Goal: Task Accomplishment & Management: Manage account settings

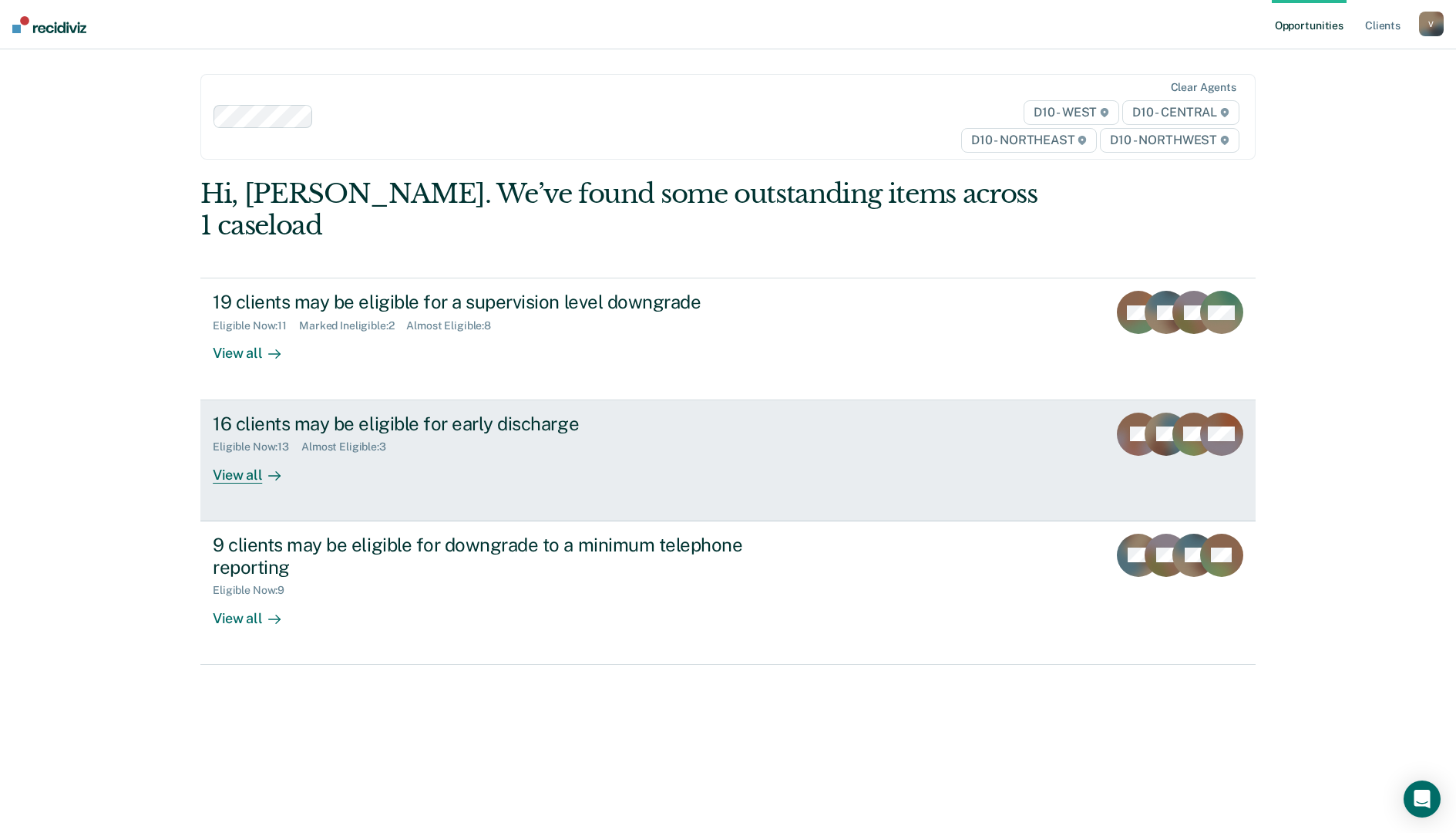
click at [238, 453] on div "View all" at bounding box center [255, 468] width 86 height 30
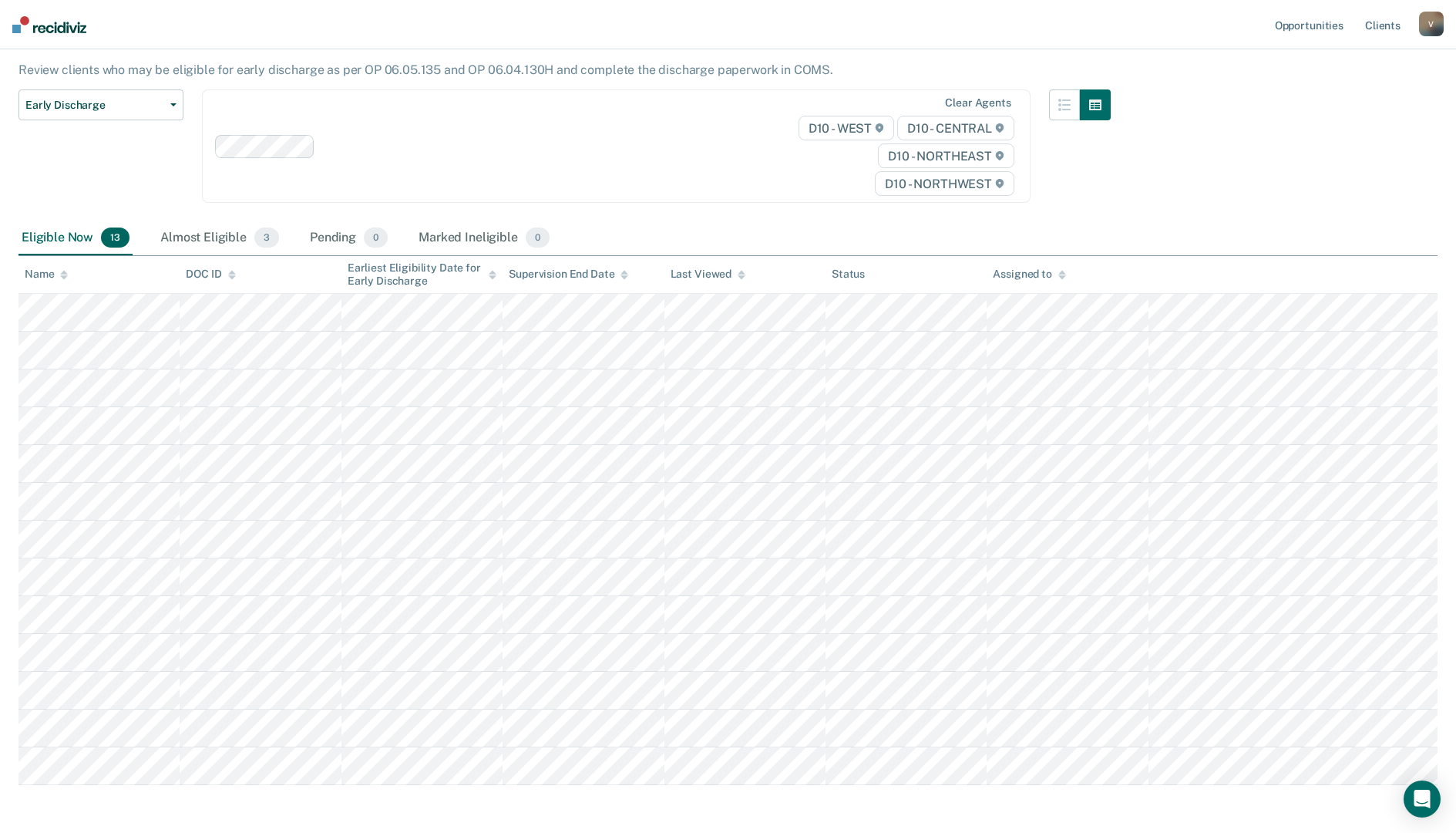
scroll to position [154, 0]
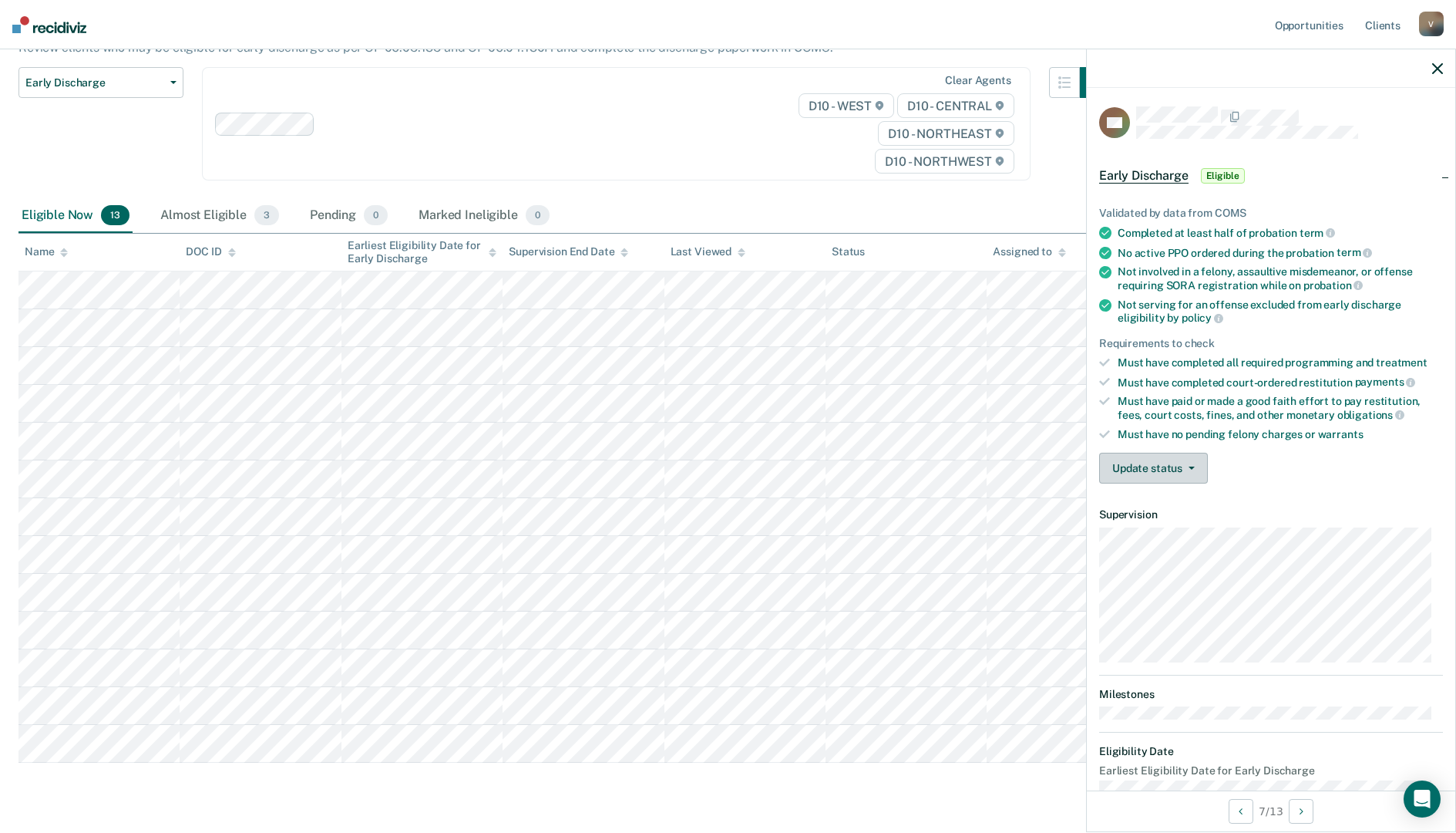
click at [1162, 468] on button "Update status" at bounding box center [1153, 468] width 108 height 31
click at [1168, 525] on button "Mark Ineligible" at bounding box center [1174, 529] width 149 height 25
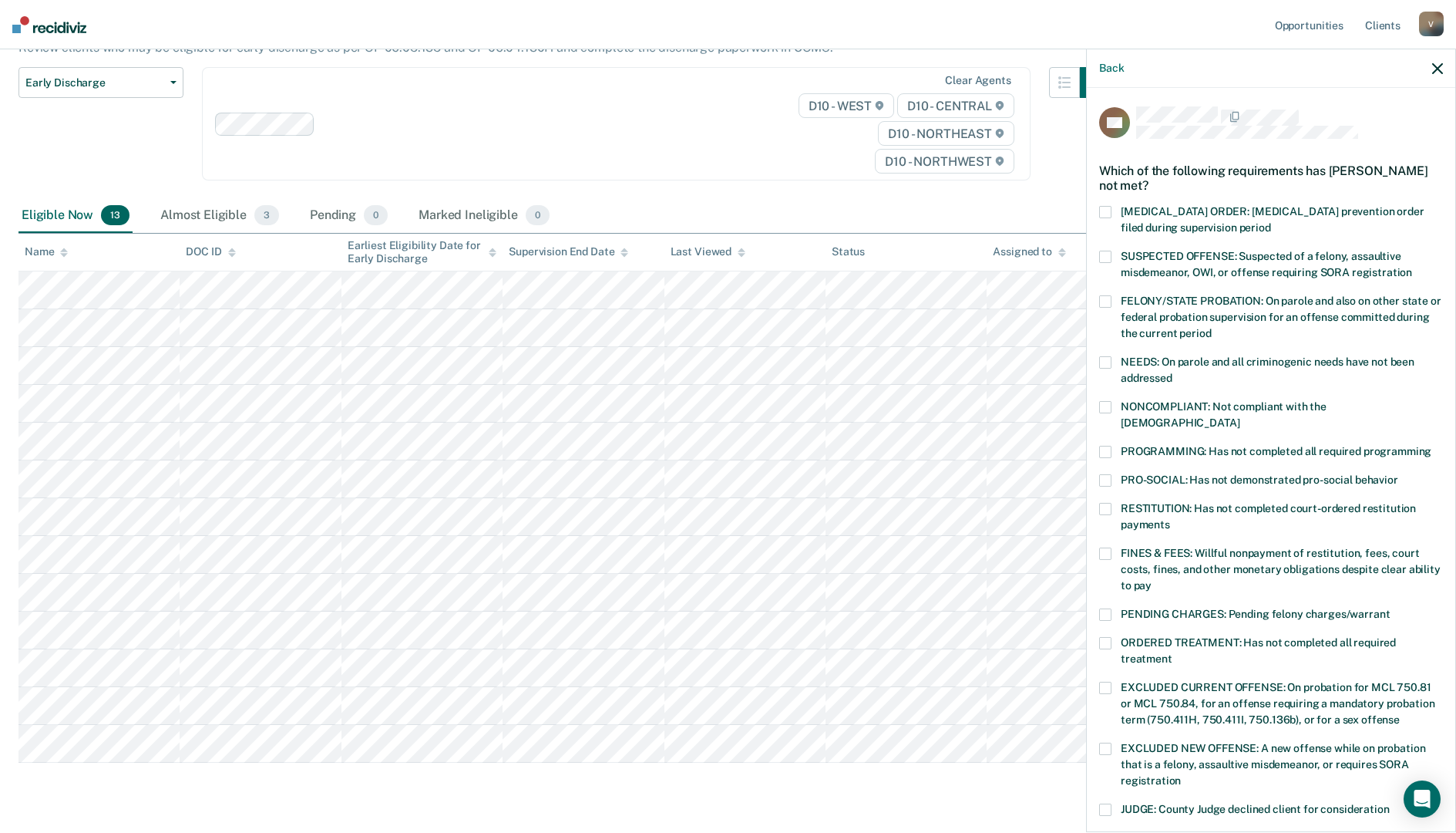
scroll to position [77, 0]
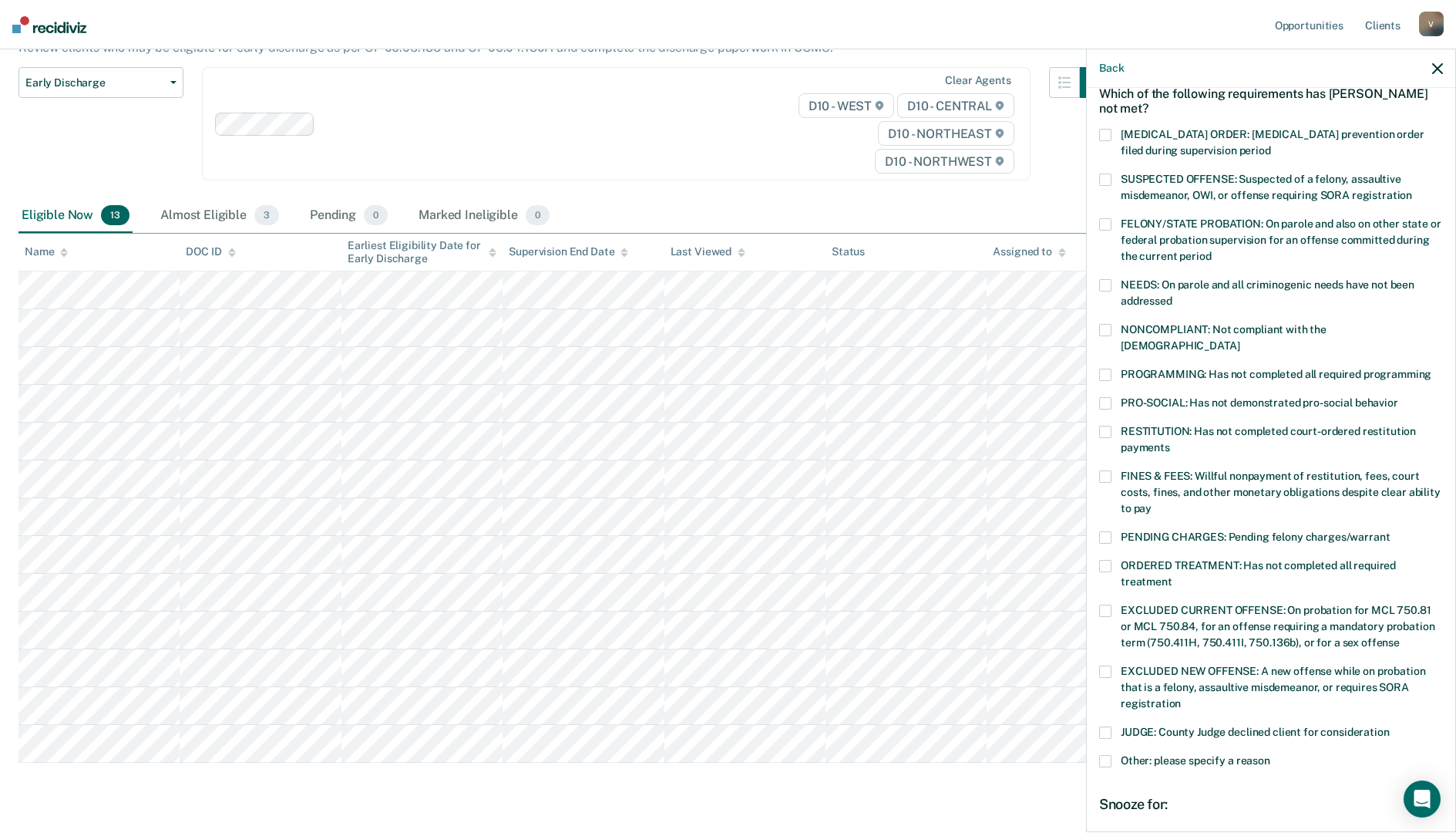
click at [1099, 531] on span at bounding box center [1105, 537] width 12 height 12
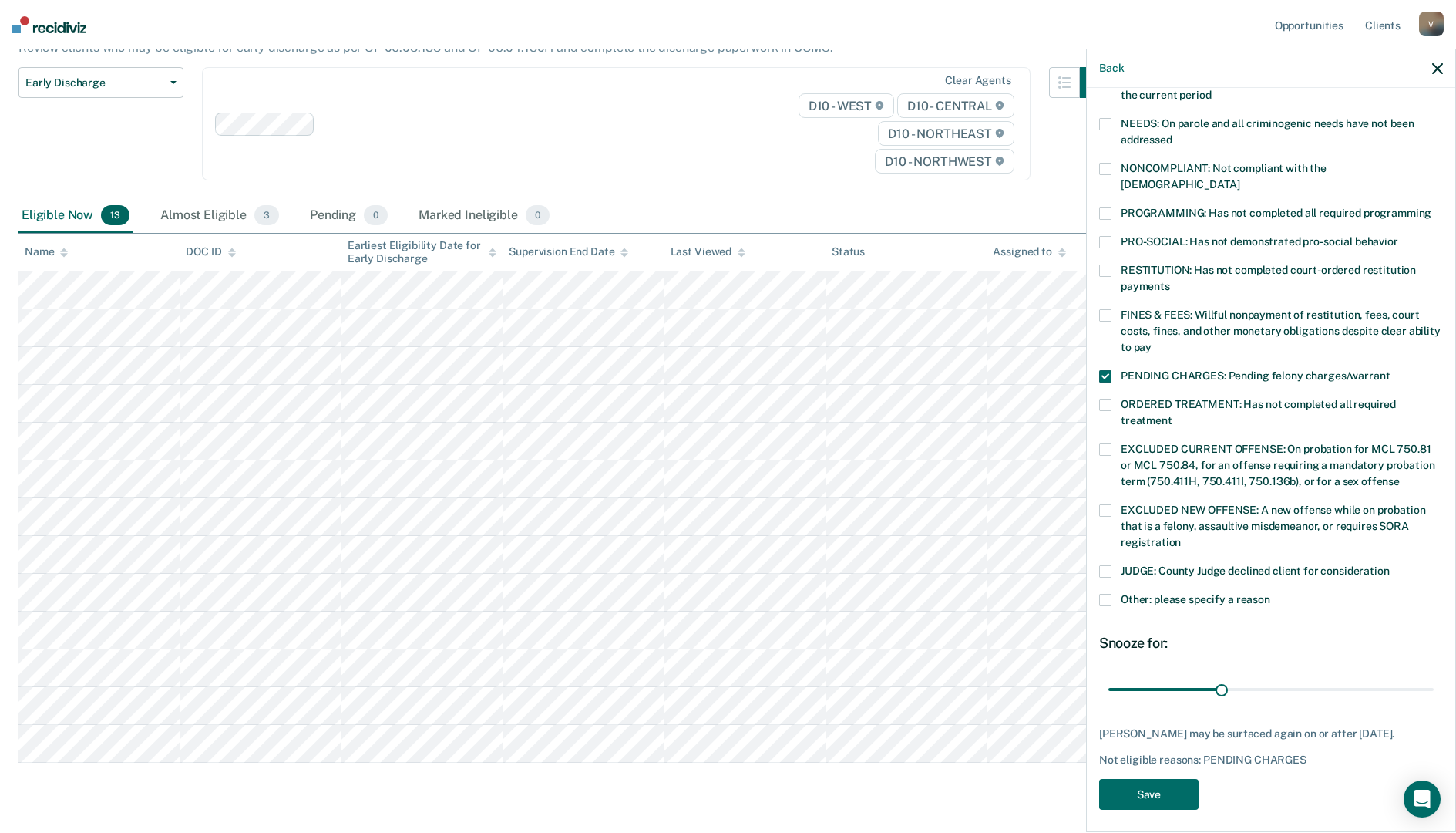
scroll to position [242, 0]
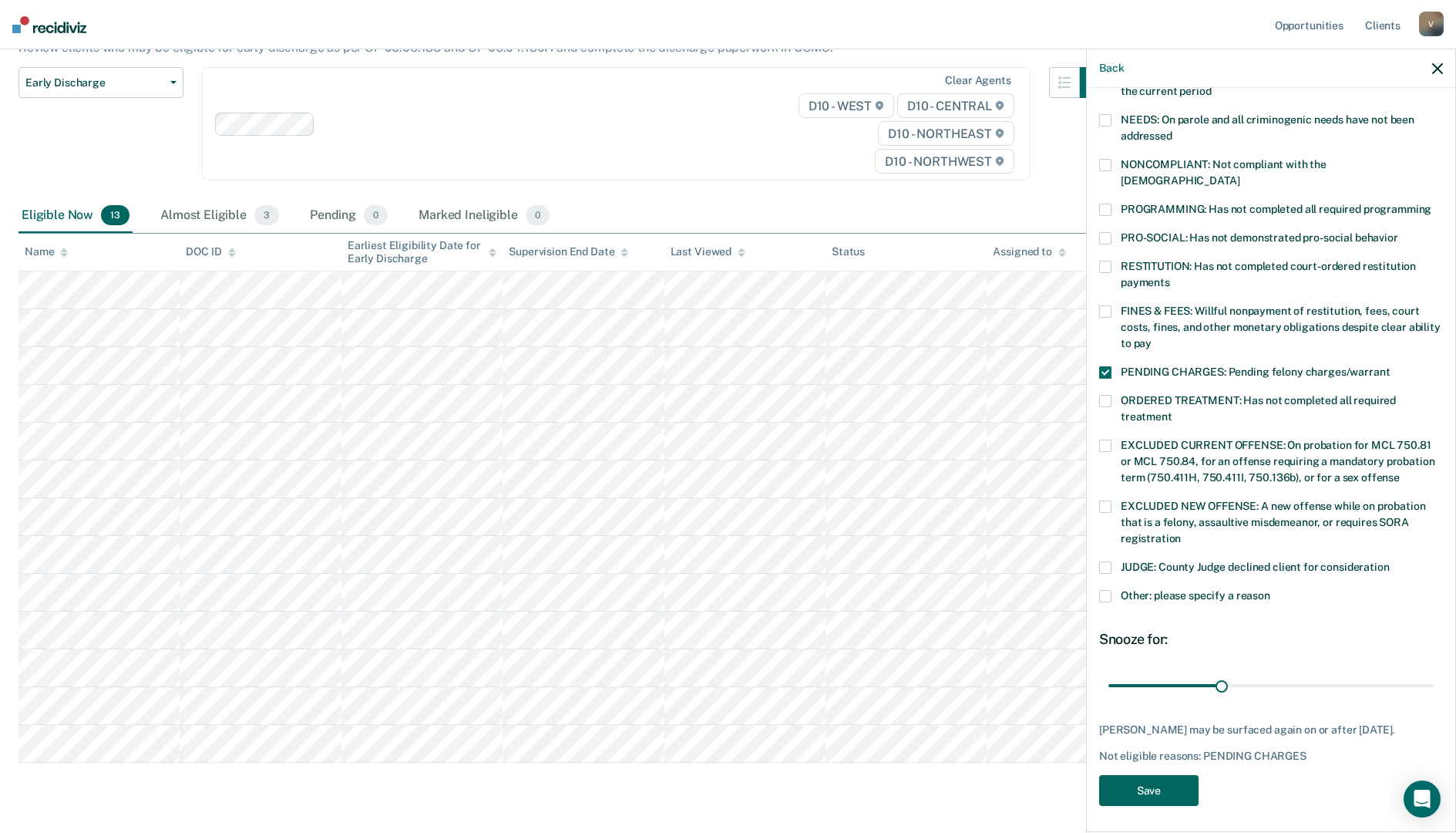
click at [1163, 795] on button "Save" at bounding box center [1149, 790] width 100 height 32
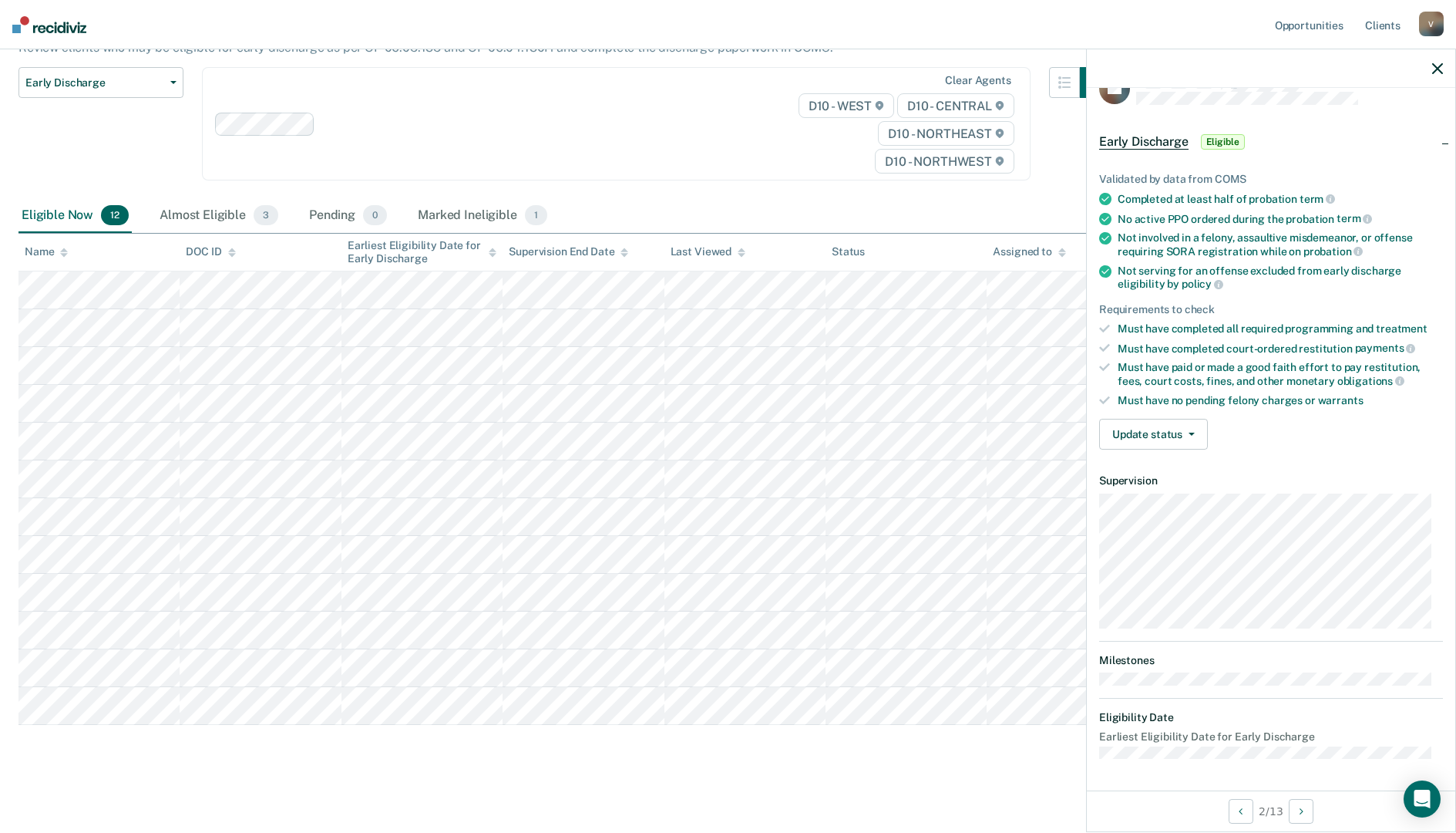
scroll to position [32, 0]
click at [1161, 436] on button "Update status" at bounding box center [1153, 436] width 108 height 31
click at [1161, 493] on button "Mark Ineligible" at bounding box center [1174, 498] width 149 height 25
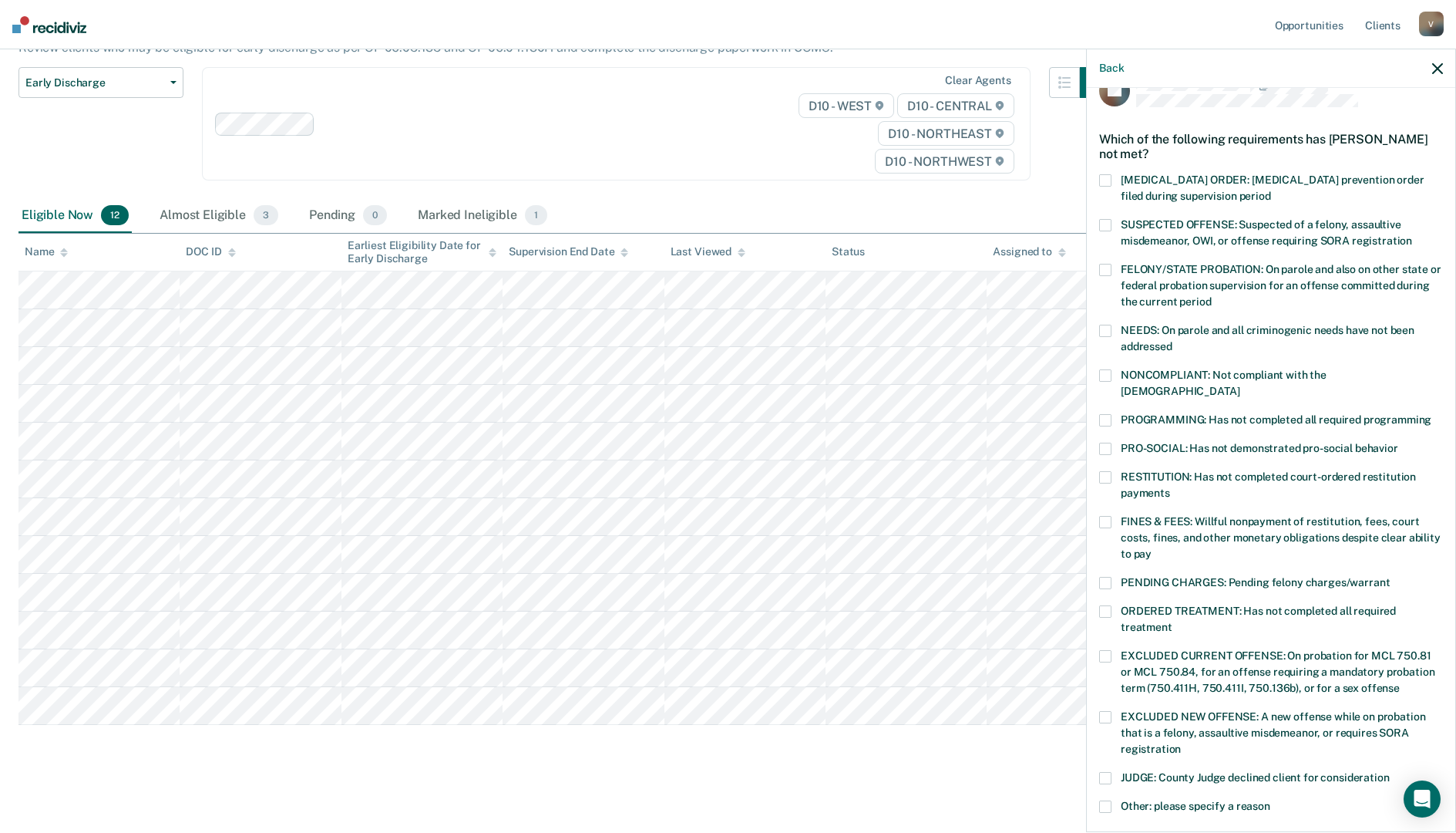
click at [1104, 772] on span at bounding box center [1105, 778] width 12 height 12
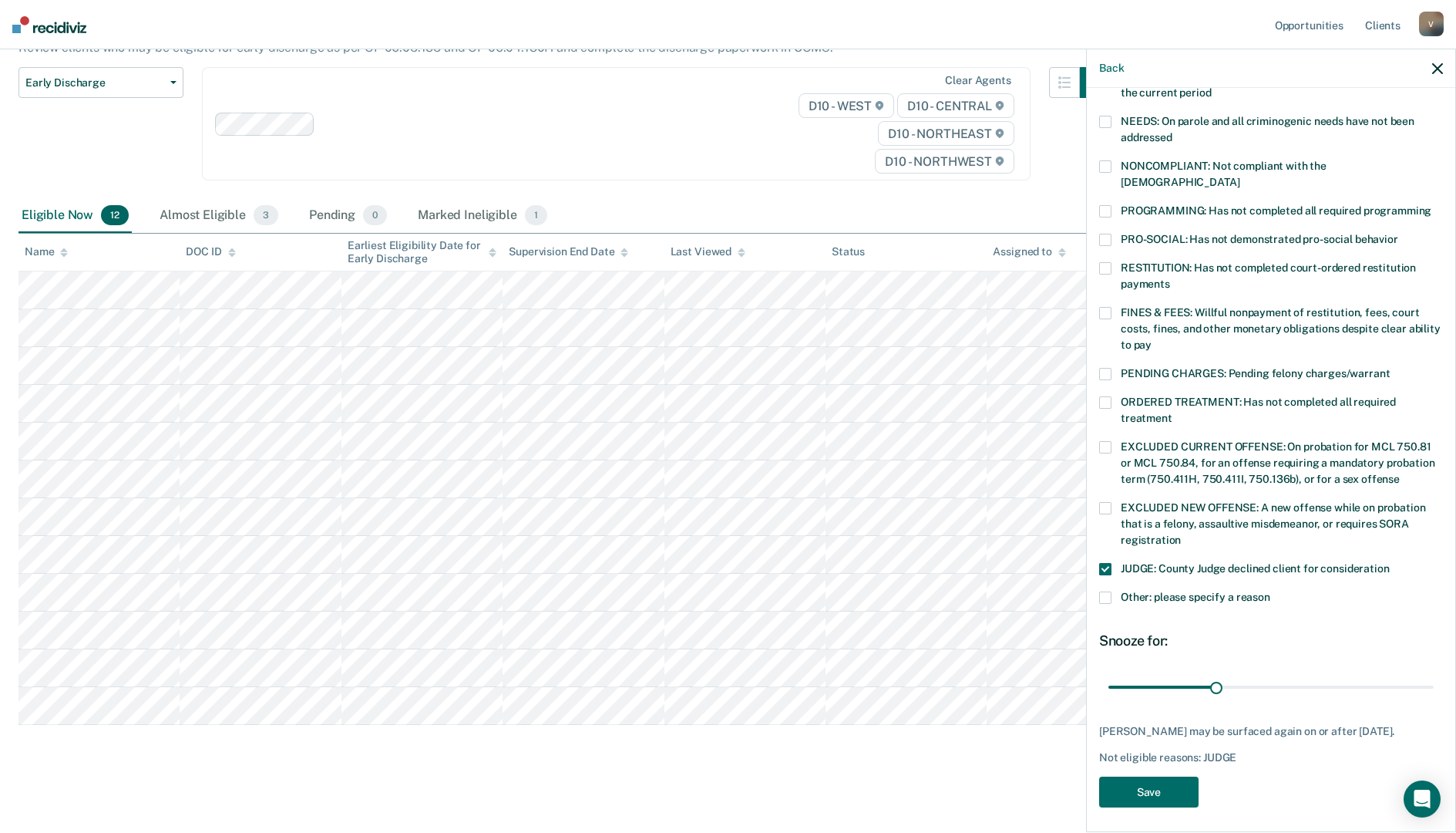
scroll to position [242, 0]
click at [1154, 785] on button "Save" at bounding box center [1149, 790] width 100 height 32
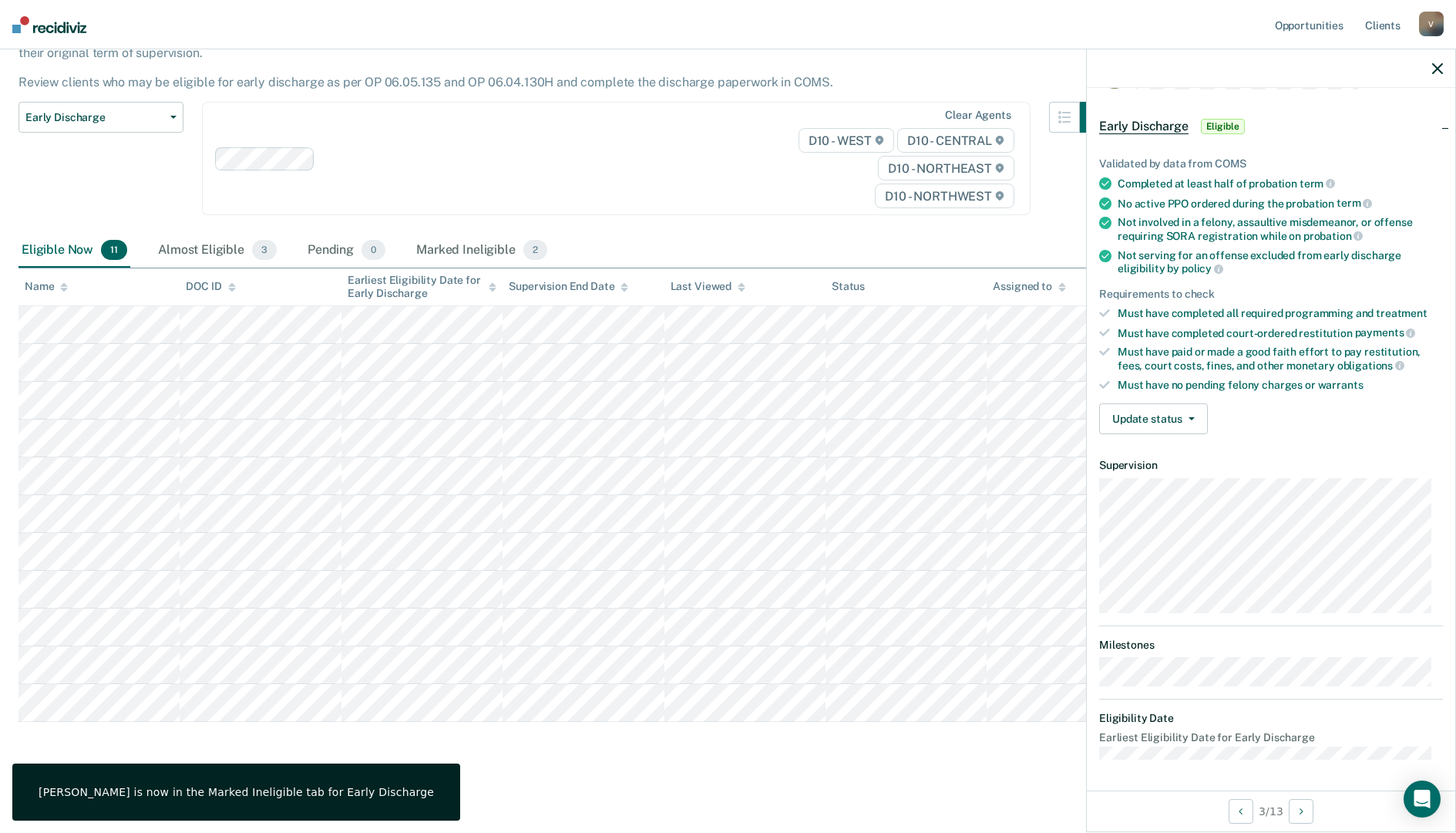
scroll to position [48, 0]
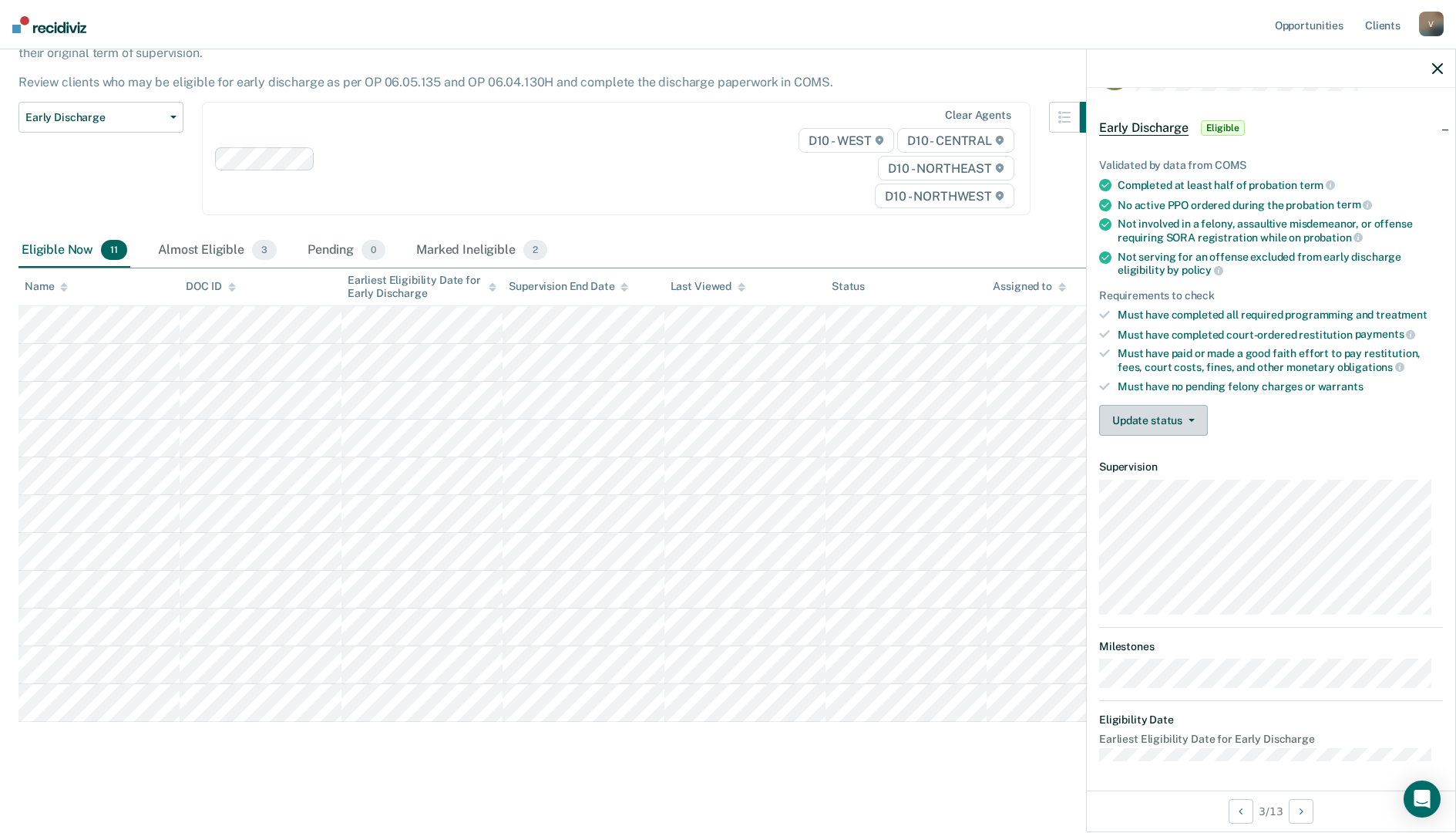
click at [1161, 419] on button "Update status" at bounding box center [1153, 420] width 108 height 31
click at [1139, 477] on button "Mark Ineligible" at bounding box center [1174, 481] width 149 height 25
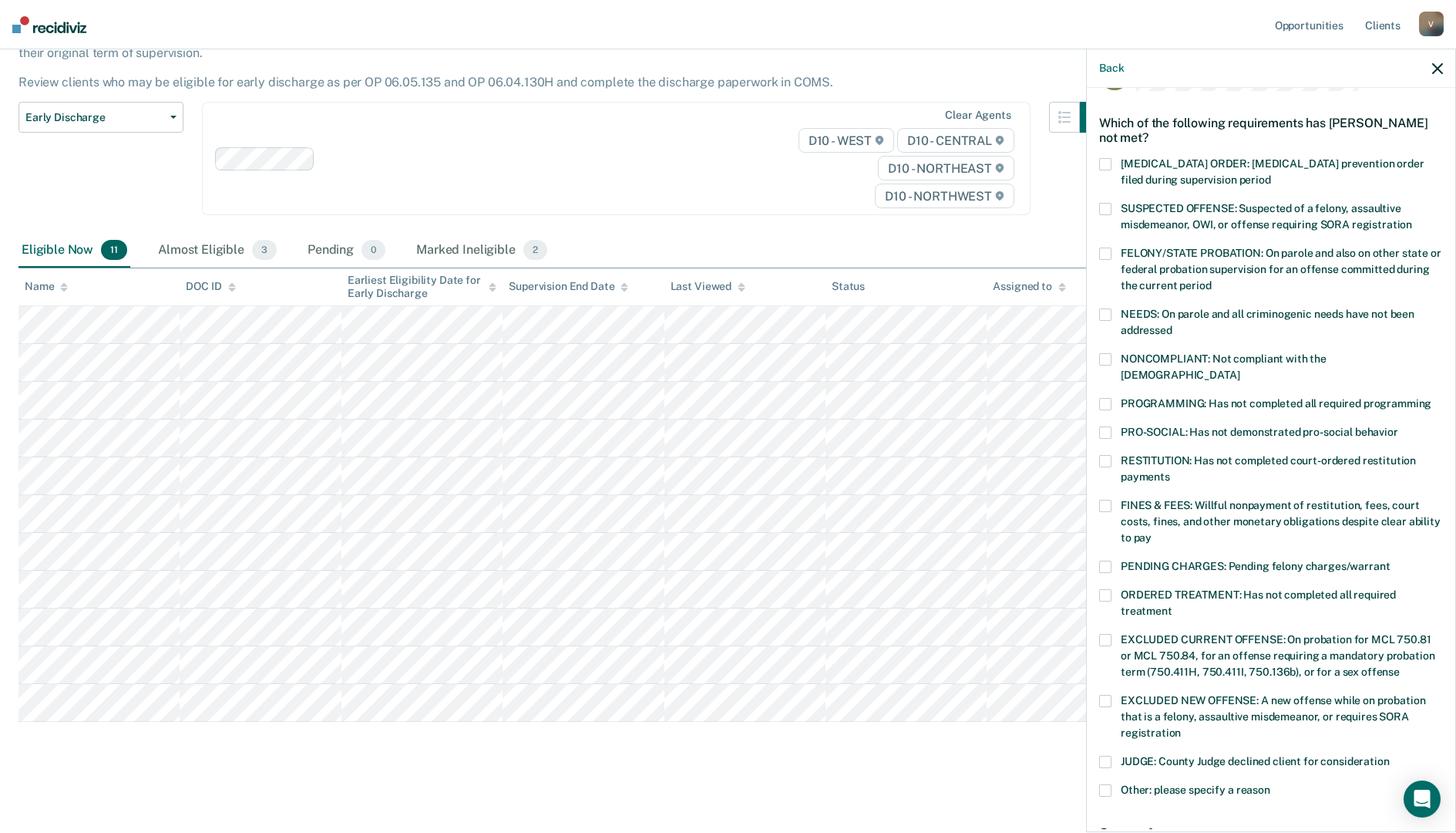
click at [1106, 353] on span at bounding box center [1105, 359] width 12 height 12
click at [1127, 426] on span "PRO-SOCIAL: Has not demonstrated pro-social behavior" at bounding box center [1259, 432] width 277 height 12
click at [1113, 427] on label "PRO-SOCIAL: Has not demonstrated pro-social behavior" at bounding box center [1271, 434] width 344 height 16
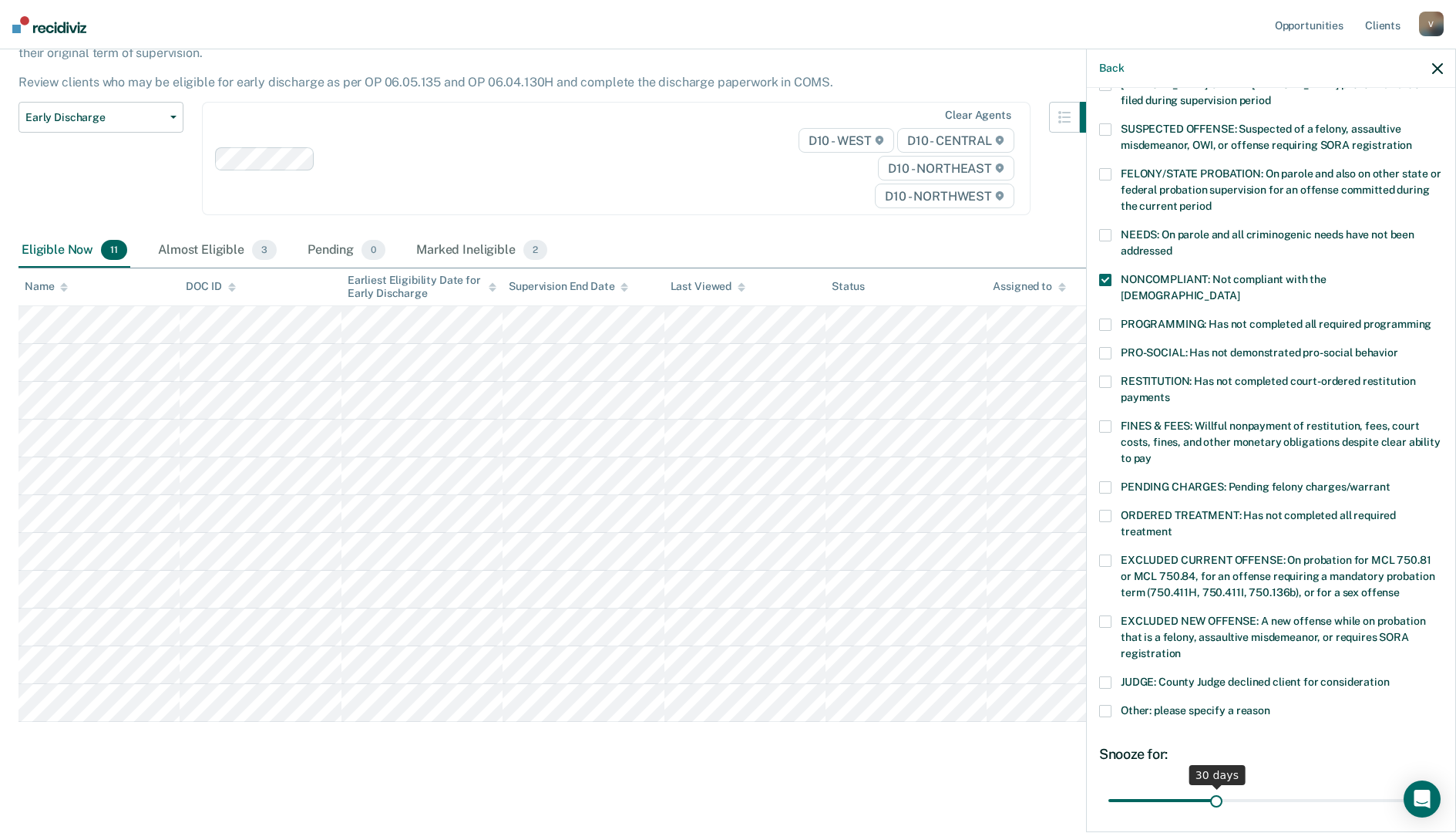
scroll to position [242, 0]
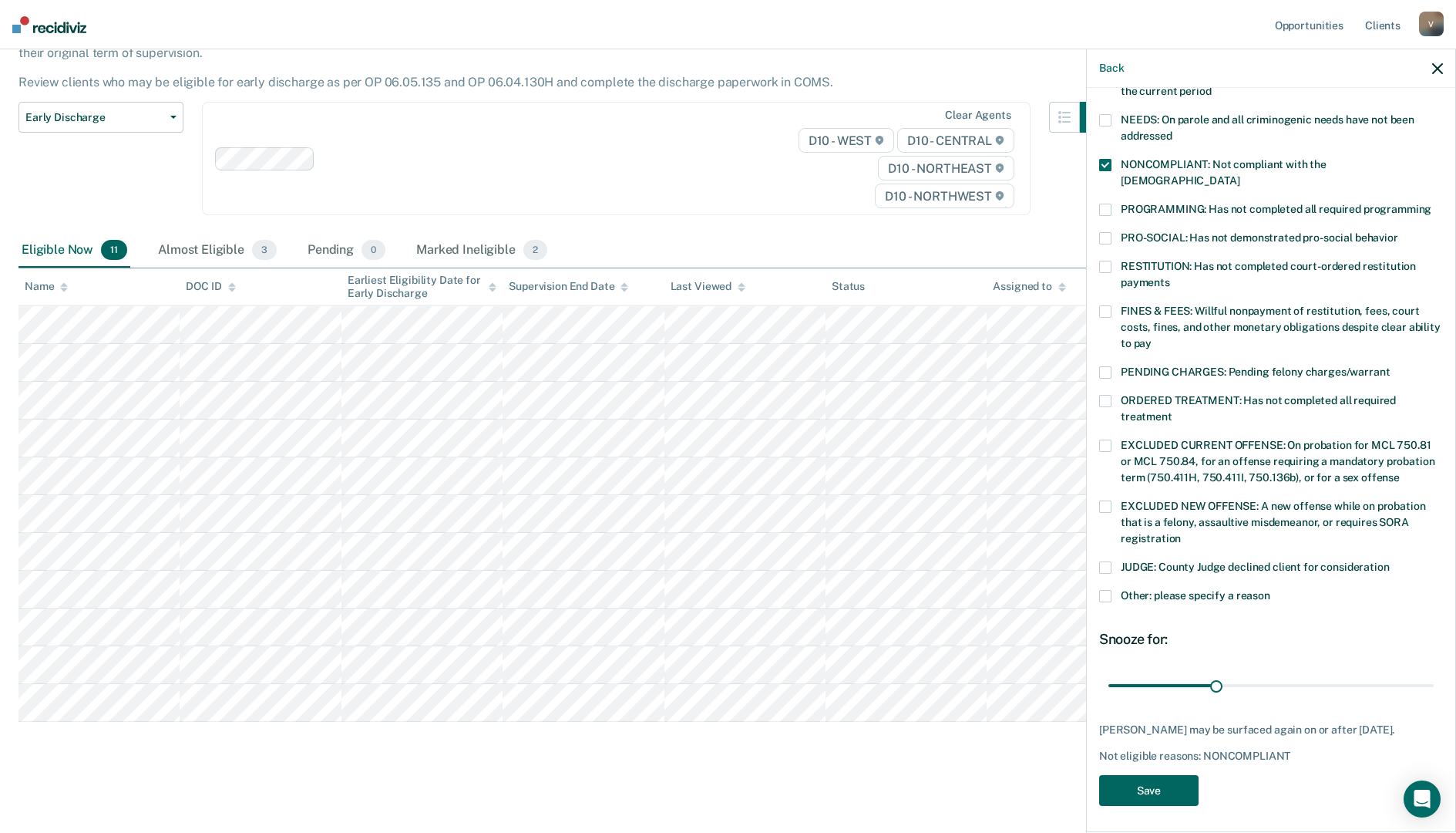
click at [1152, 778] on button "Save" at bounding box center [1149, 790] width 100 height 32
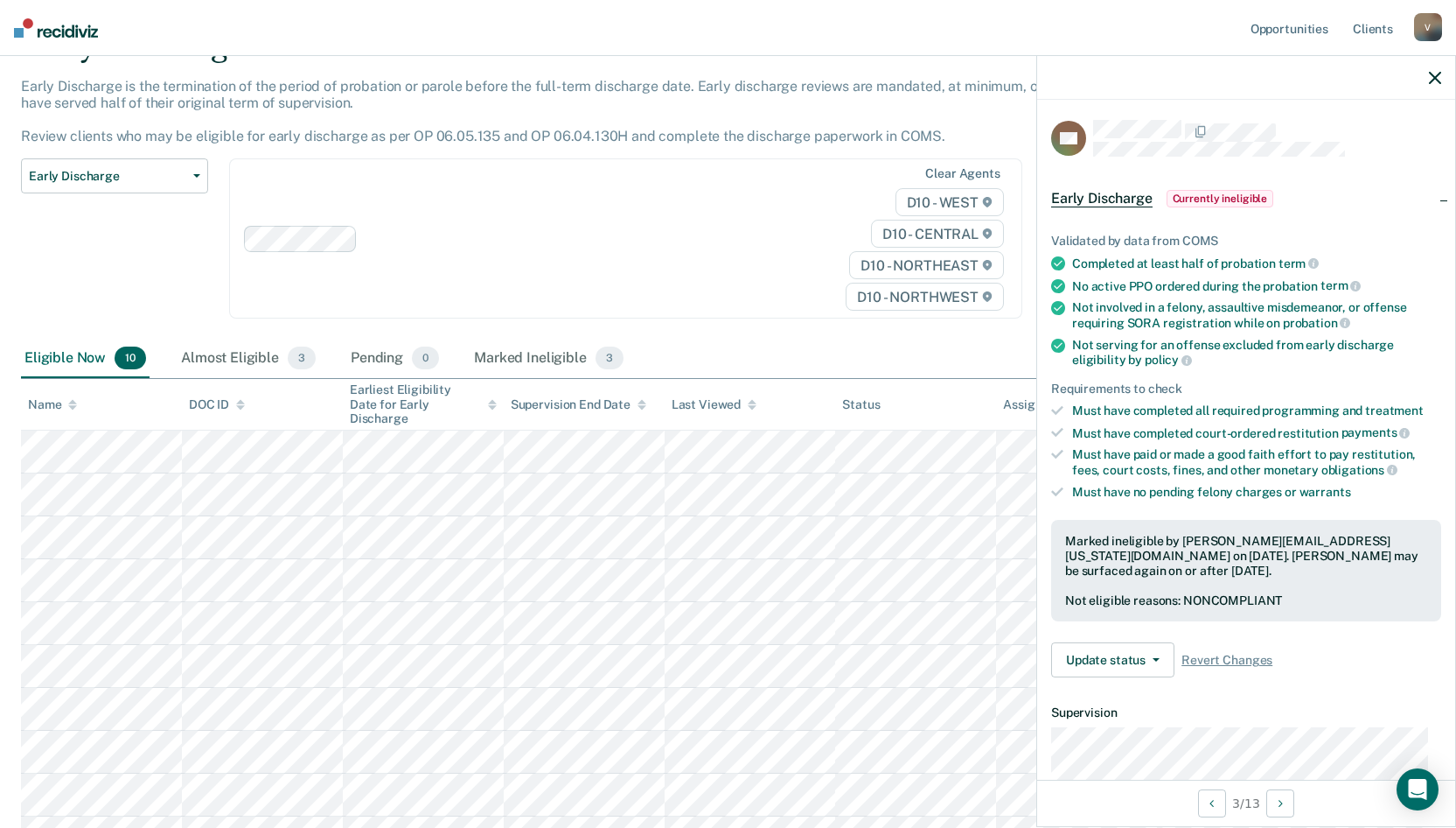
scroll to position [0, 0]
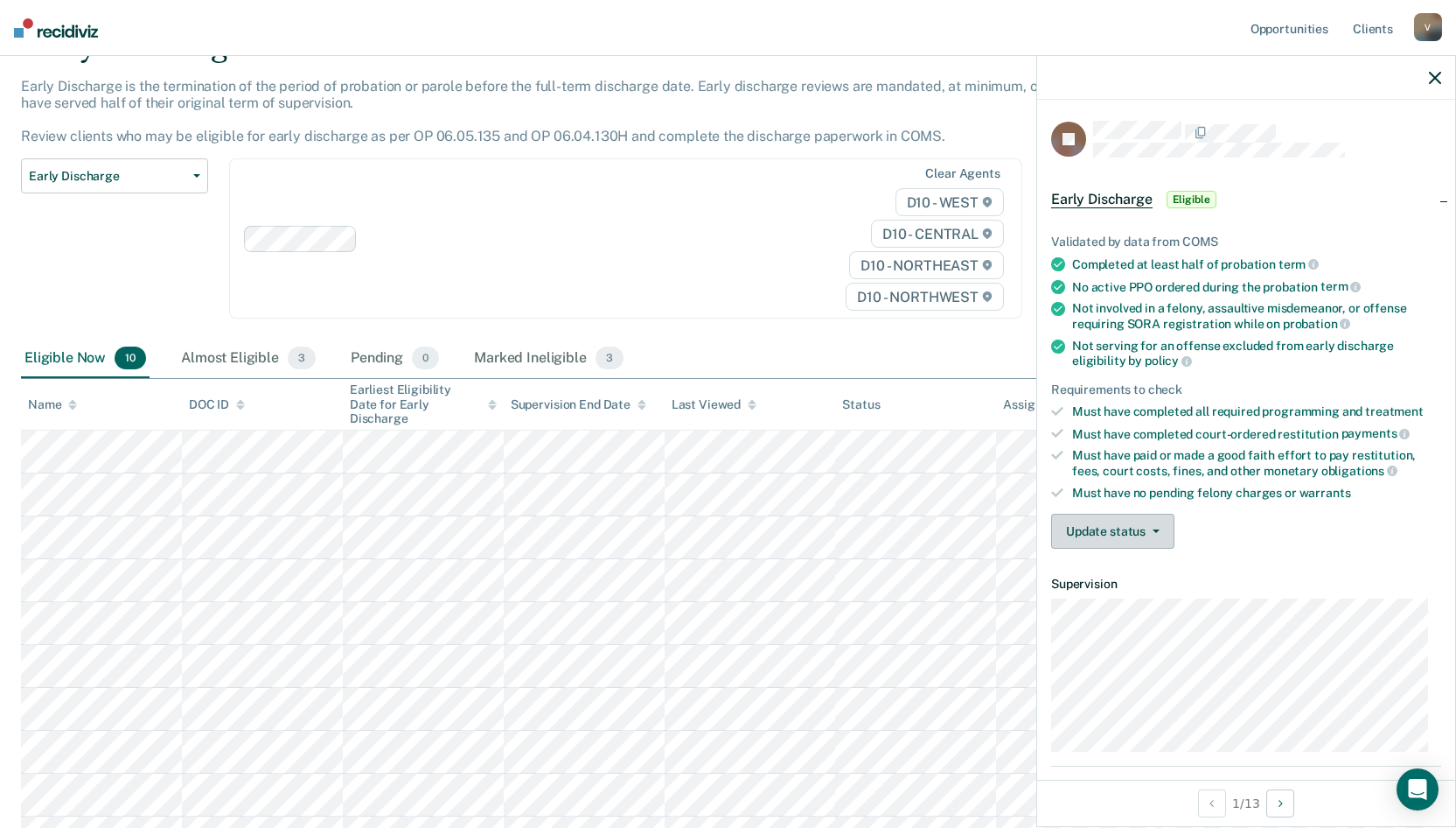
click at [1117, 526] on button "Update status" at bounding box center [1112, 531] width 123 height 35
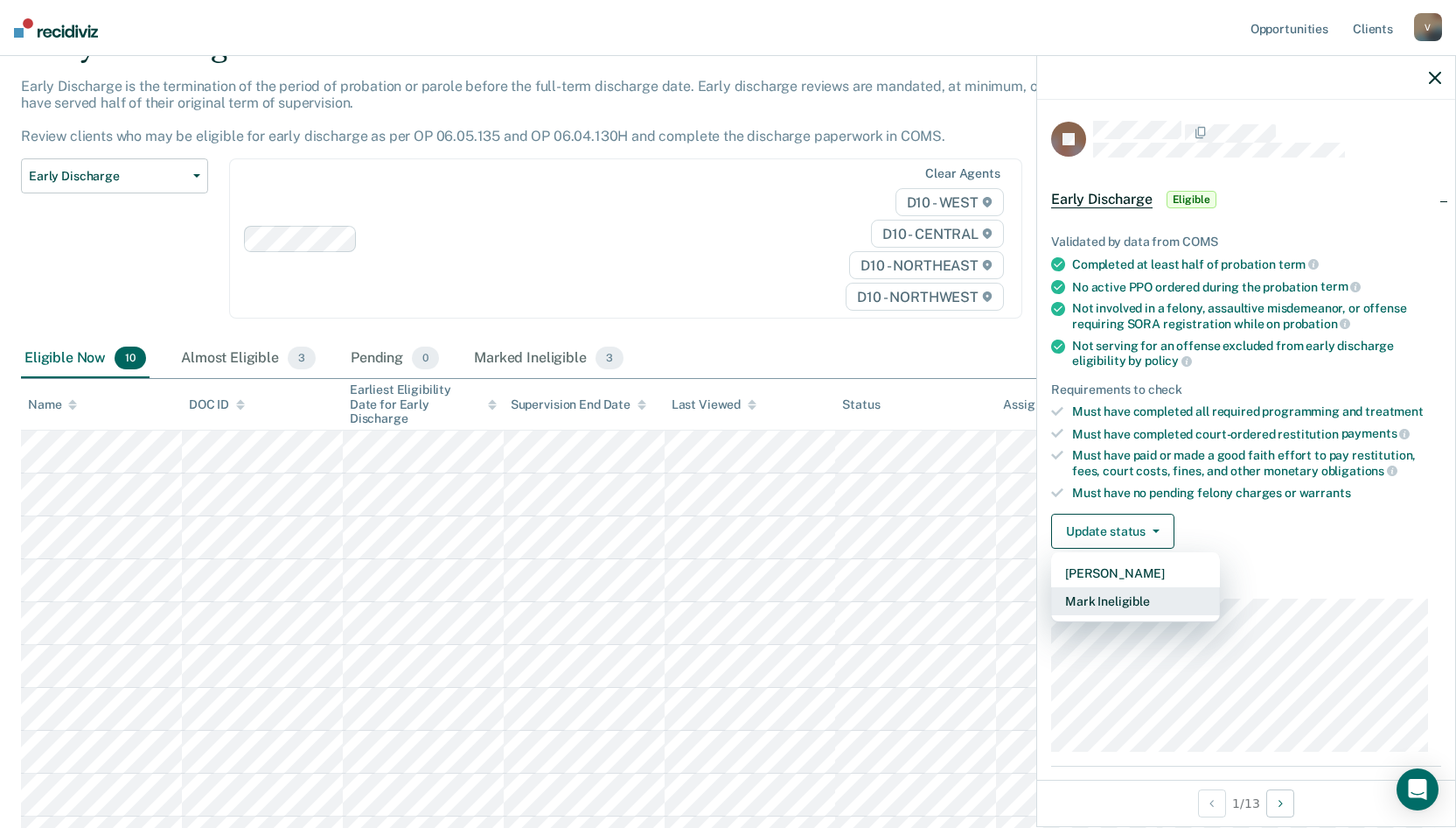
click at [1103, 598] on button "Mark Ineligible" at bounding box center [1136, 600] width 168 height 28
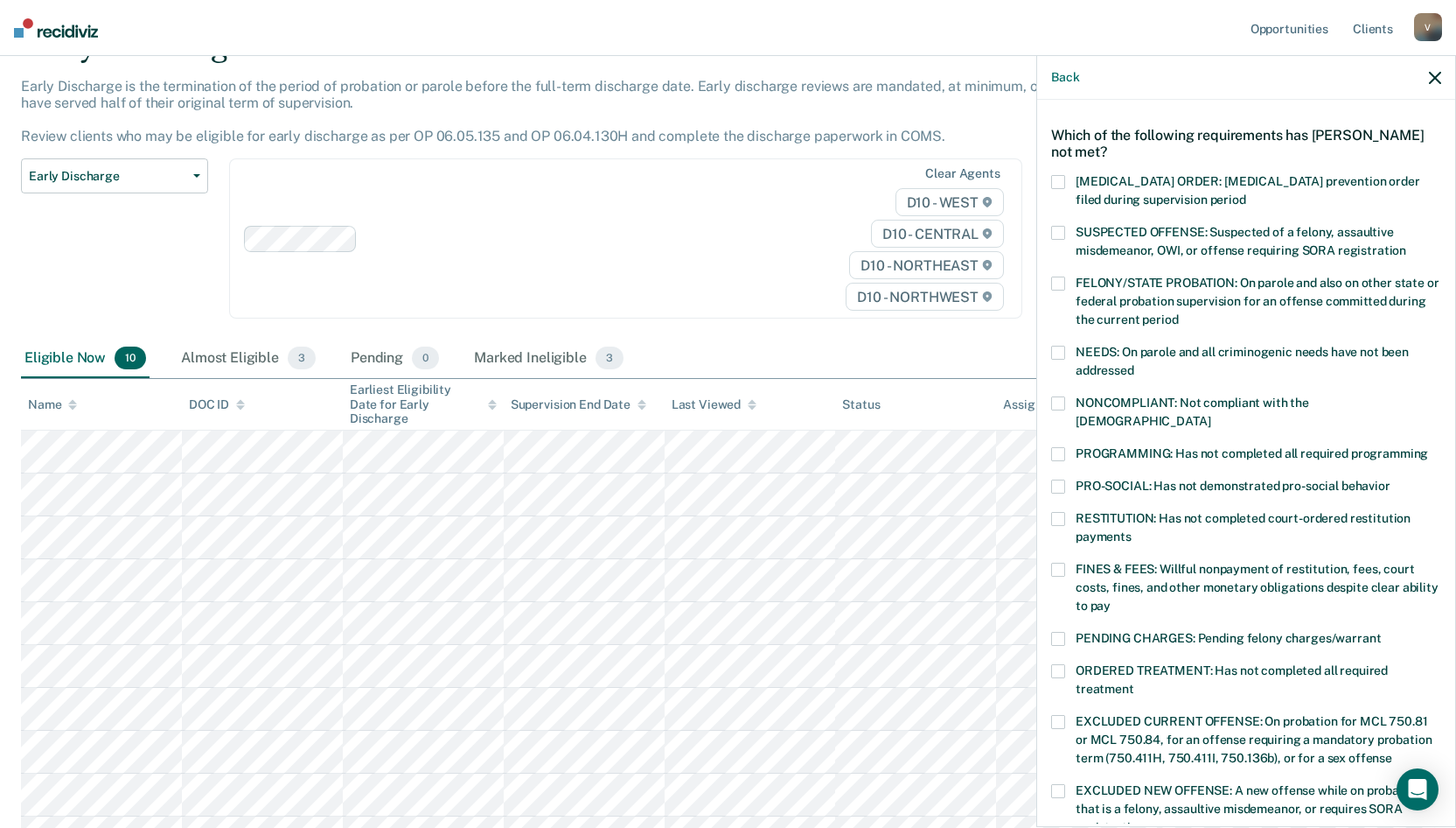
scroll to position [87, 0]
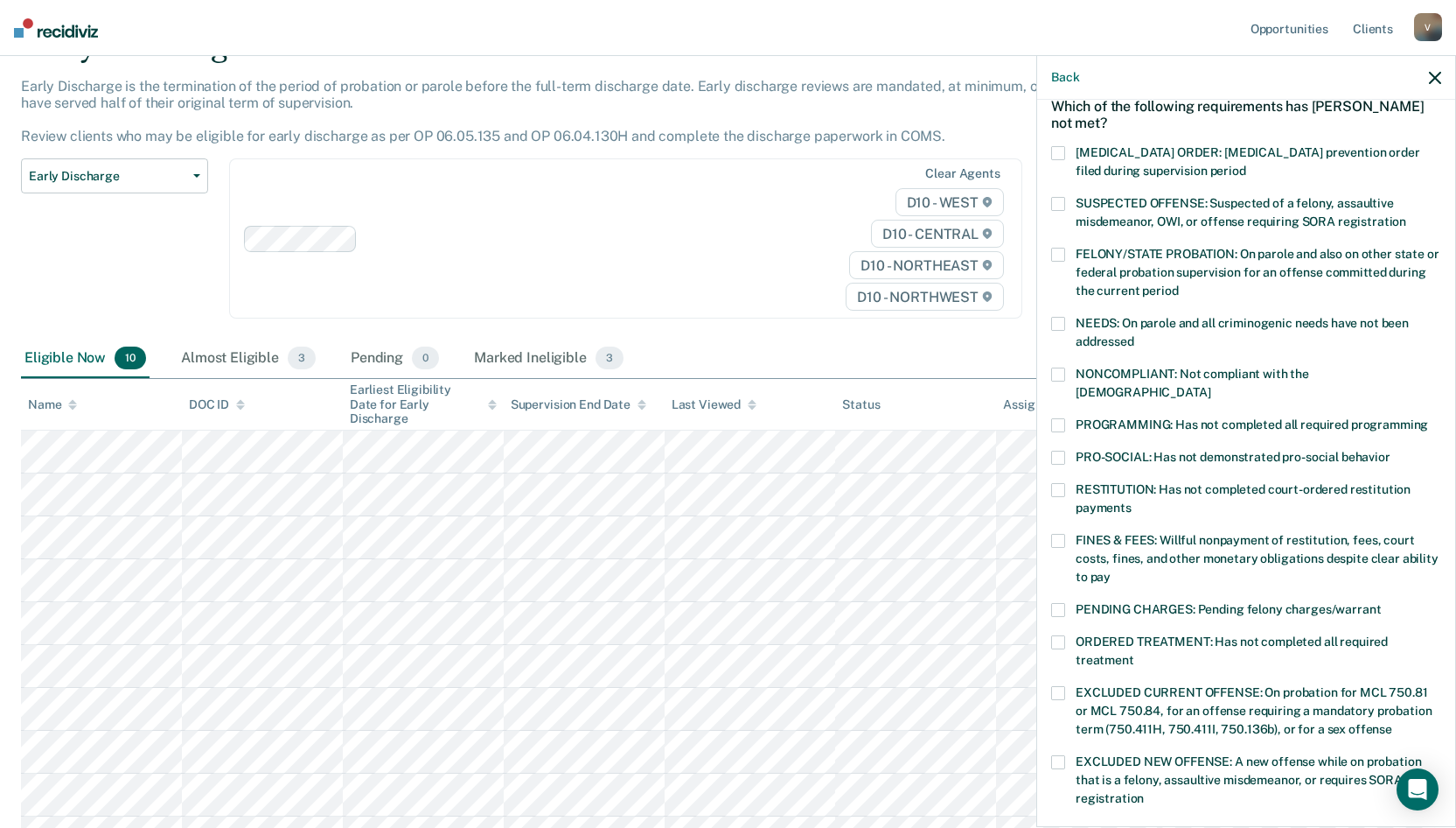
click at [1060, 534] on span at bounding box center [1058, 540] width 14 height 14
click at [1061, 418] on span at bounding box center [1058, 425] width 14 height 14
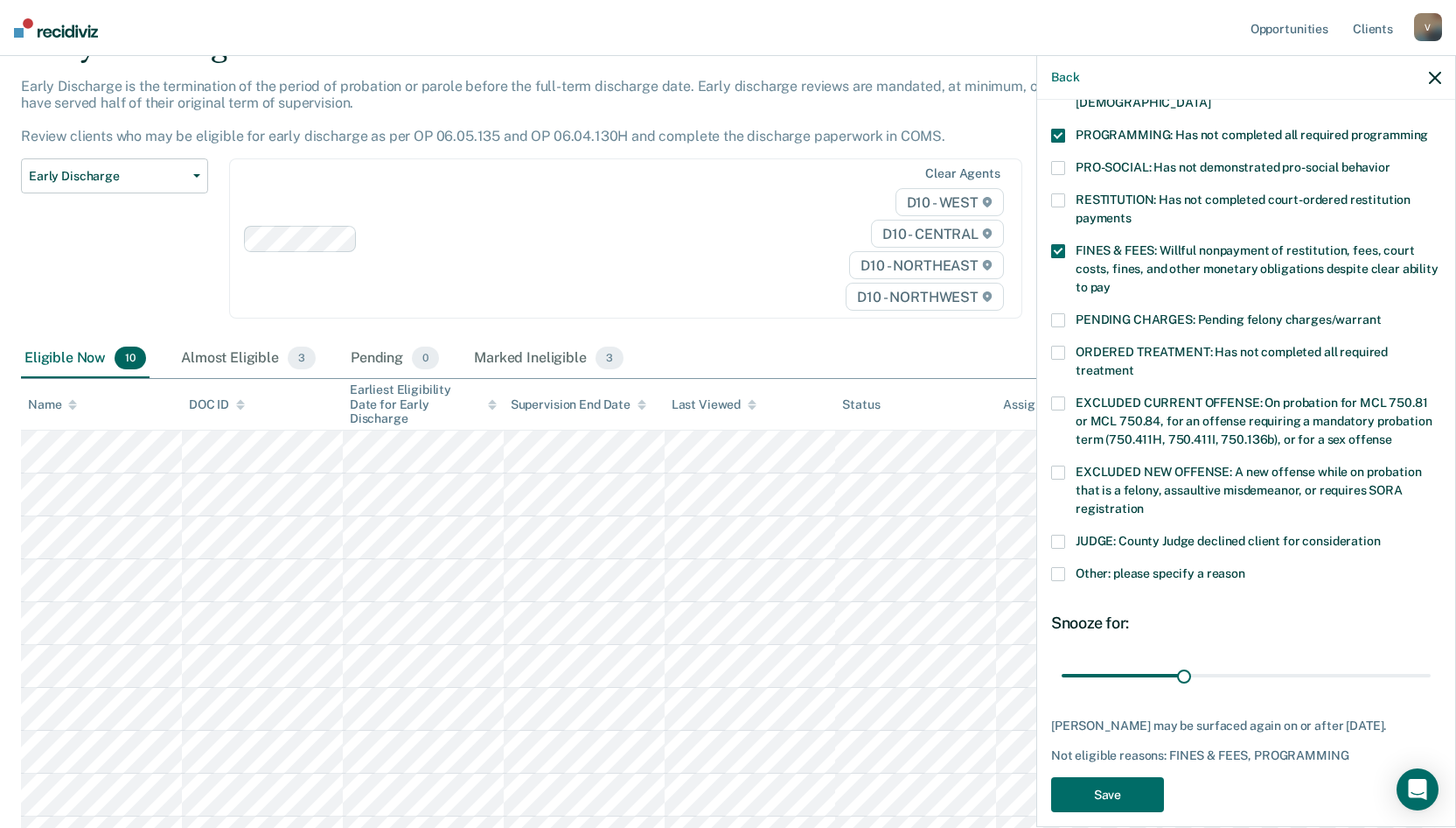
scroll to position [392, 0]
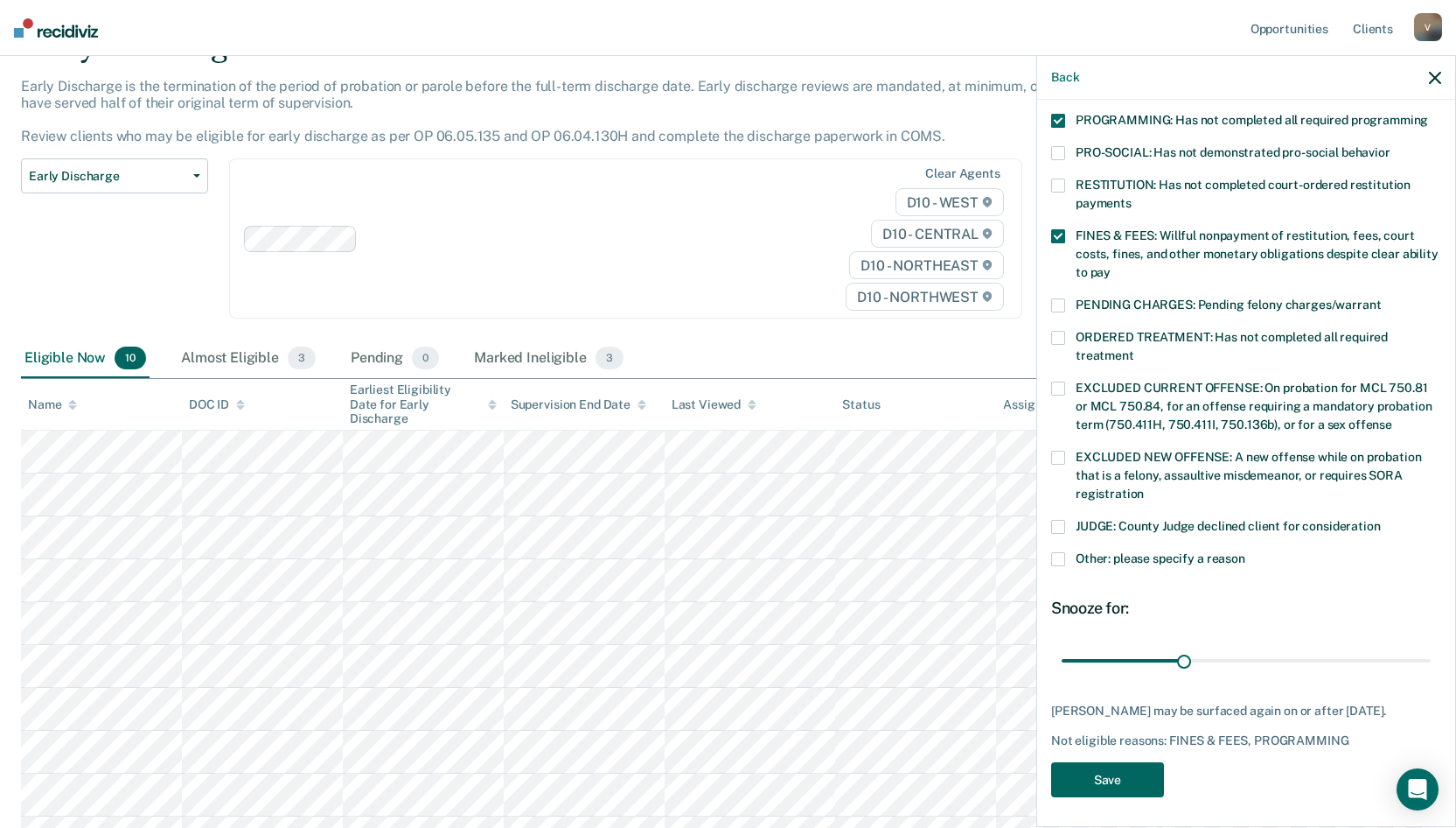
click at [1113, 771] on button "Save" at bounding box center [1107, 780] width 113 height 36
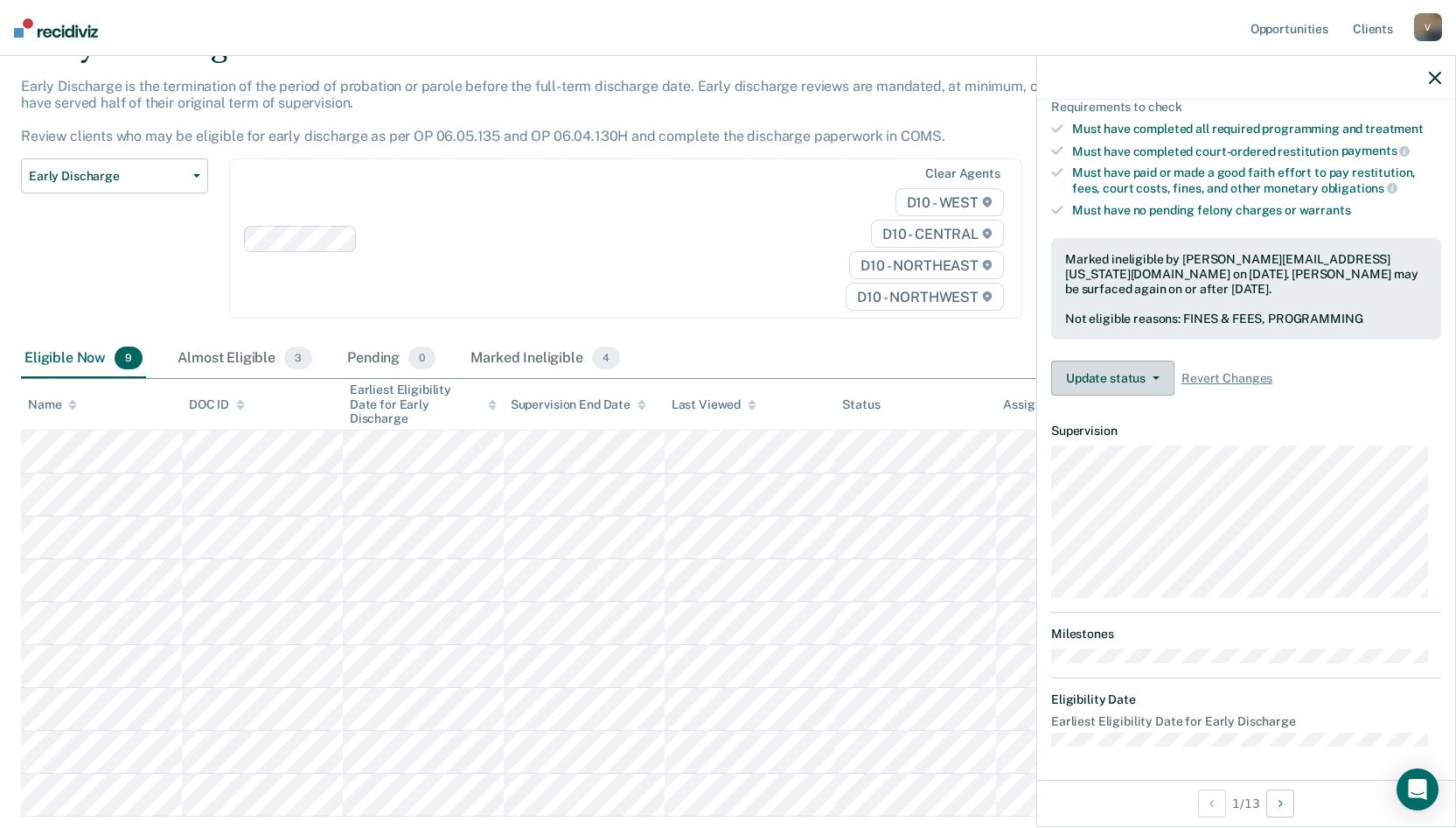
click at [1111, 378] on button "Update status" at bounding box center [1112, 378] width 123 height 35
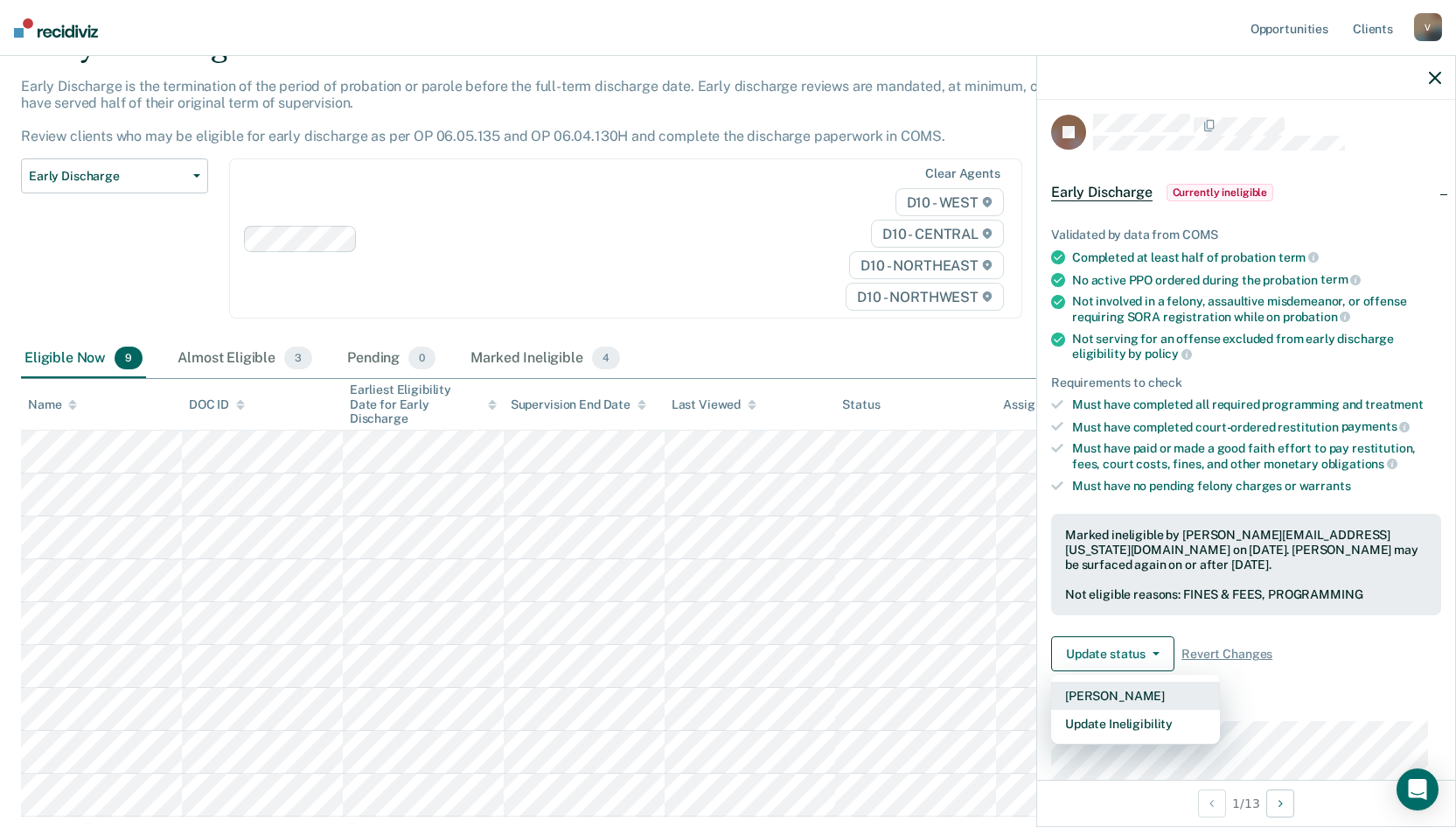
scroll to position [0, 0]
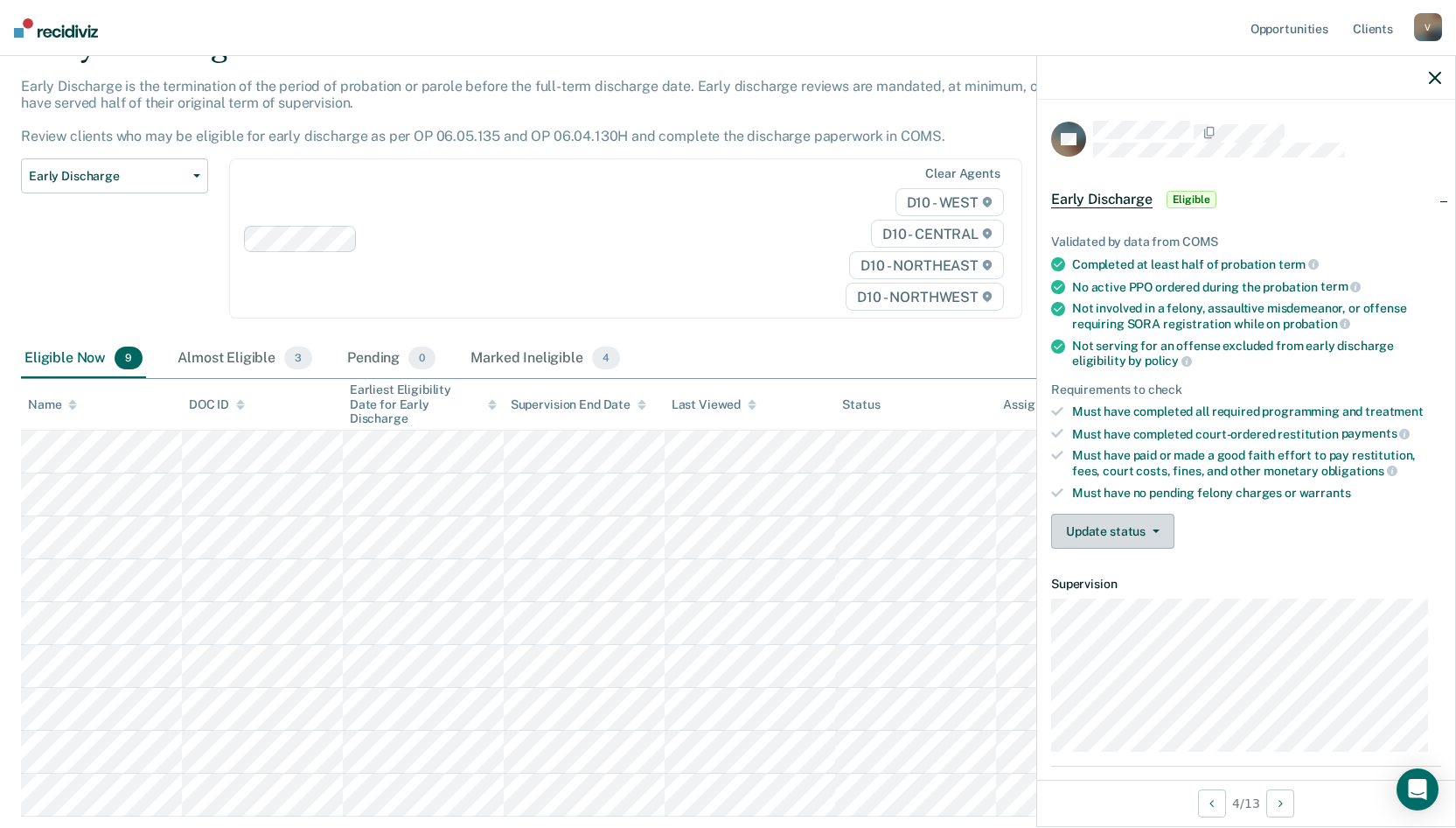
click at [1114, 533] on button "Update status" at bounding box center [1112, 531] width 123 height 35
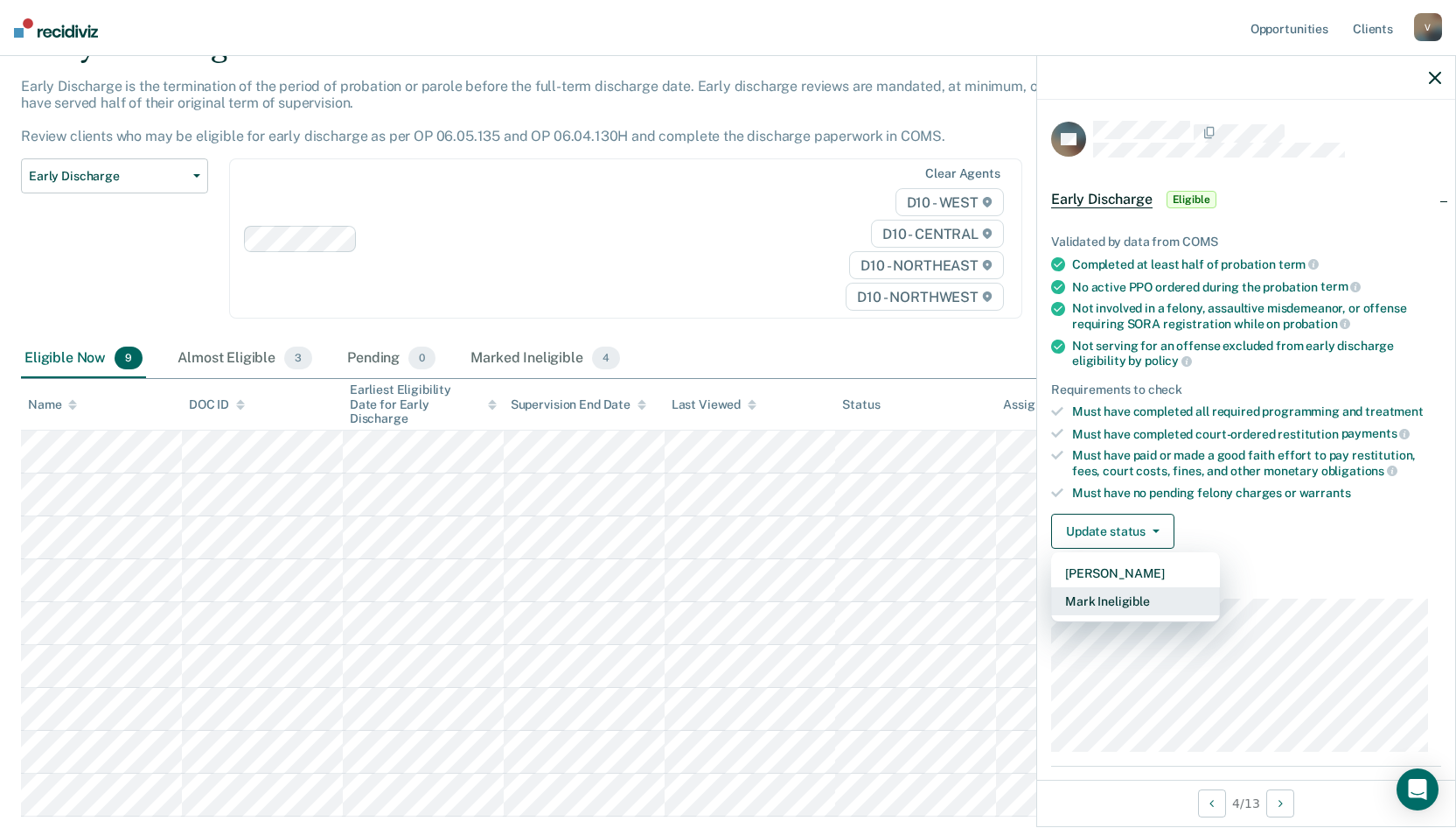
click at [1090, 598] on button "Mark Ineligible" at bounding box center [1136, 600] width 168 height 28
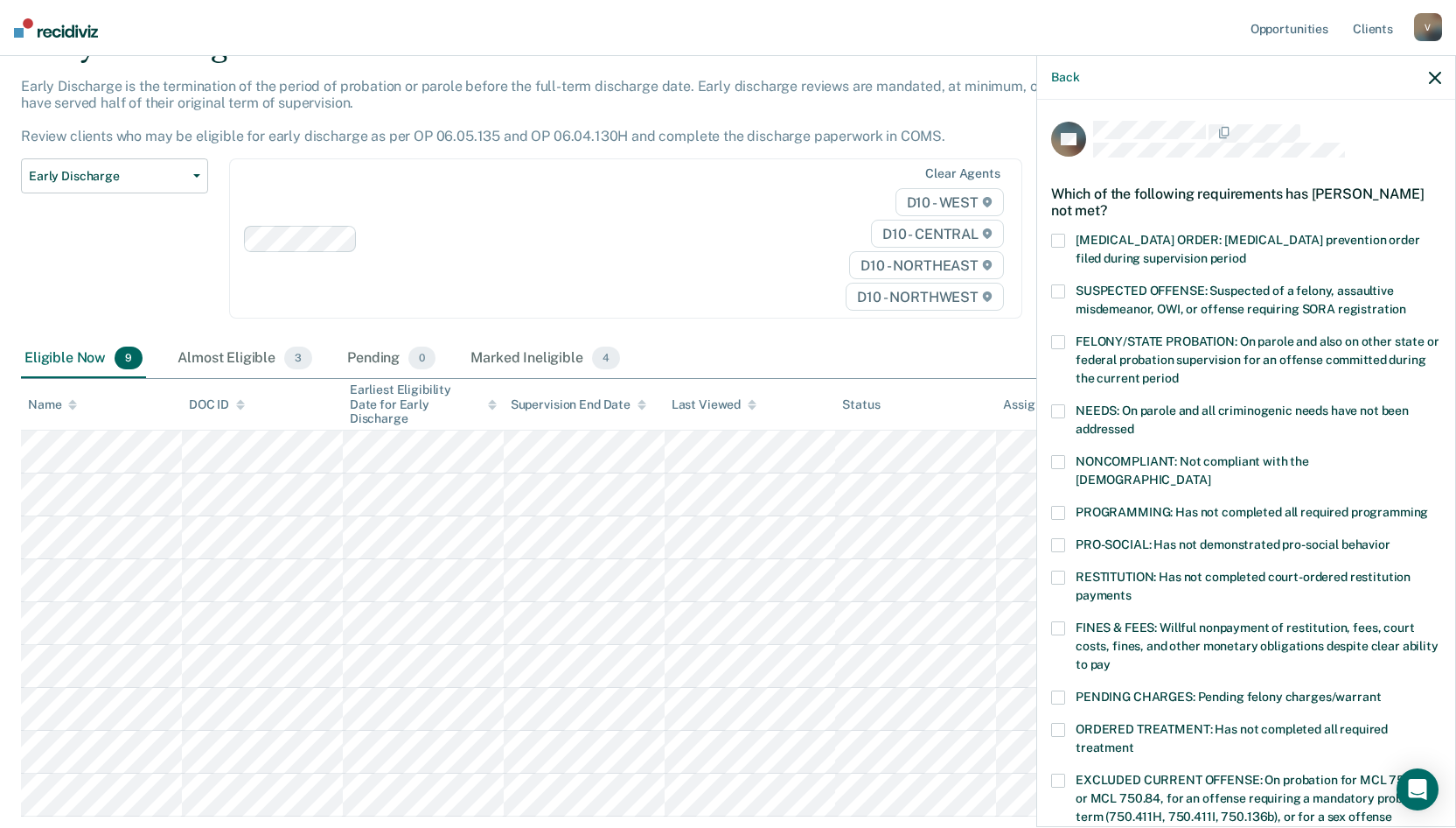
click at [1107, 505] on span "PROGRAMMING: Has not completed all required programming" at bounding box center [1252, 511] width 352 height 14
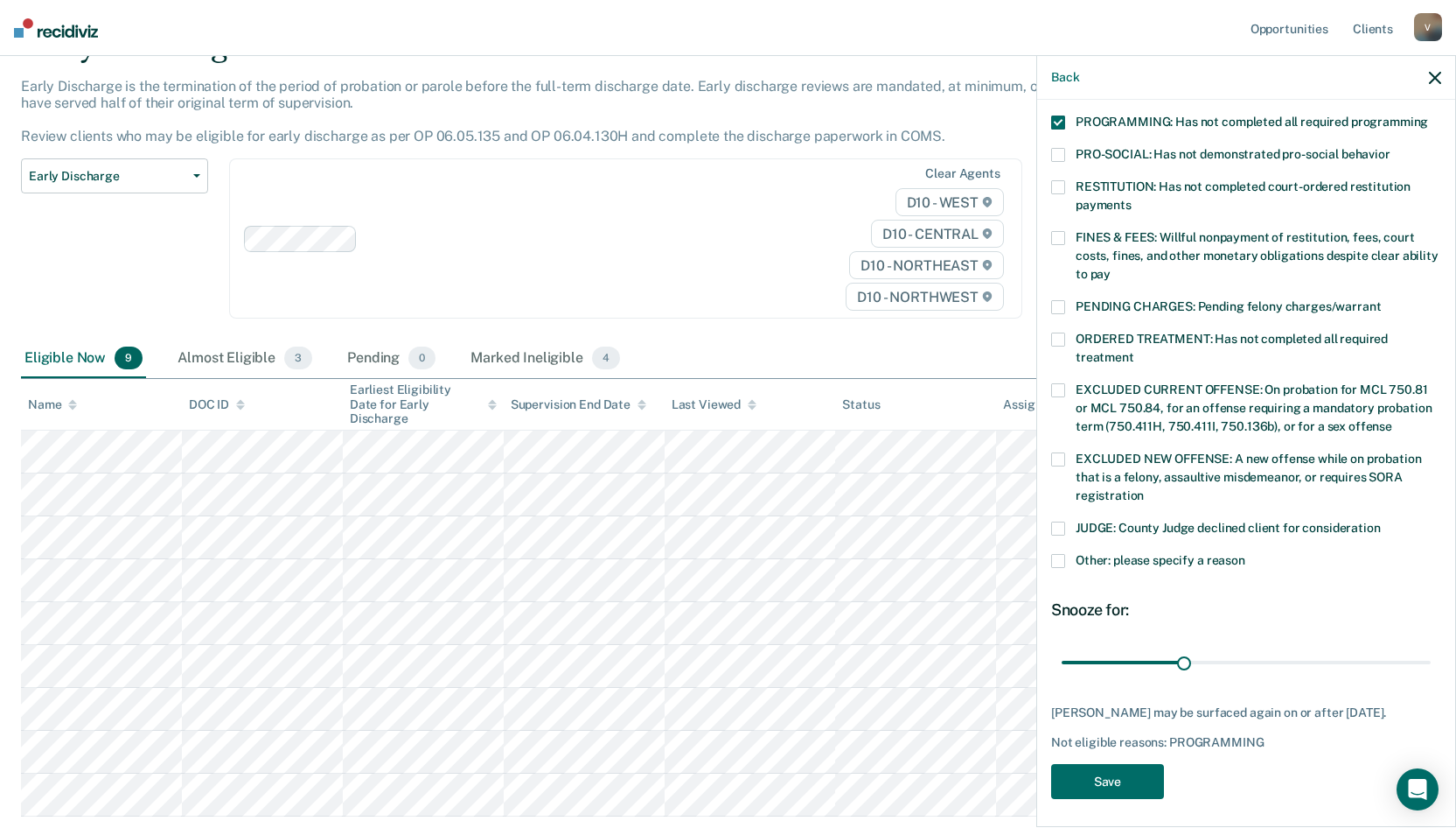
scroll to position [392, 0]
click at [1116, 772] on button "Save" at bounding box center [1107, 780] width 113 height 36
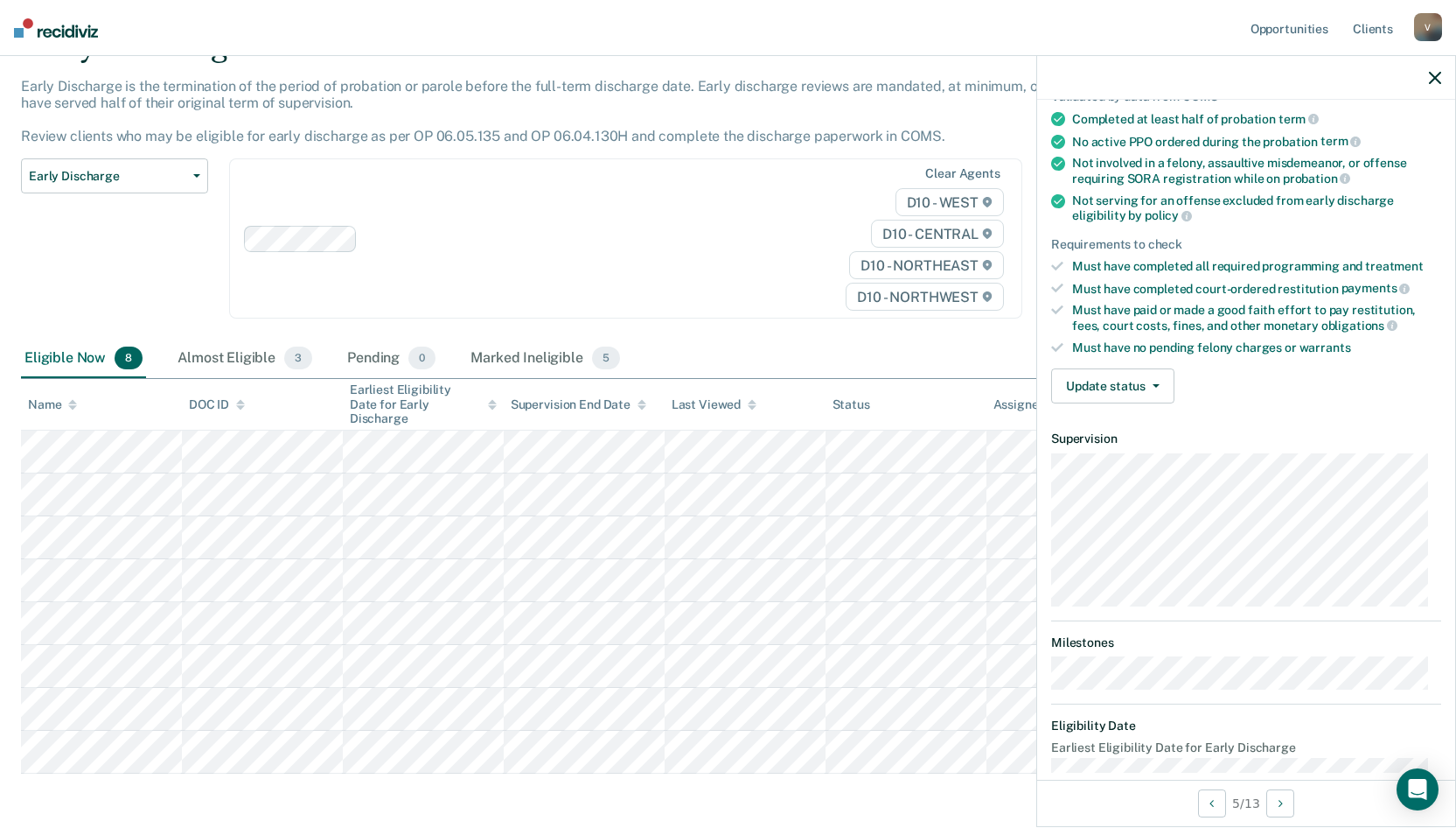
scroll to position [171, 0]
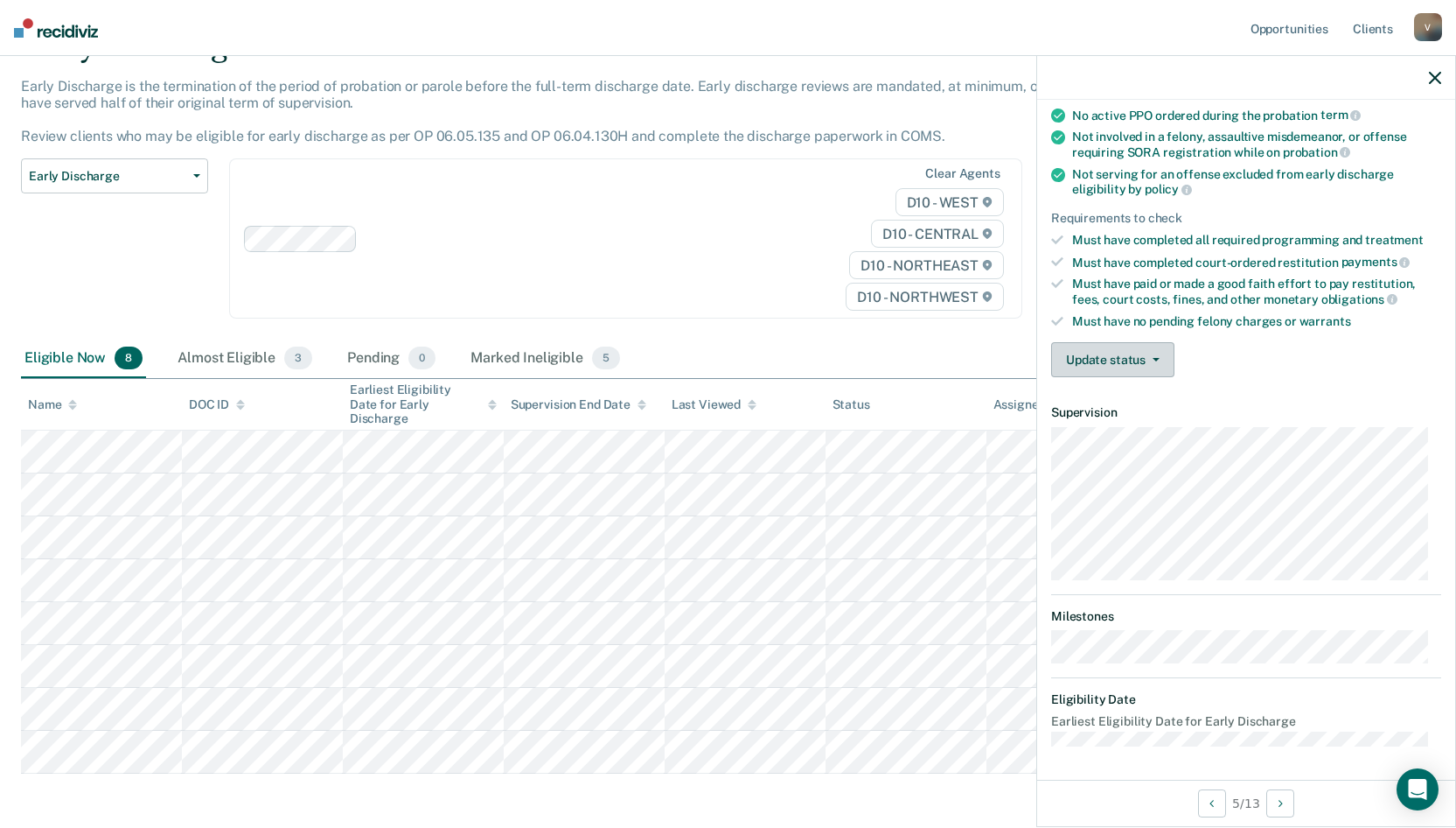
click at [1131, 353] on button "Update status" at bounding box center [1112, 359] width 123 height 35
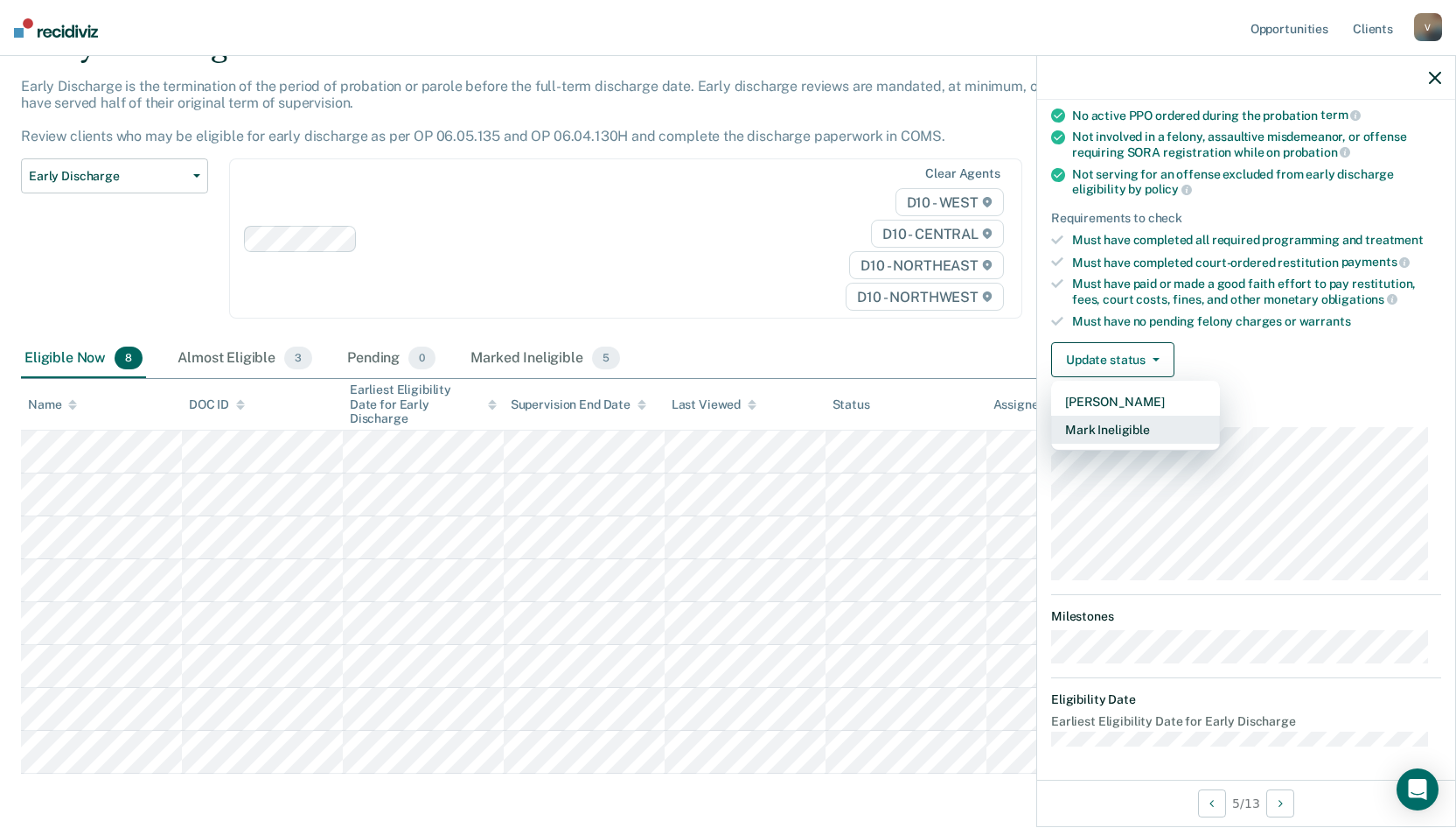
click at [1118, 425] on button "Mark Ineligible" at bounding box center [1136, 429] width 168 height 28
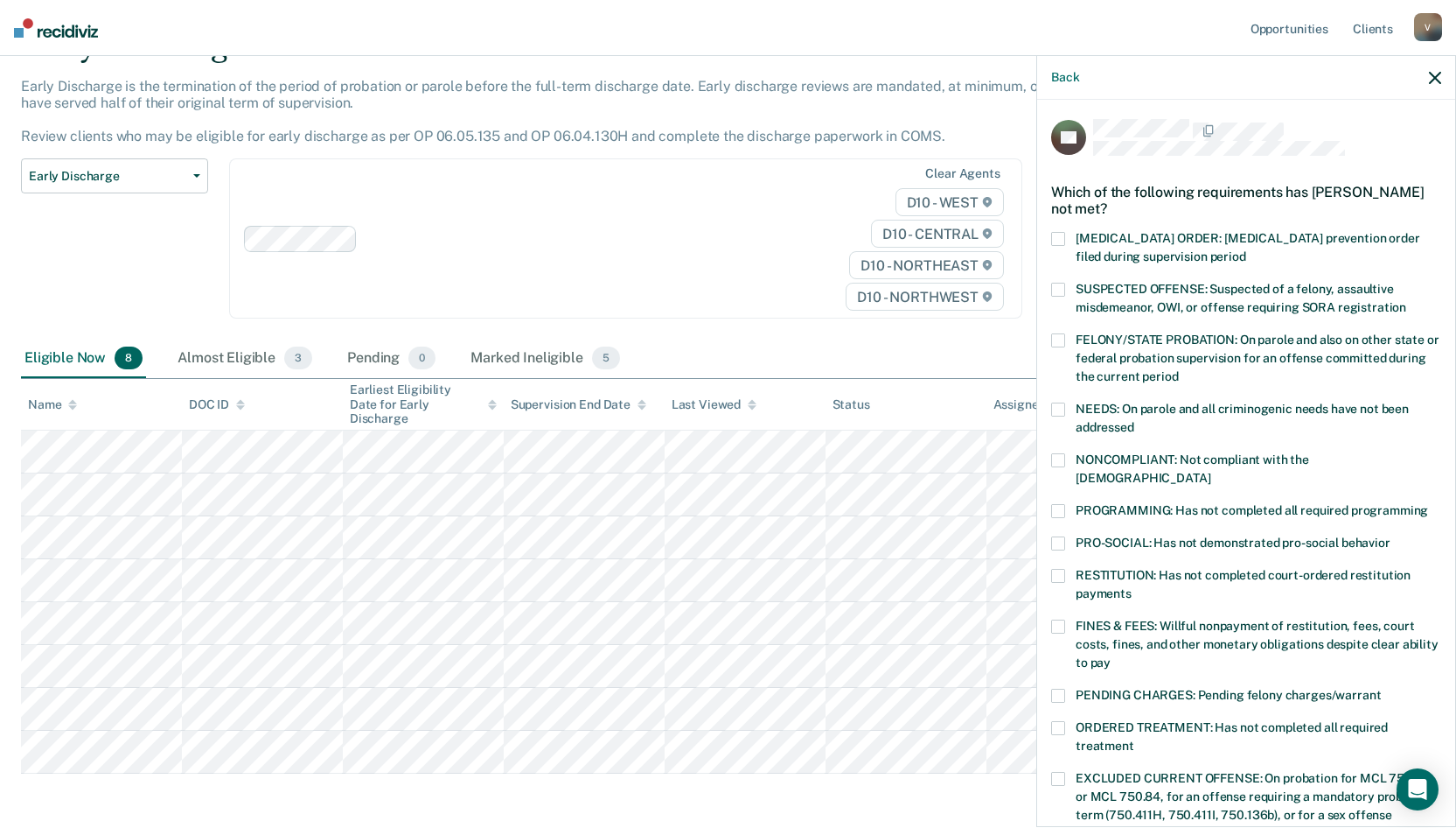
scroll to position [0, 0]
click at [1100, 505] on span "PROGRAMMING: Has not completed all required programming" at bounding box center [1252, 511] width 352 height 14
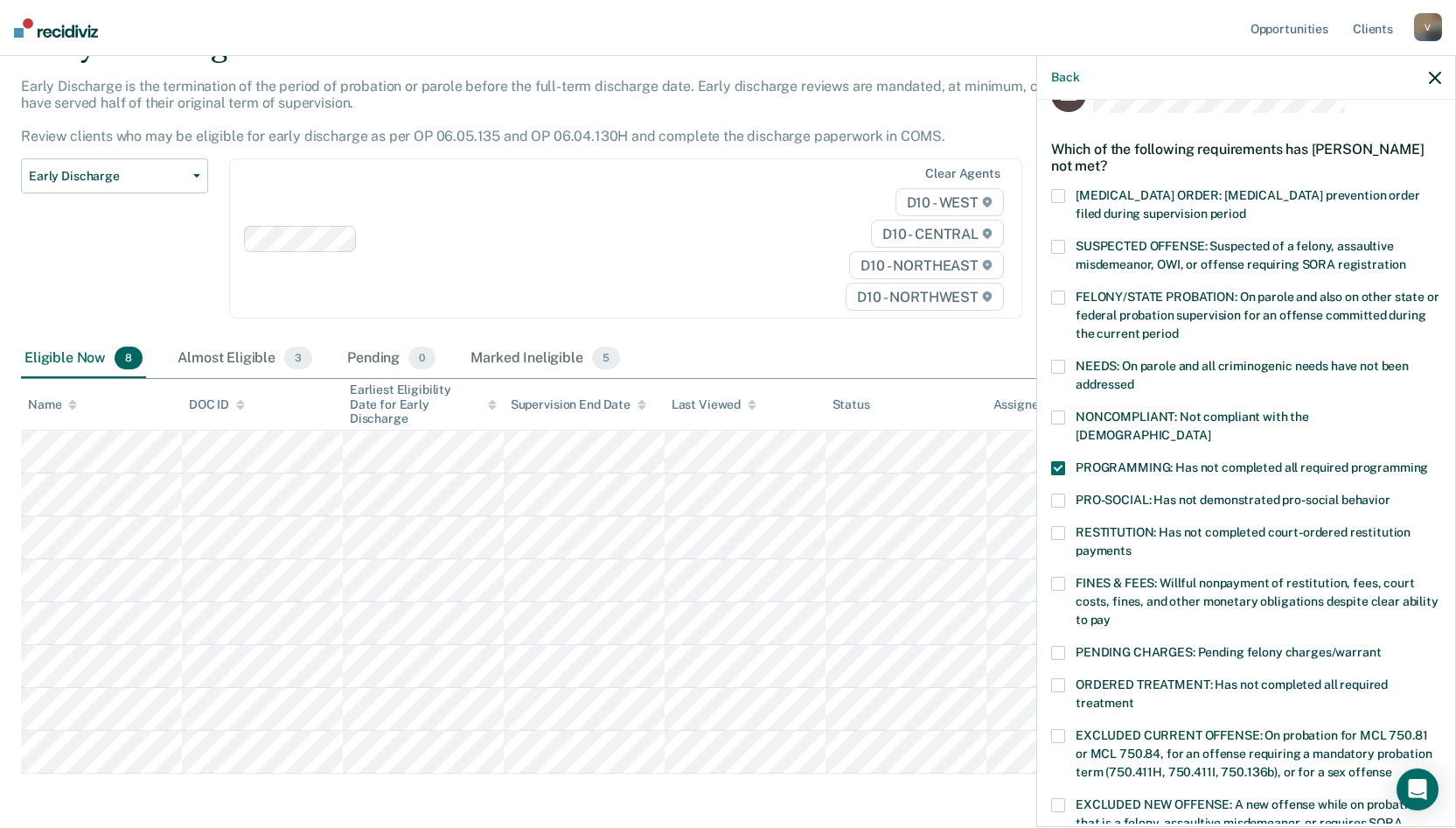
scroll to position [87, 0]
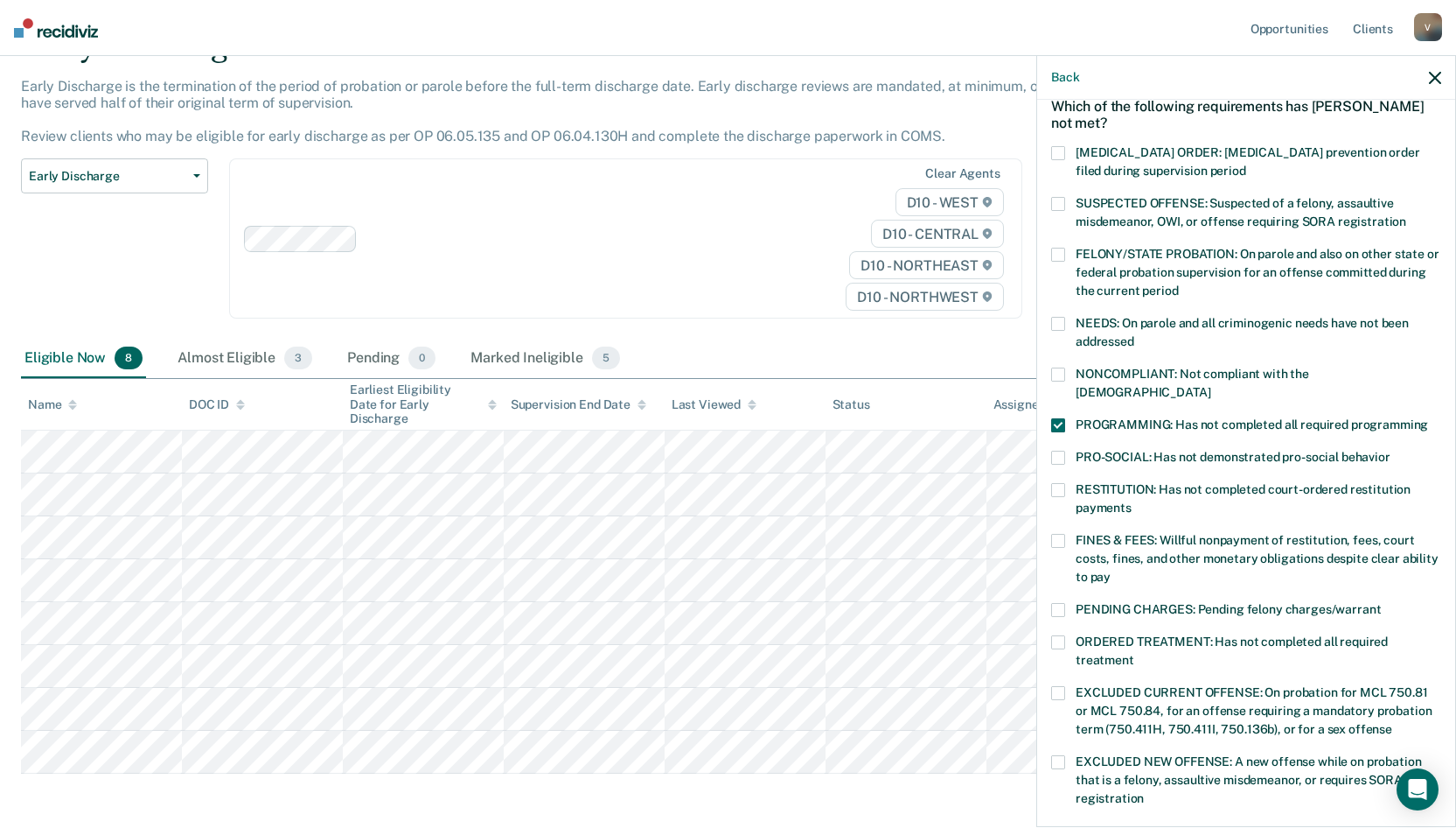
click at [1054, 635] on span at bounding box center [1058, 642] width 14 height 14
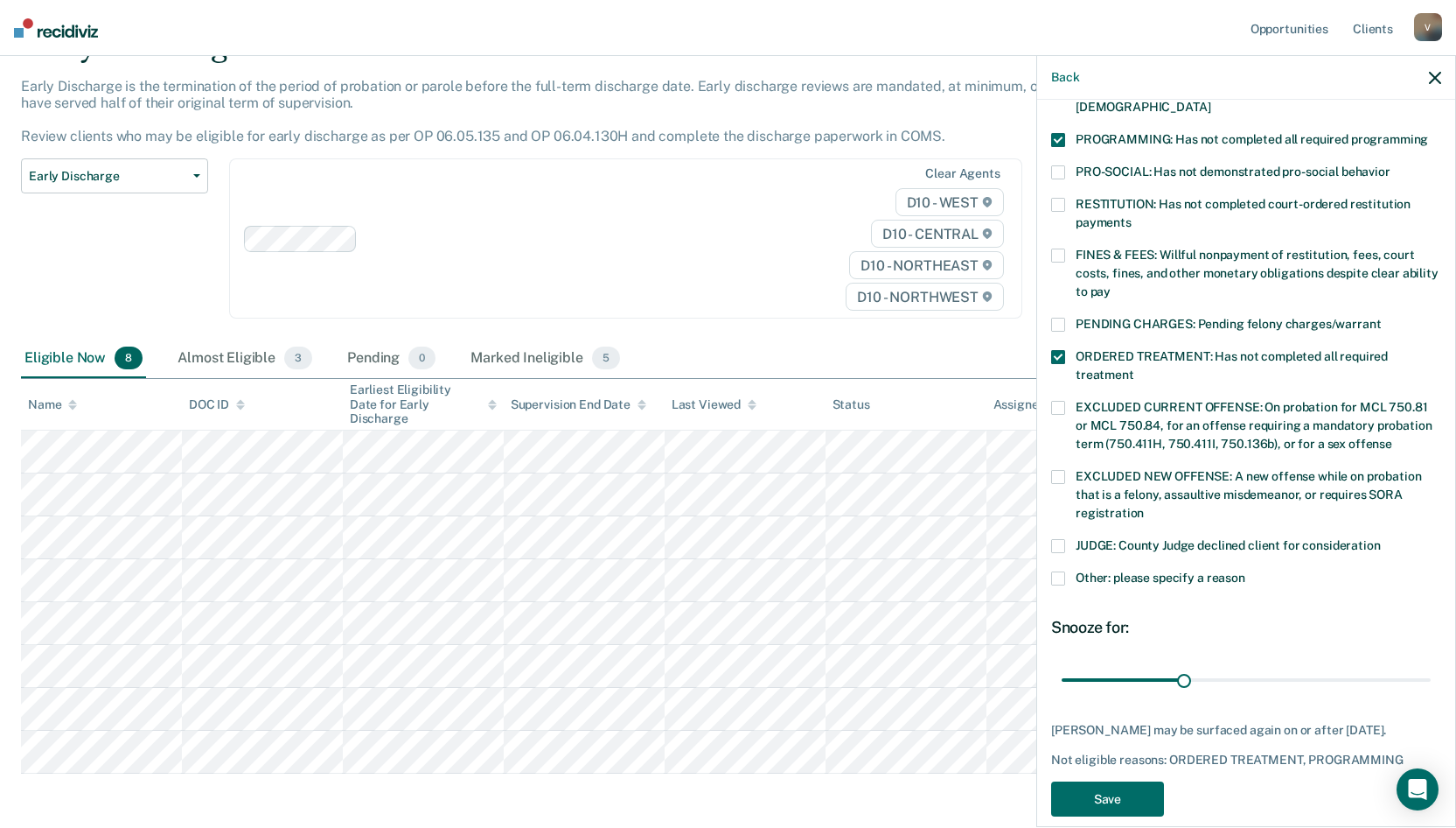
scroll to position [392, 0]
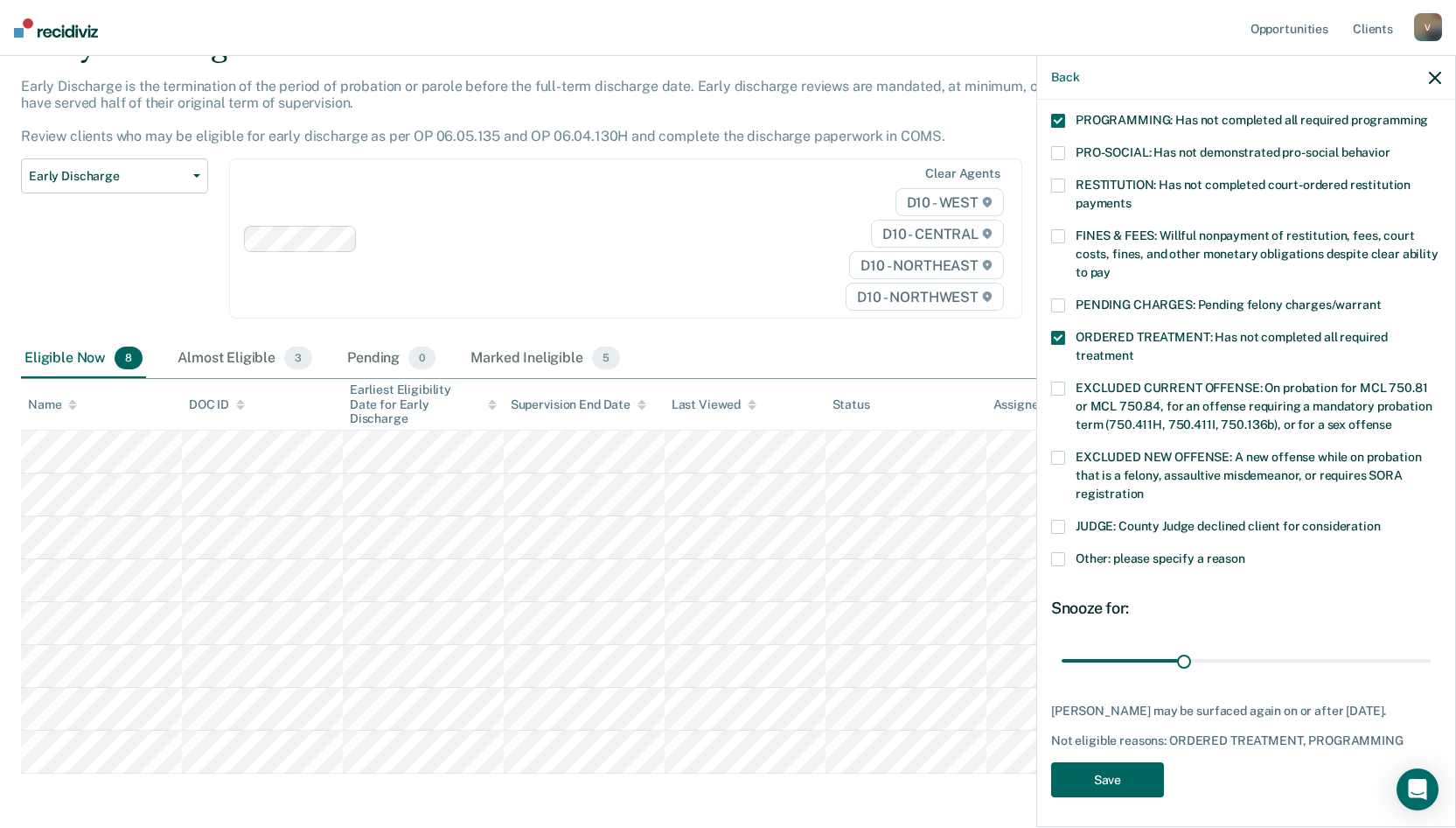
click at [1129, 774] on button "Save" at bounding box center [1107, 780] width 113 height 36
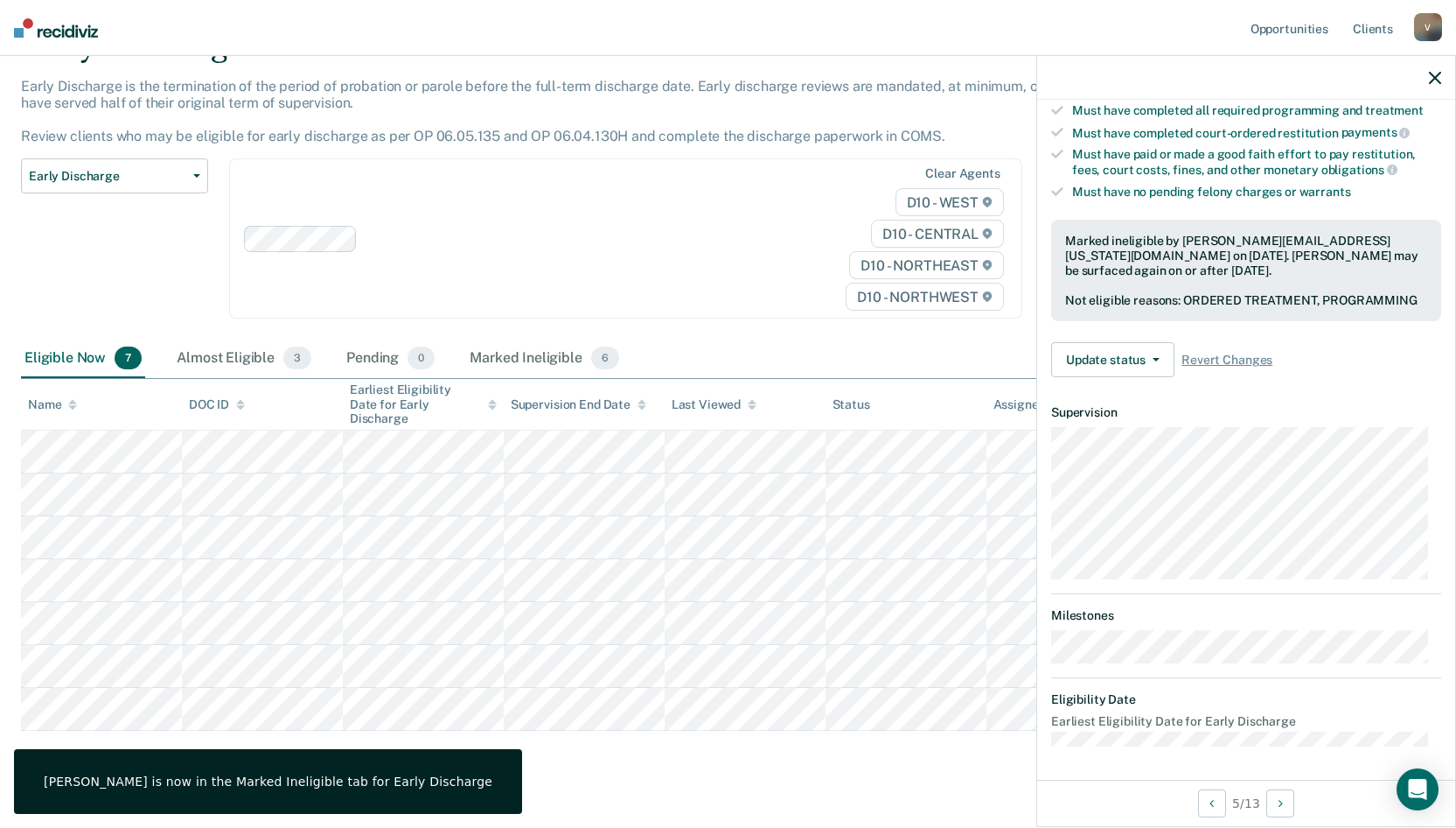
scroll to position [171, 0]
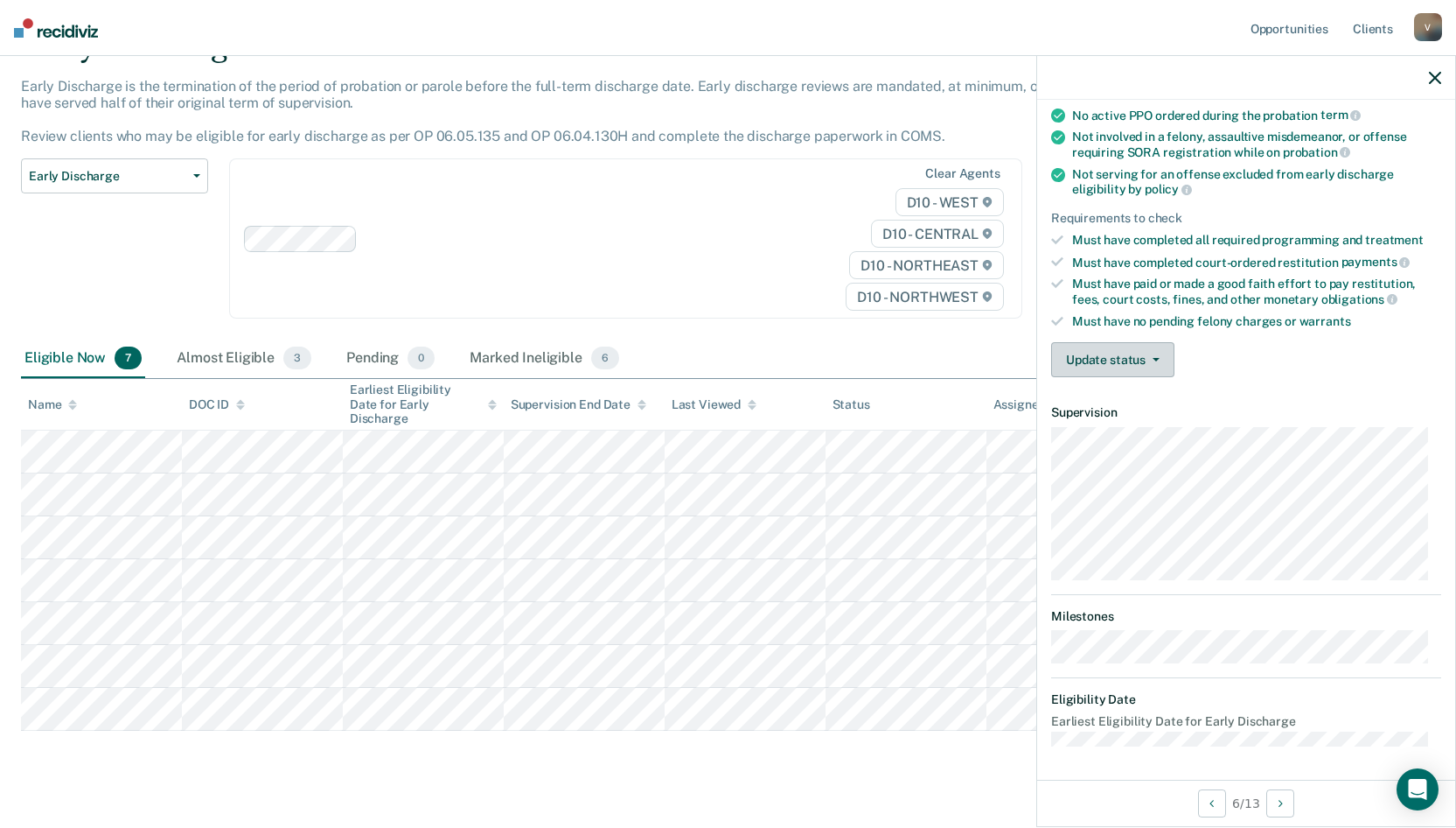
click at [1112, 358] on button "Update status" at bounding box center [1112, 359] width 123 height 35
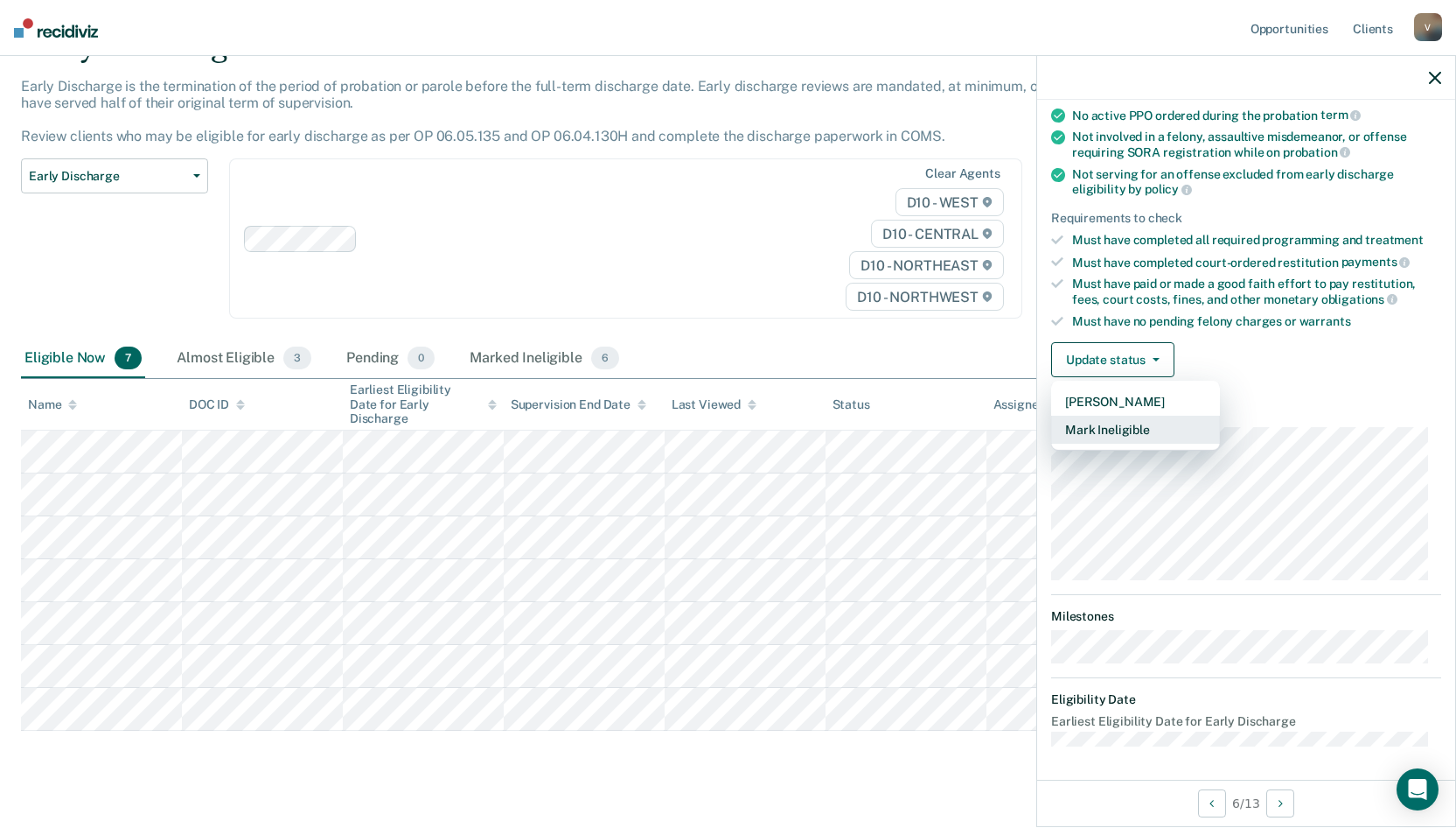
click at [1112, 423] on button "Mark Ineligible" at bounding box center [1136, 429] width 168 height 28
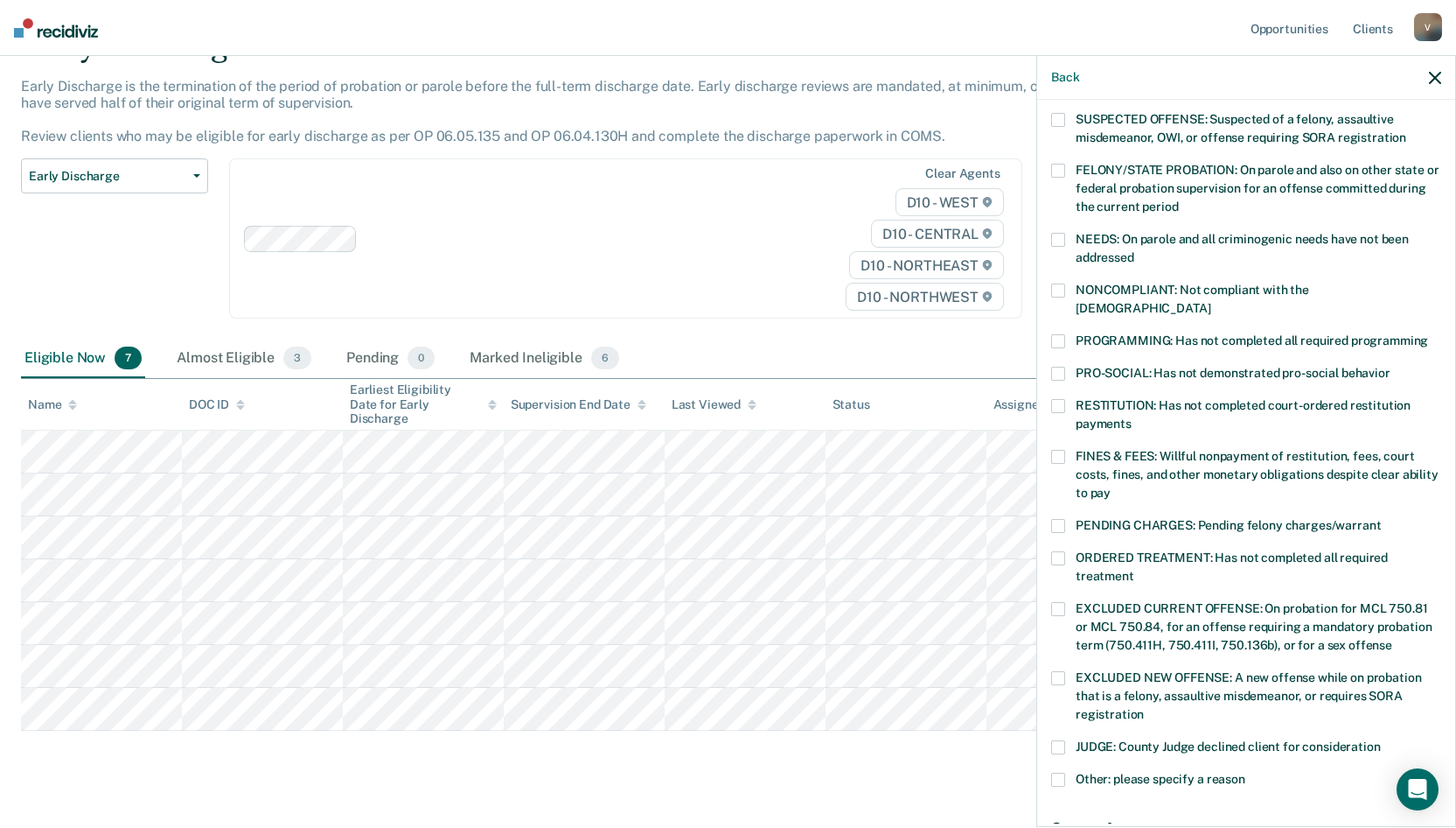
click at [1063, 449] on span at bounding box center [1058, 456] width 14 height 14
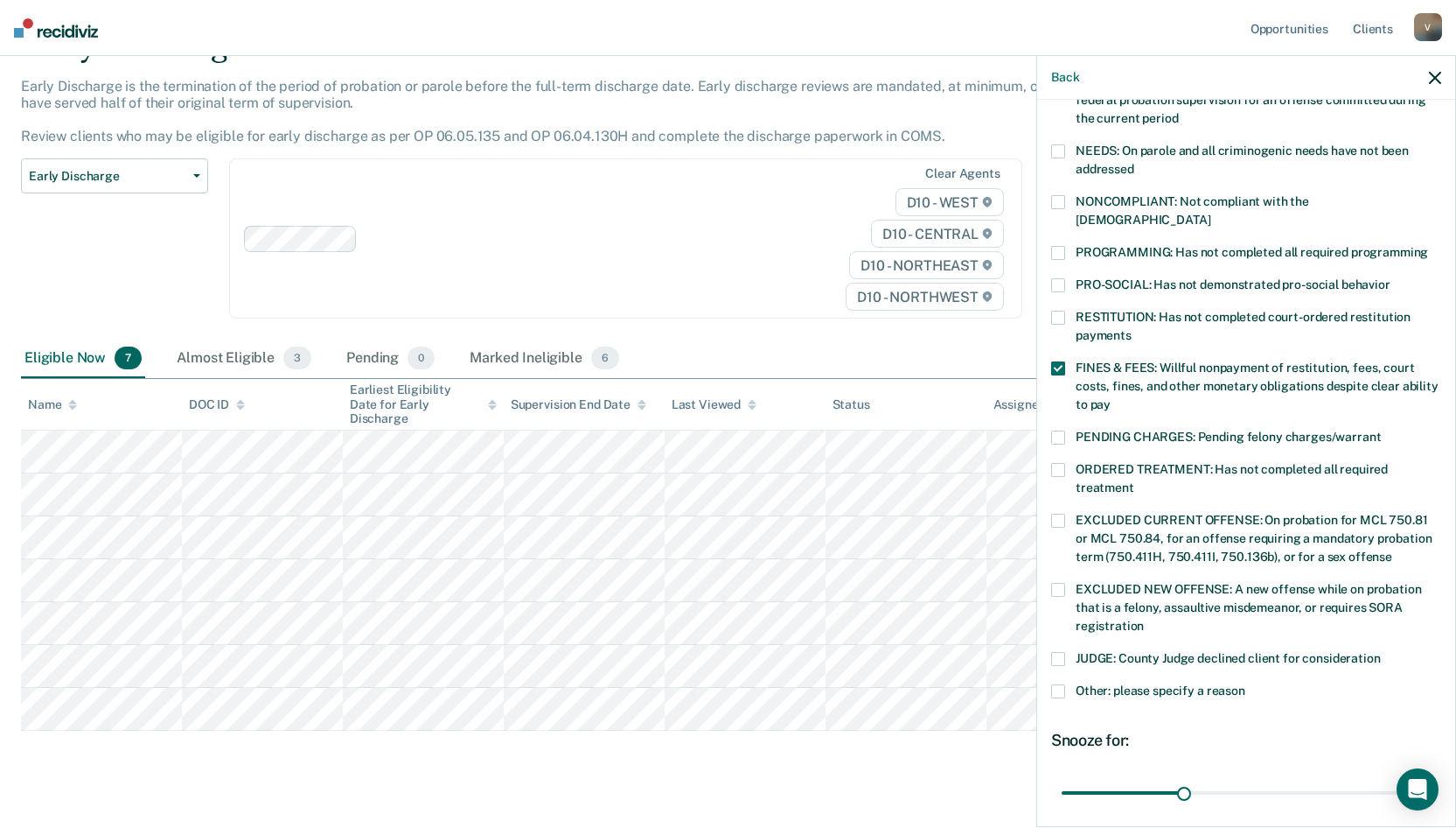
scroll to position [392, 0]
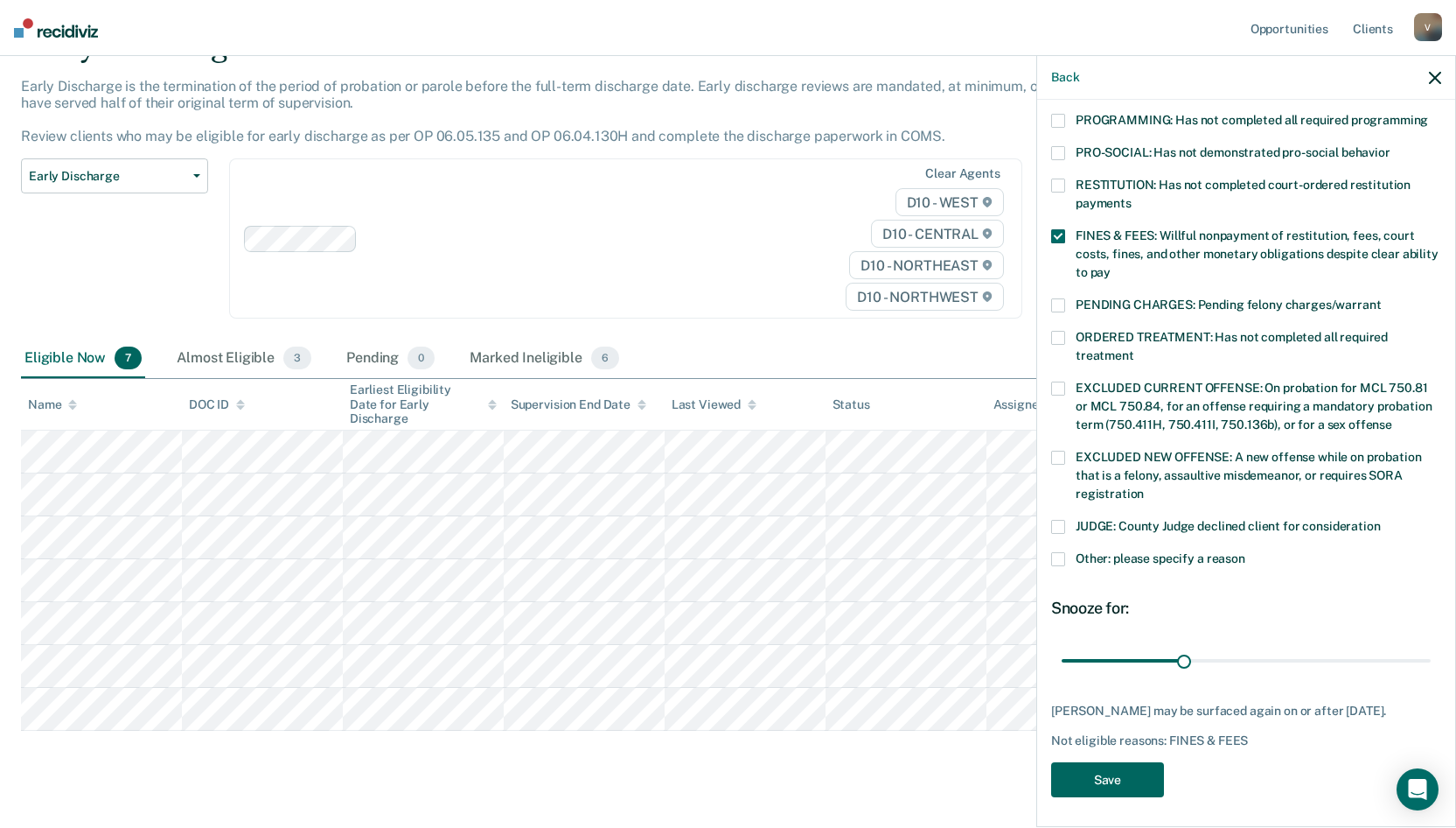
click at [1132, 773] on button "Save" at bounding box center [1107, 780] width 113 height 36
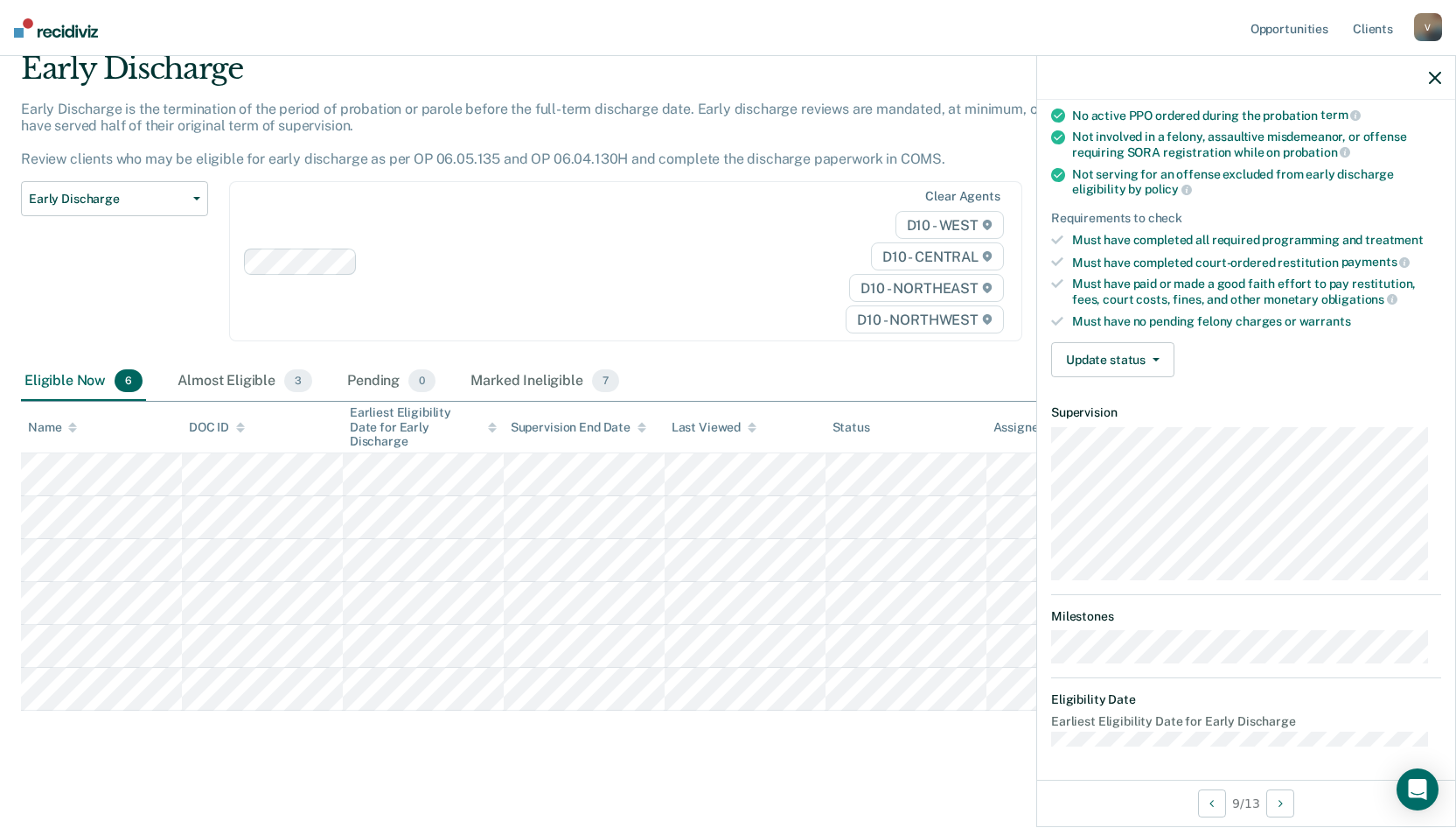
scroll to position [153, 0]
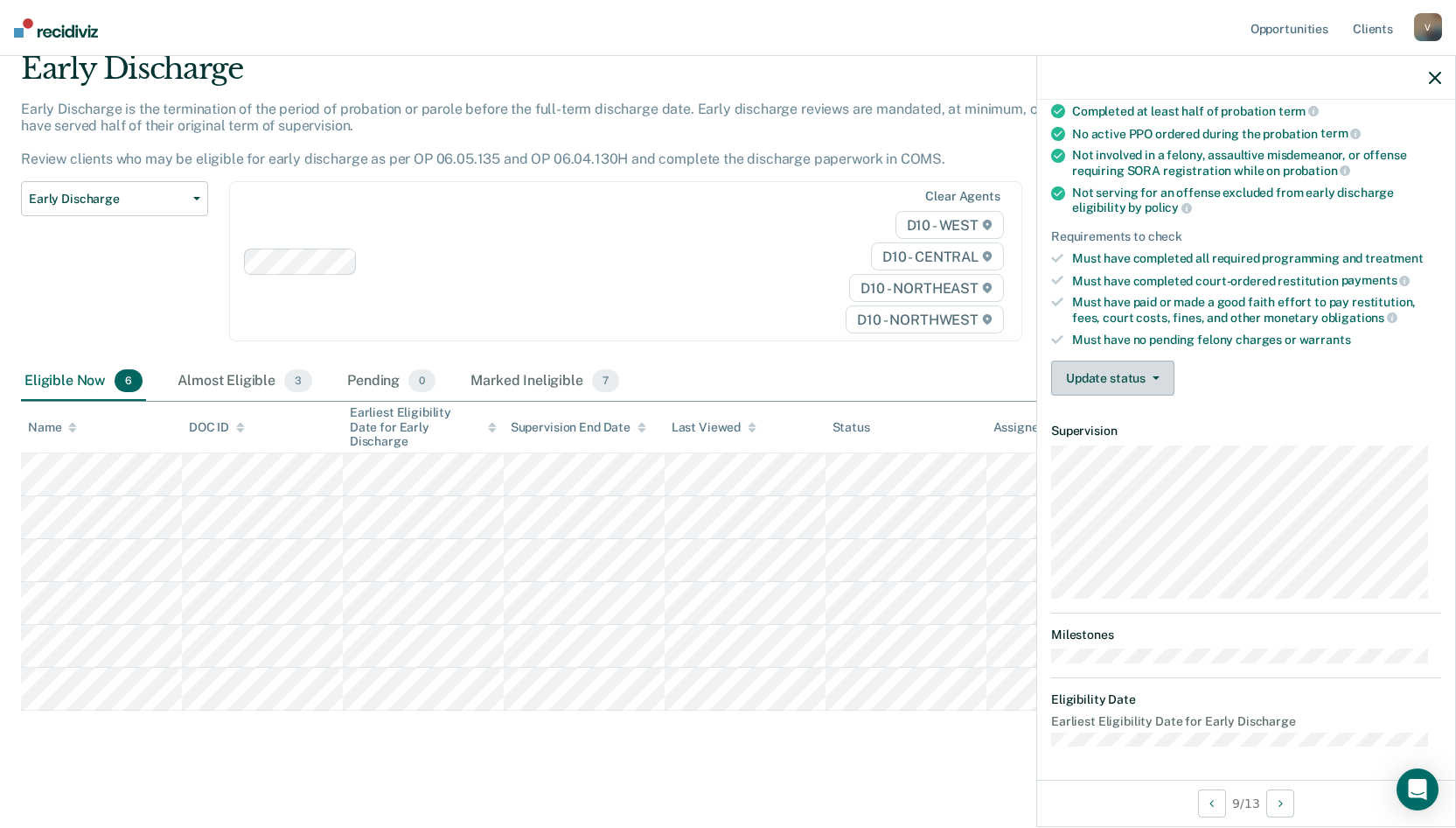
click at [1069, 370] on button "Update status" at bounding box center [1112, 378] width 123 height 35
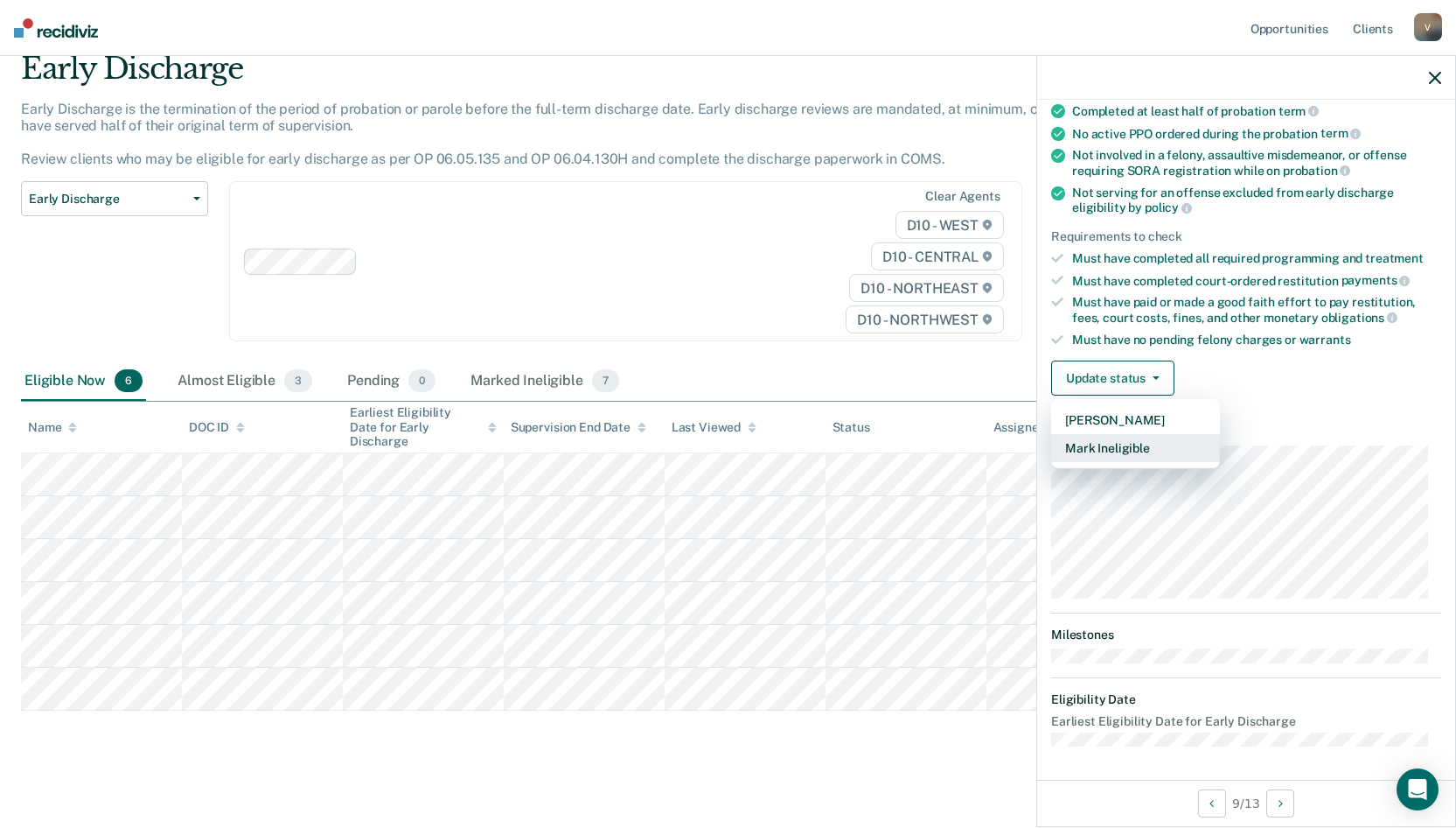
click at [1127, 447] on button "Mark Ineligible" at bounding box center [1136, 447] width 168 height 28
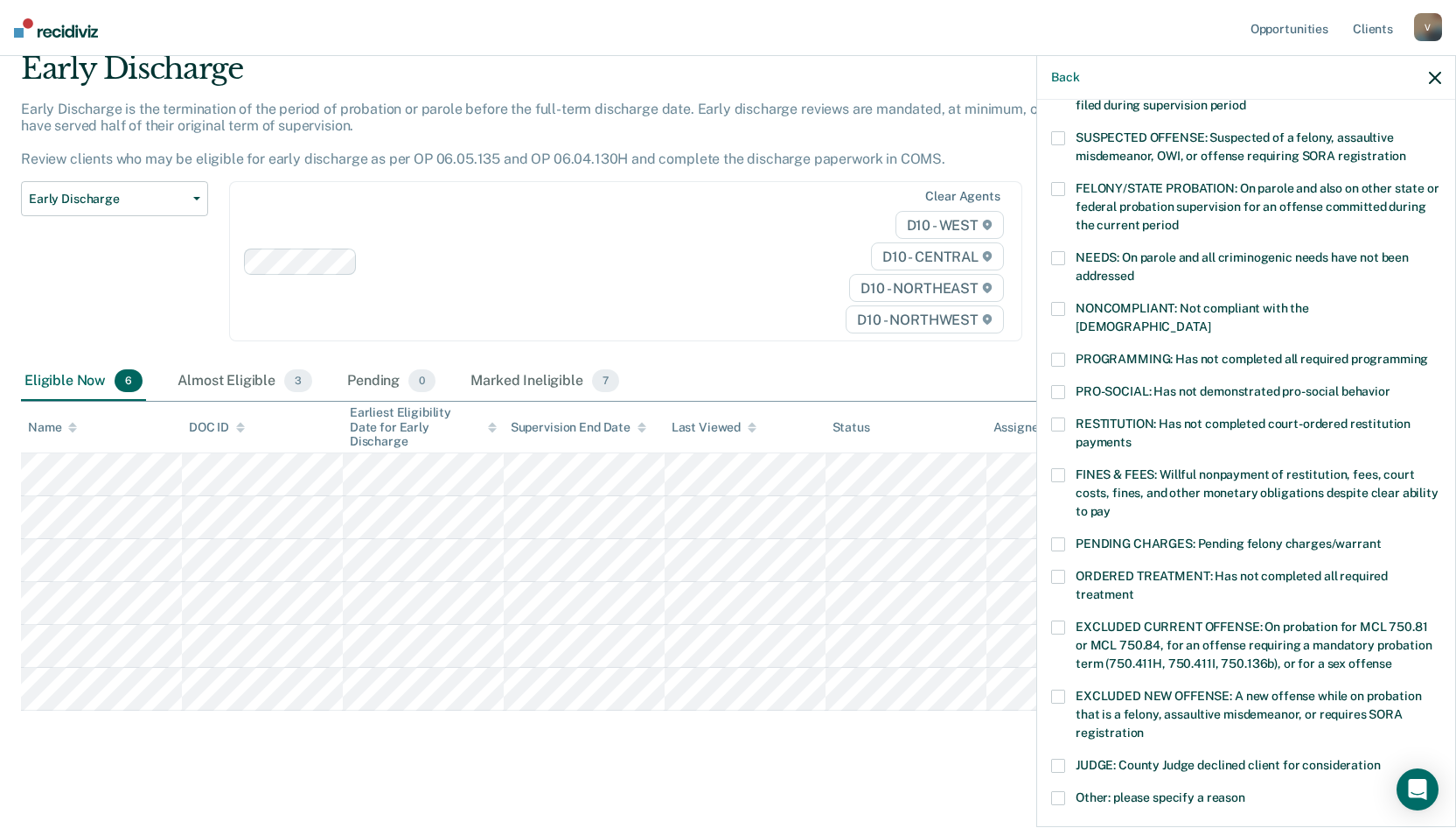
click at [1082, 467] on span "FINES & FEES: Willful nonpayment of restitution, fees, court costs, fines, and …" at bounding box center [1257, 492] width 363 height 50
click at [1055, 353] on span at bounding box center [1058, 359] width 14 height 14
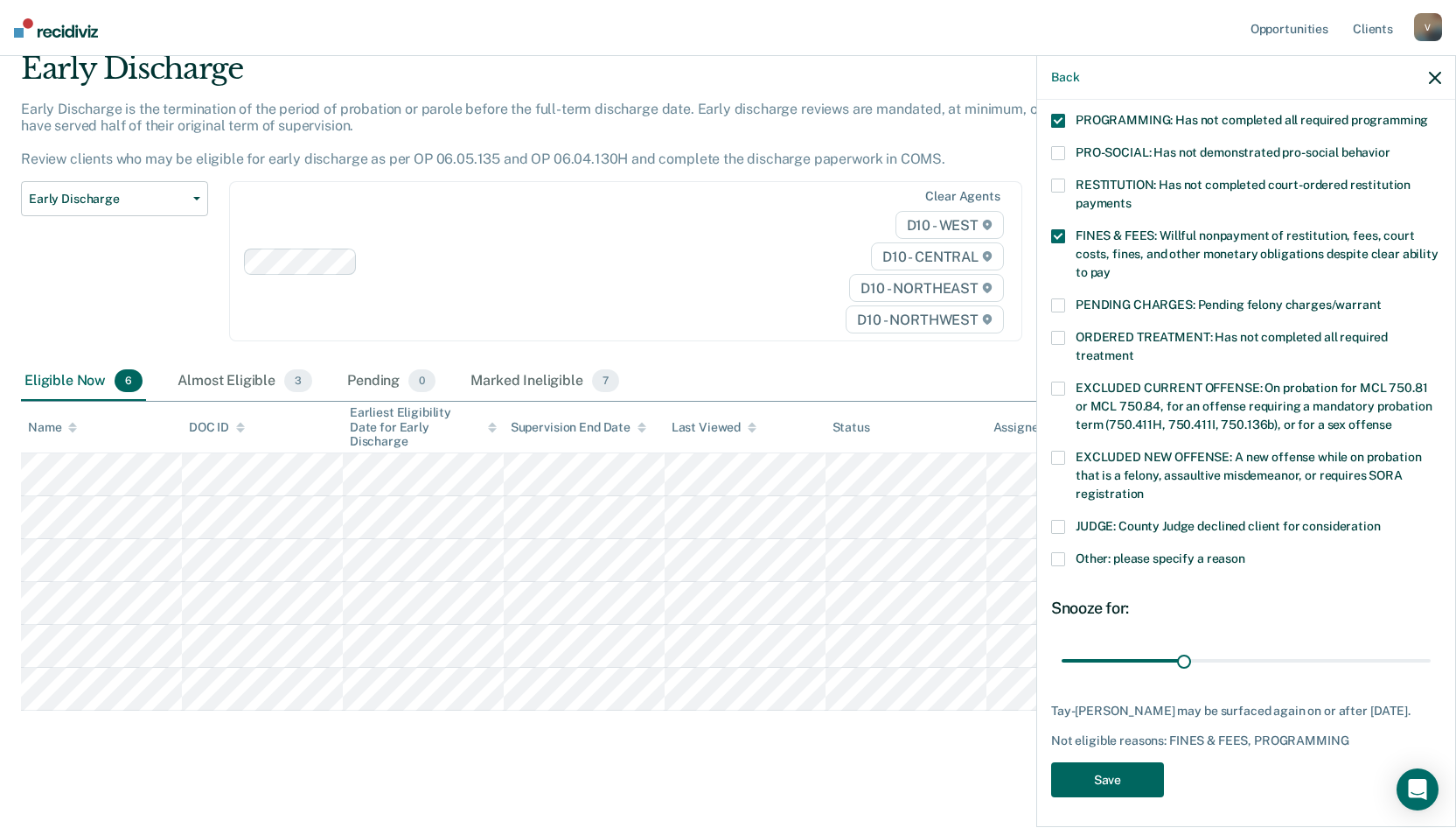
click at [1119, 779] on button "Save" at bounding box center [1107, 780] width 113 height 36
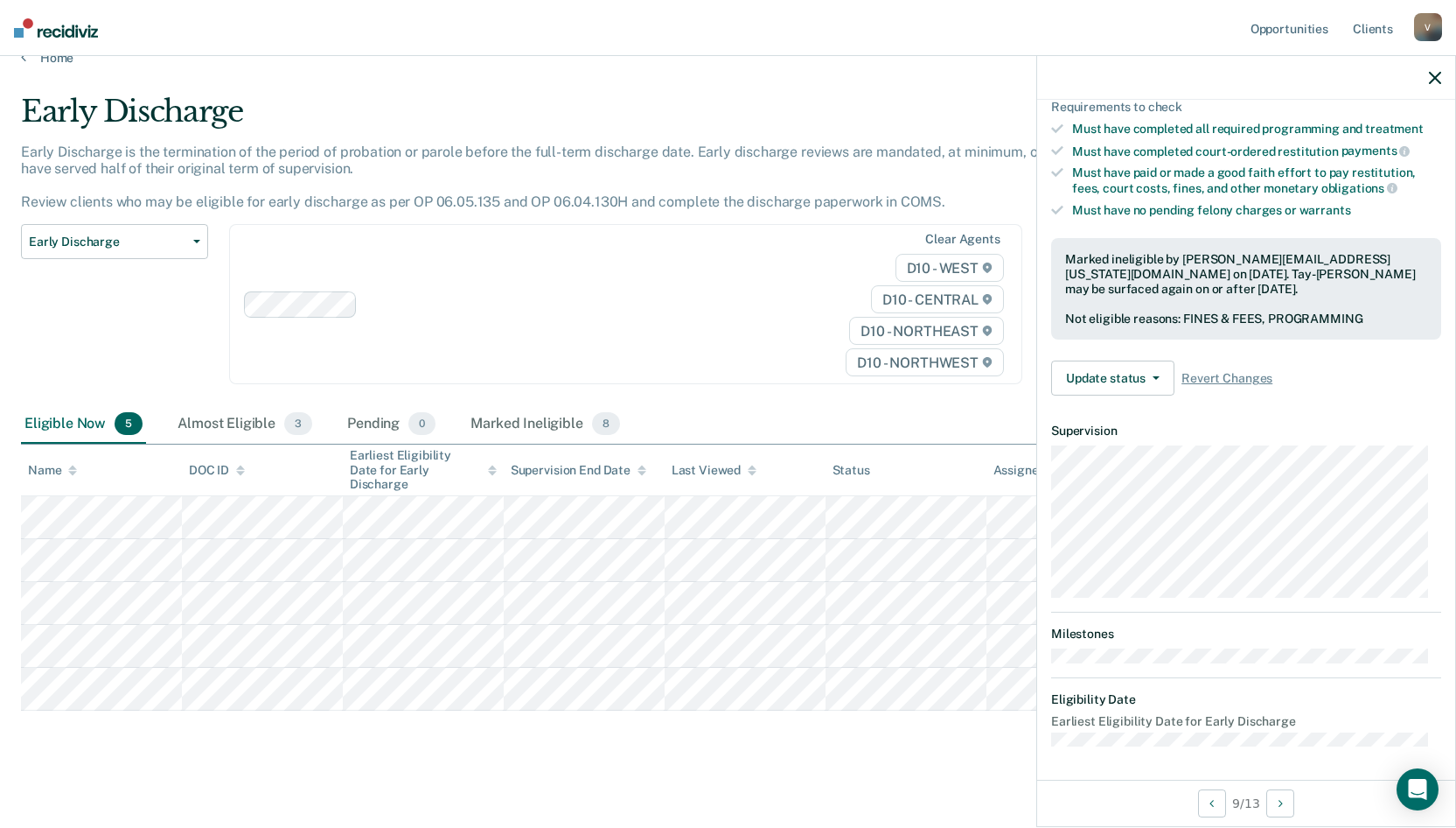
scroll to position [0, 0]
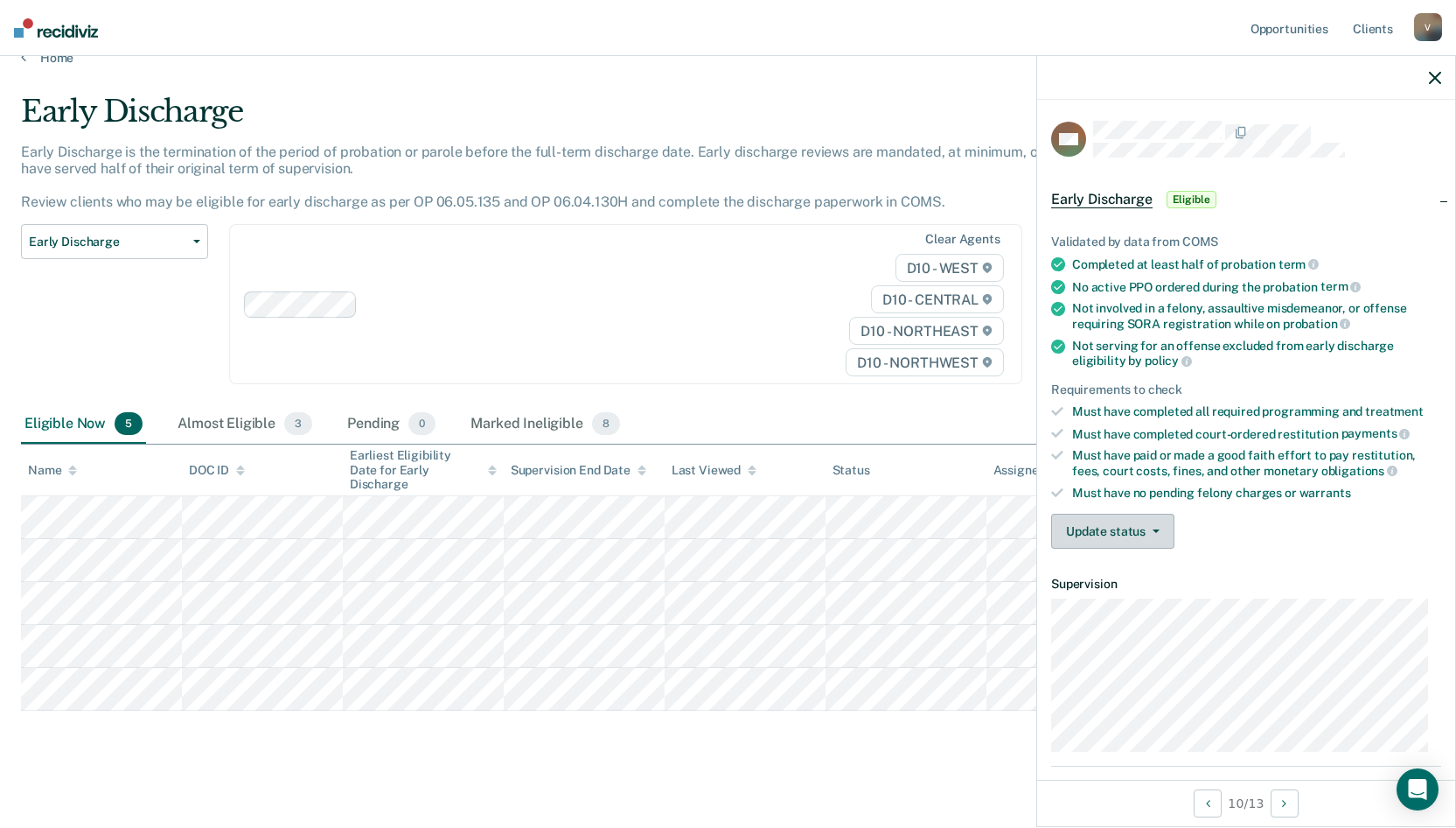
click at [1117, 526] on button "Update status" at bounding box center [1112, 531] width 123 height 35
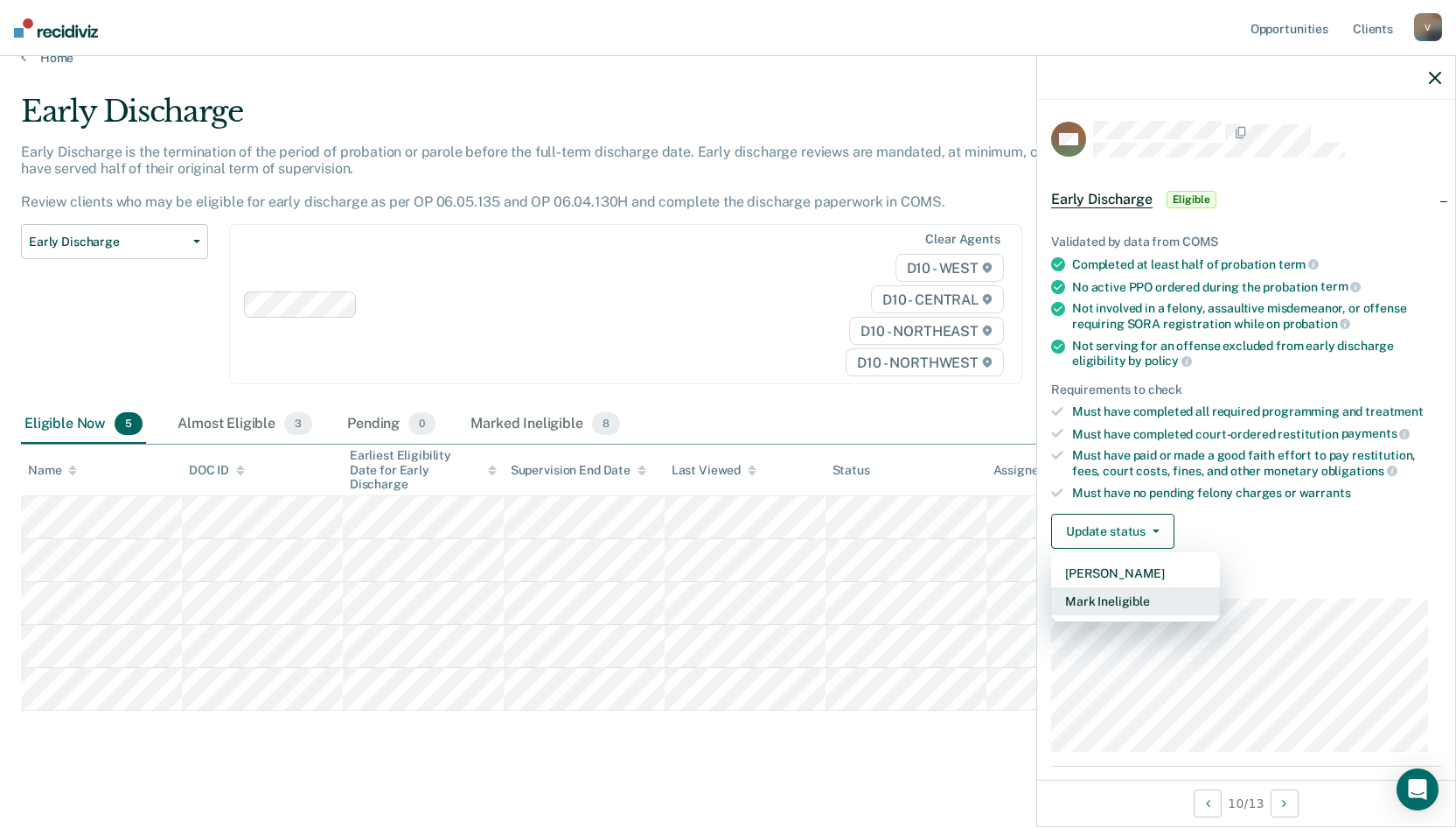
click at [1108, 602] on button "Mark Ineligible" at bounding box center [1136, 600] width 168 height 28
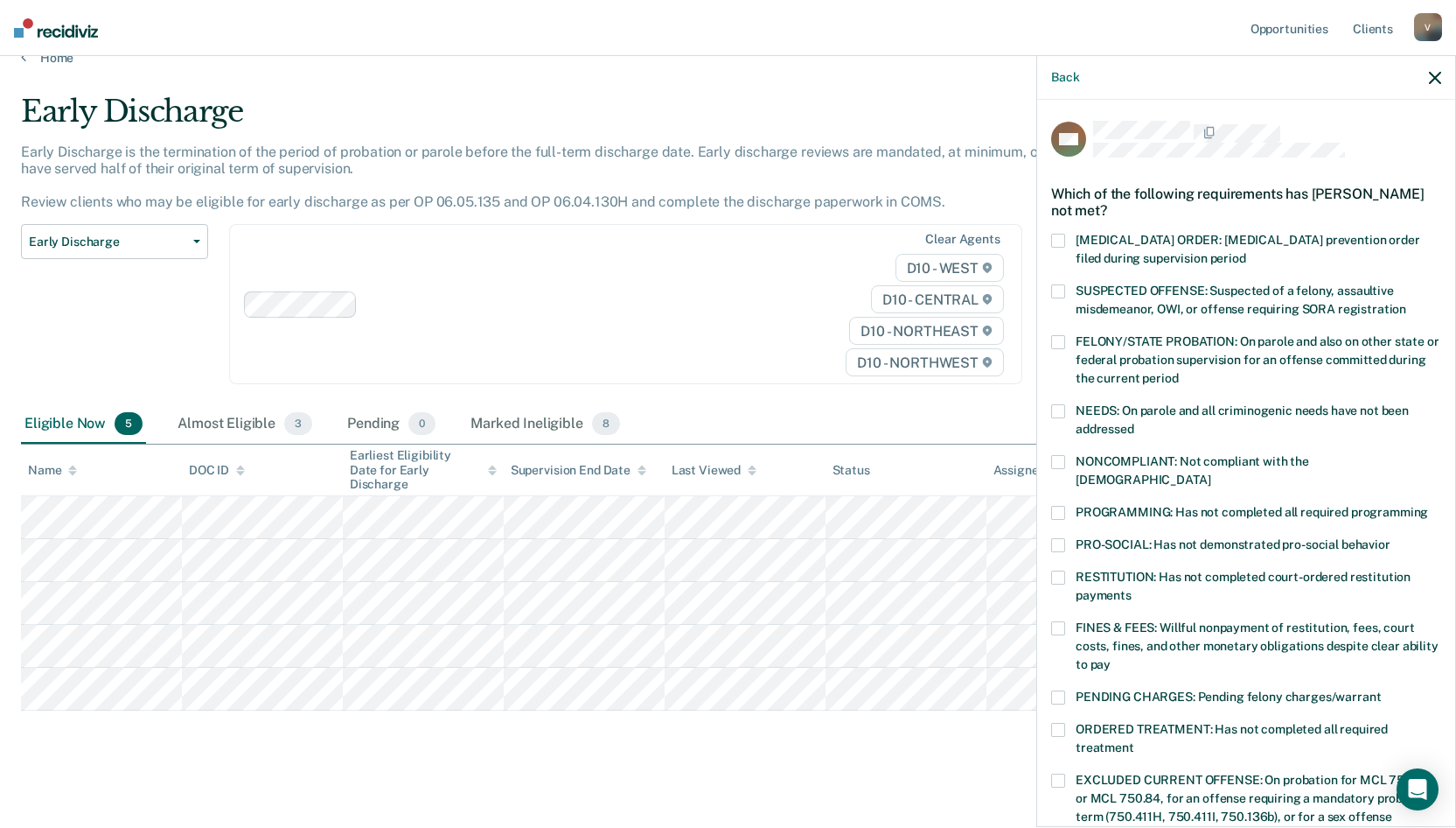
click at [1060, 621] on span at bounding box center [1058, 628] width 14 height 14
click at [1097, 458] on span "NONCOMPLIANT: Not compliant with the [DEMOGRAPHIC_DATA]" at bounding box center [1192, 470] width 233 height 32
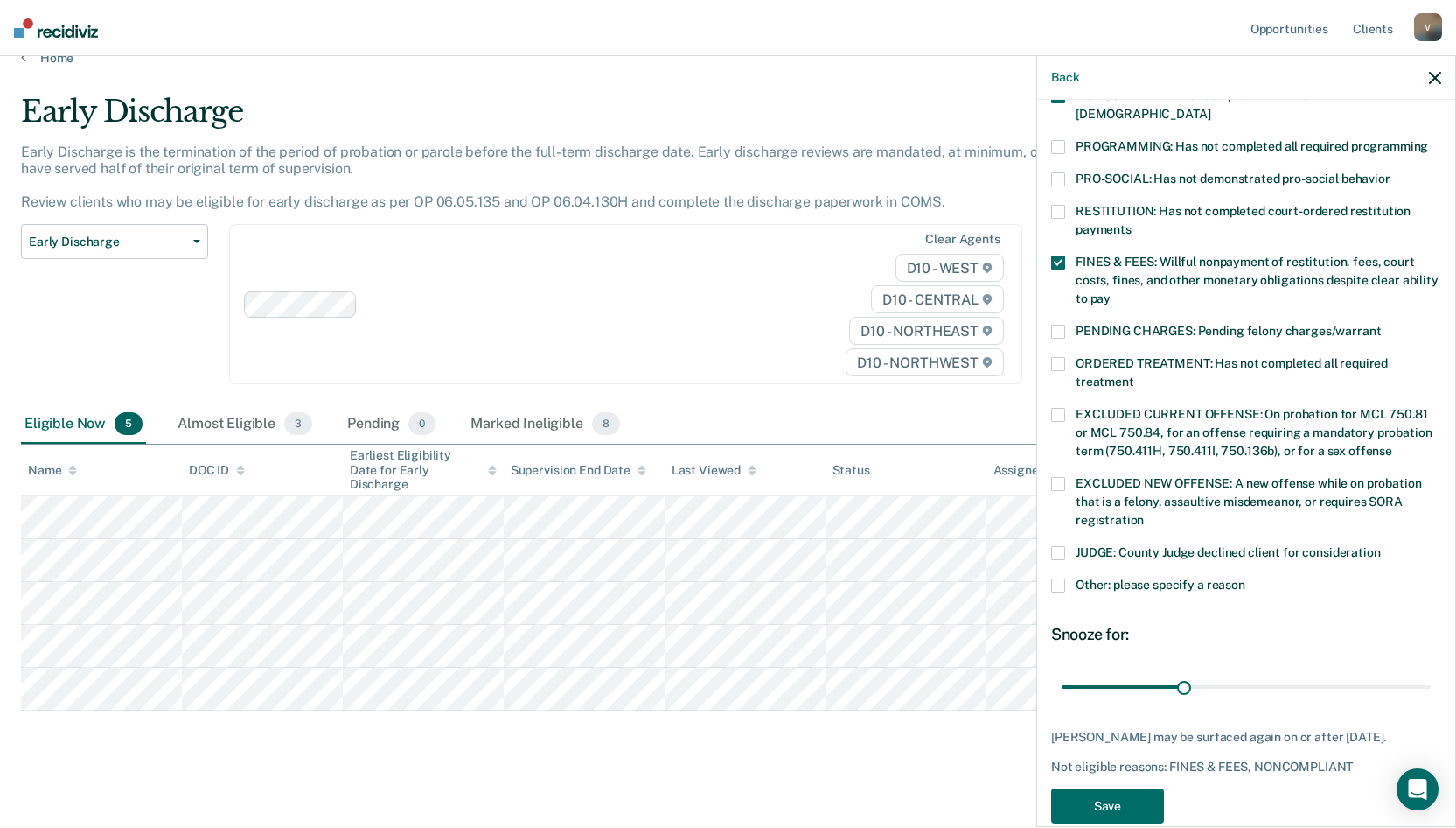
scroll to position [392, 0]
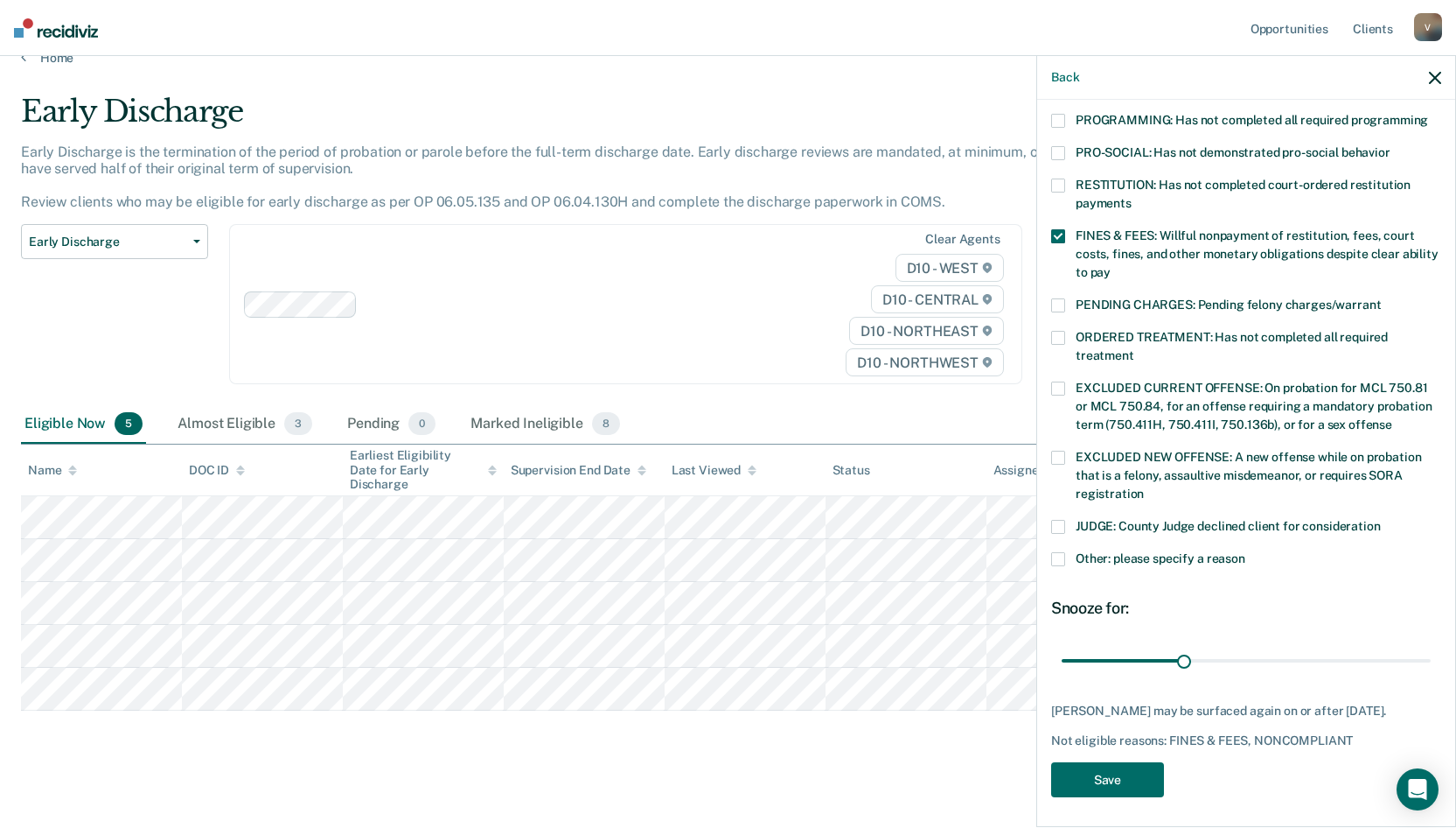
click at [1120, 551] on span "Other: please specify a reason" at bounding box center [1160, 558] width 169 height 14
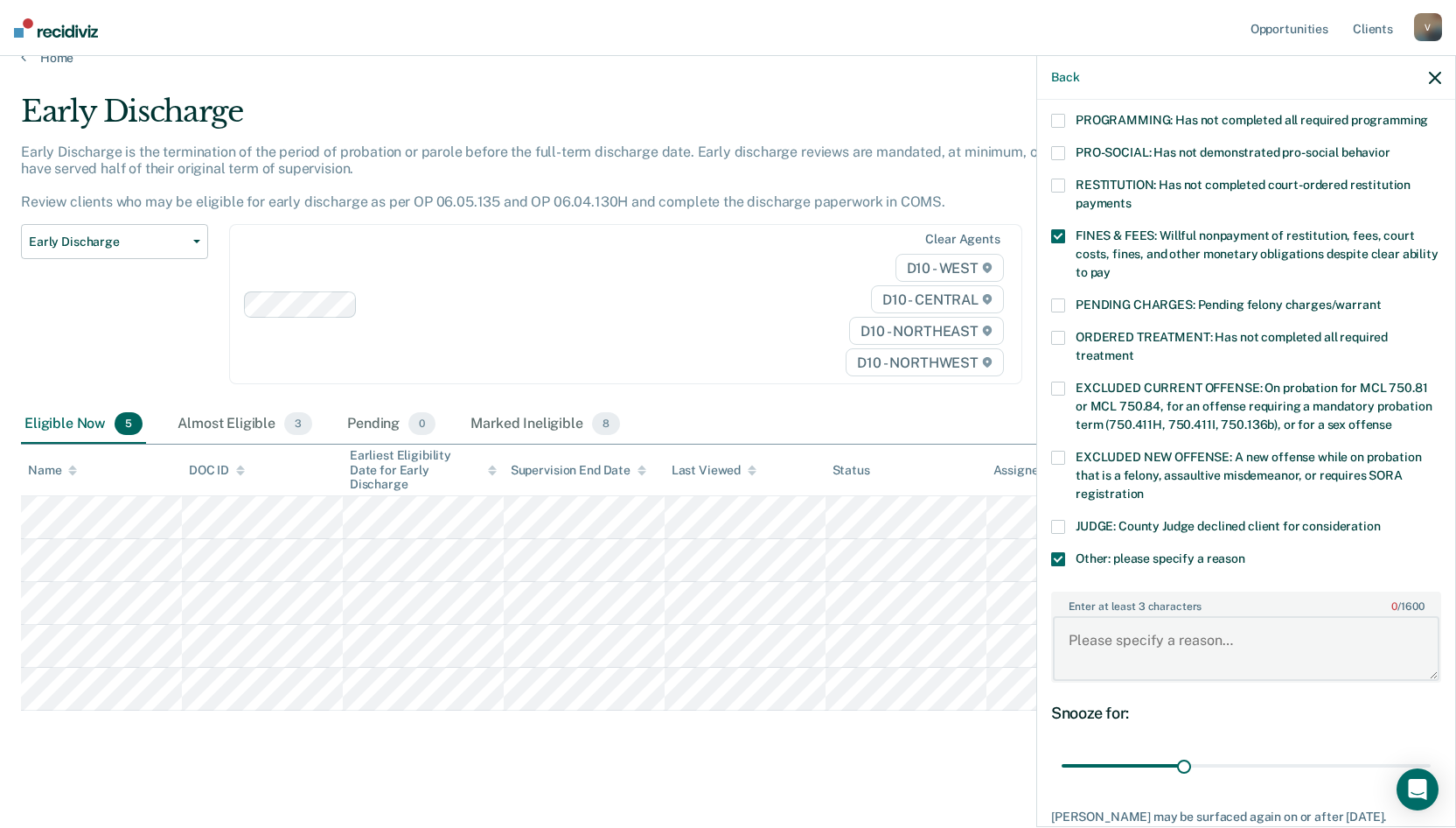
click at [1129, 634] on textarea "Enter at least 3 characters 0 / 1600" at bounding box center [1246, 648] width 386 height 65
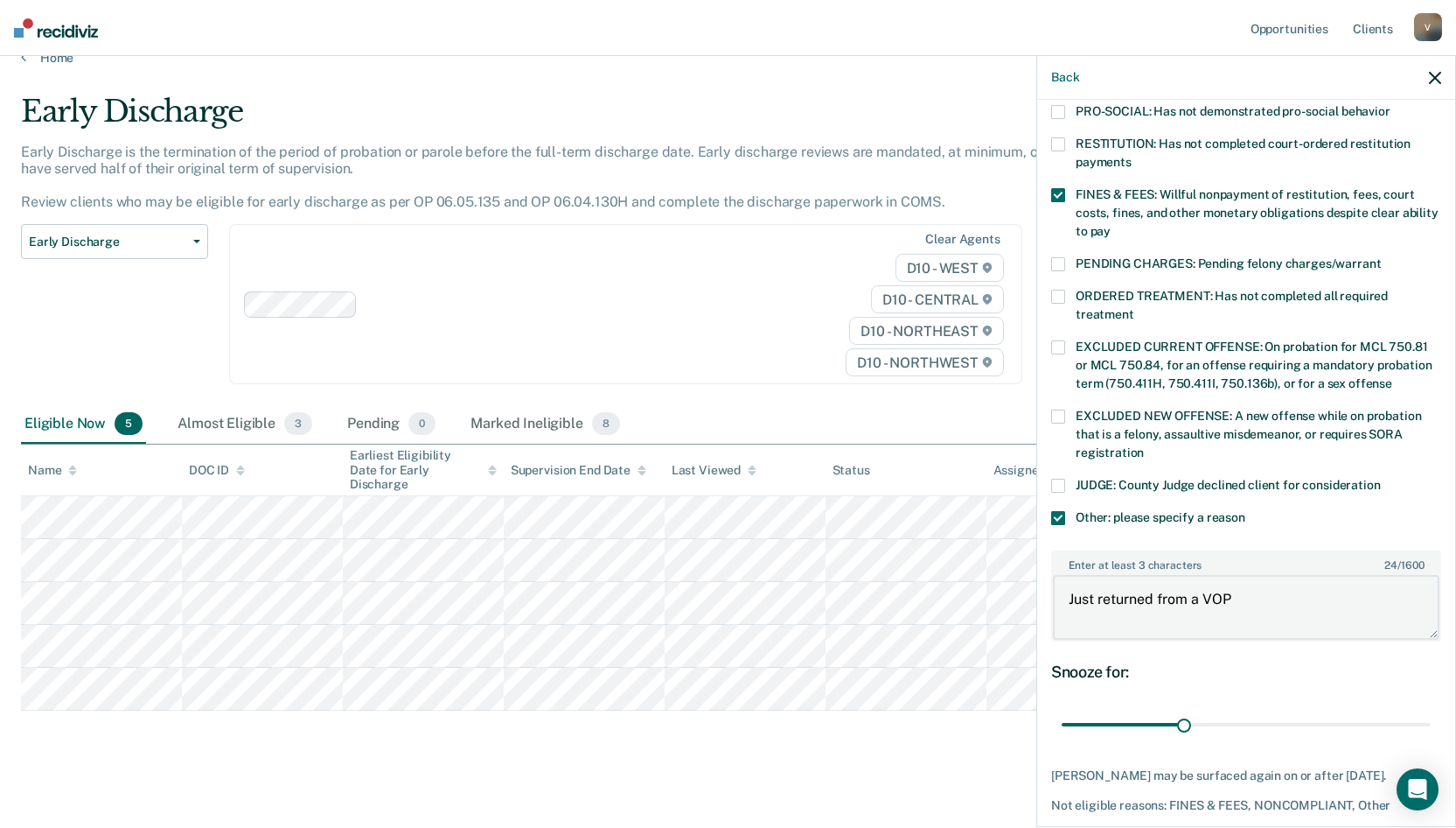
scroll to position [498, 0]
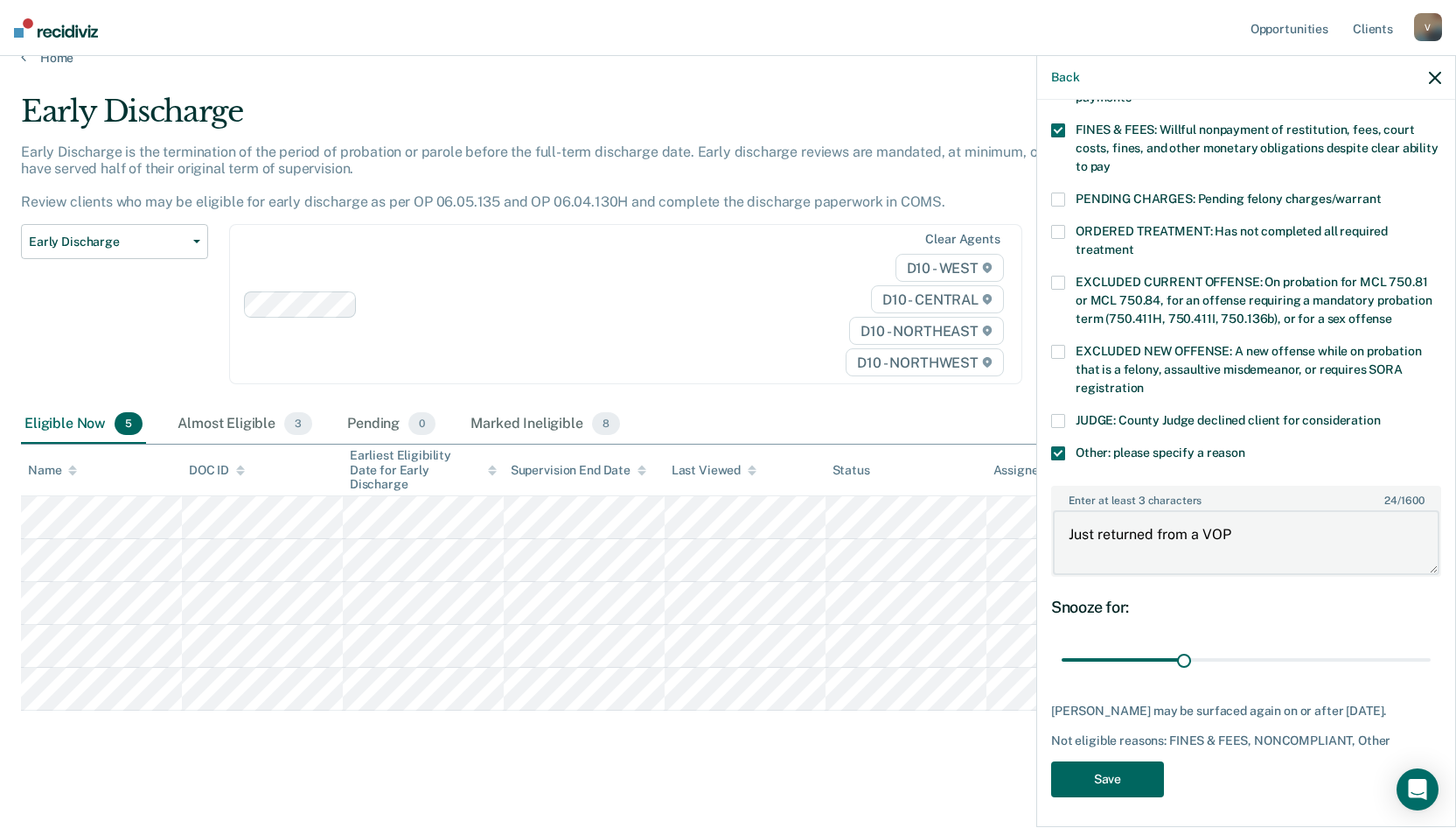
type textarea "Just returned from a VOP"
click at [1119, 768] on button "Save" at bounding box center [1107, 779] width 113 height 36
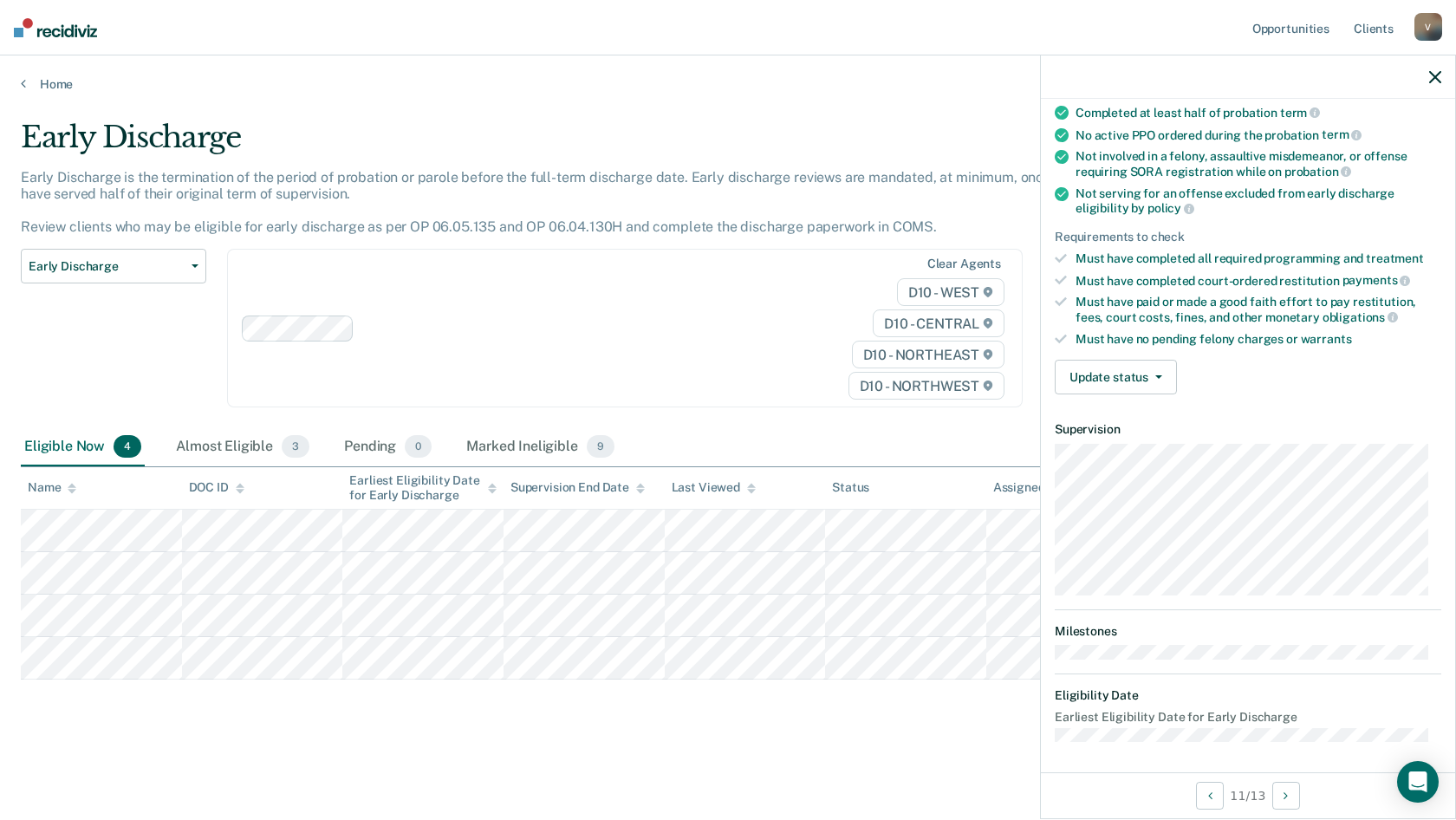
scroll to position [152, 0]
click at [1104, 370] on button "Update status" at bounding box center [1115, 374] width 122 height 35
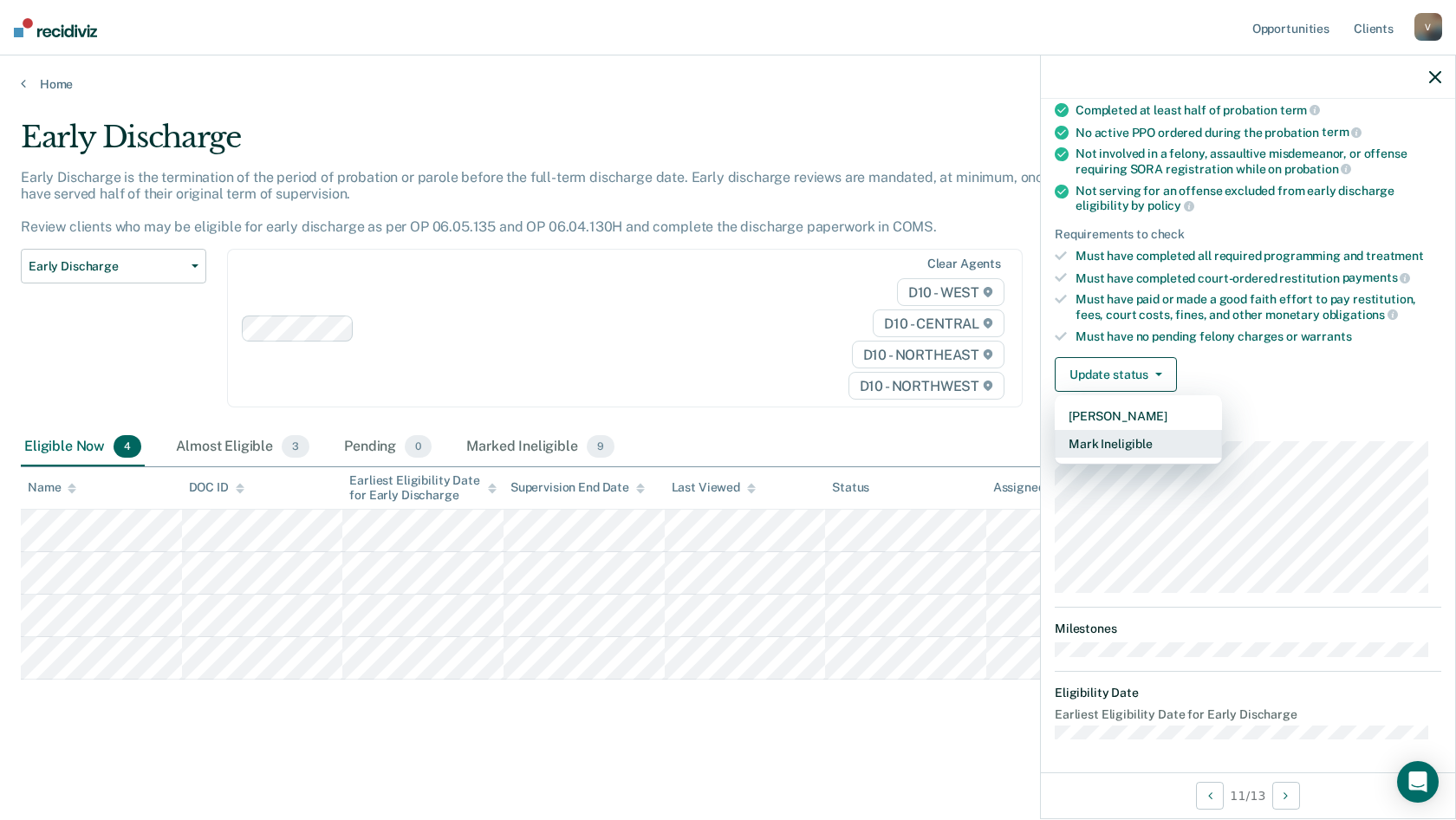
click at [1123, 444] on button "Mark Ineligible" at bounding box center [1138, 443] width 167 height 28
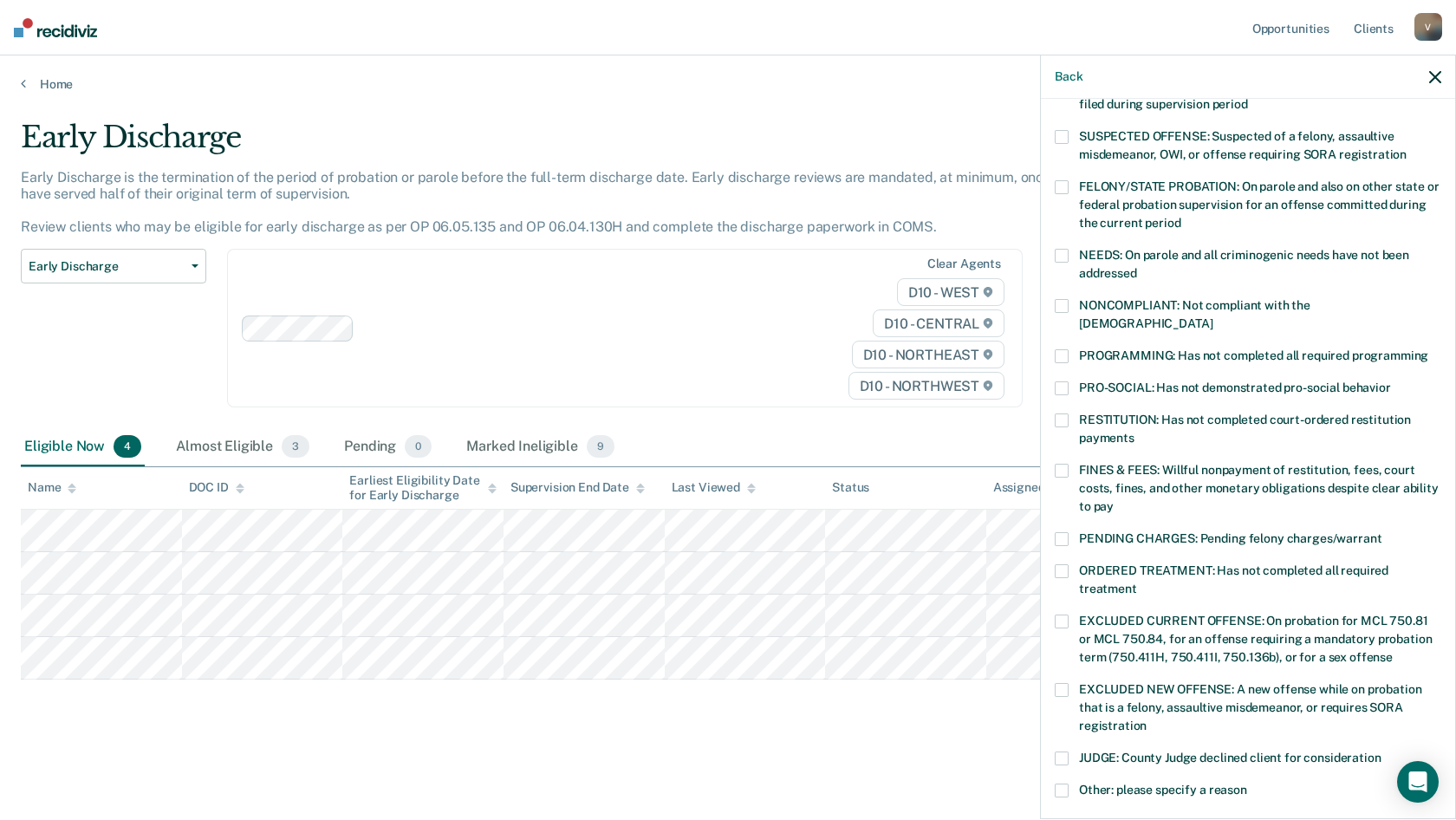
click at [1103, 462] on span "FINES & FEES: Willful nonpayment of restitution, fees, court costs, fines, and …" at bounding box center [1258, 487] width 360 height 50
click at [1066, 532] on span at bounding box center [1061, 539] width 13 height 13
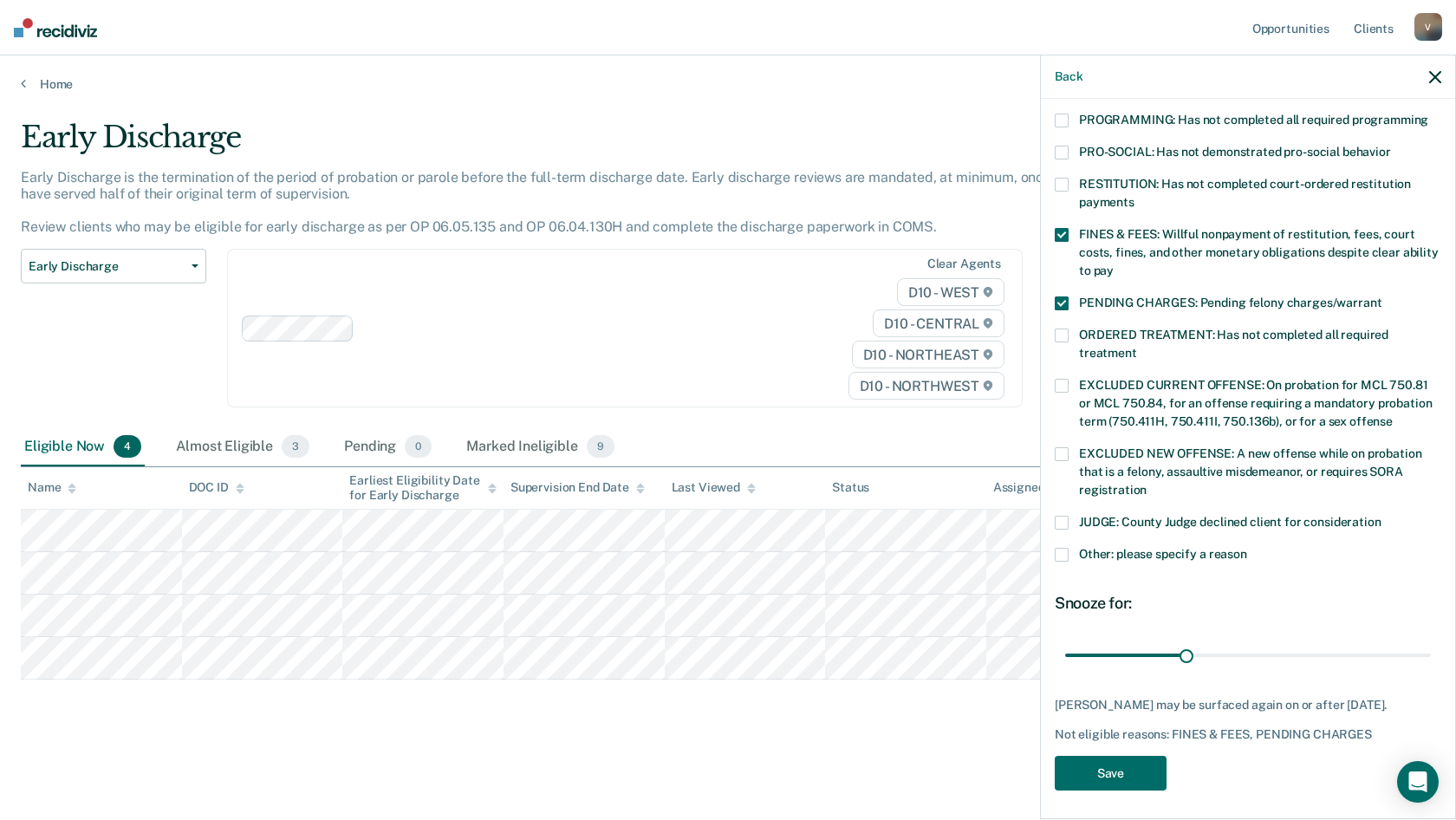
scroll to position [388, 0]
click at [1135, 760] on button "Save" at bounding box center [1110, 772] width 112 height 35
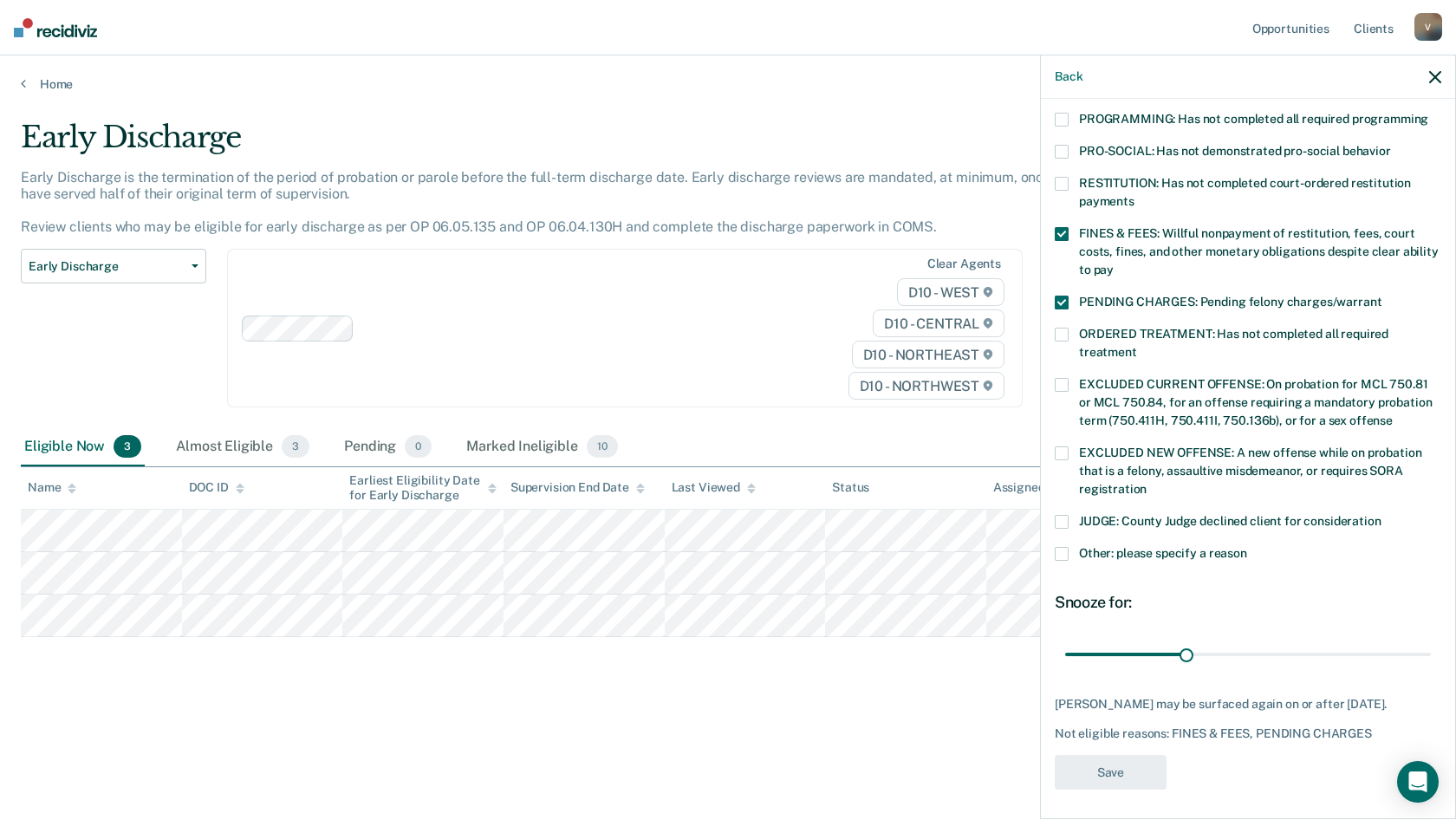
scroll to position [280, 0]
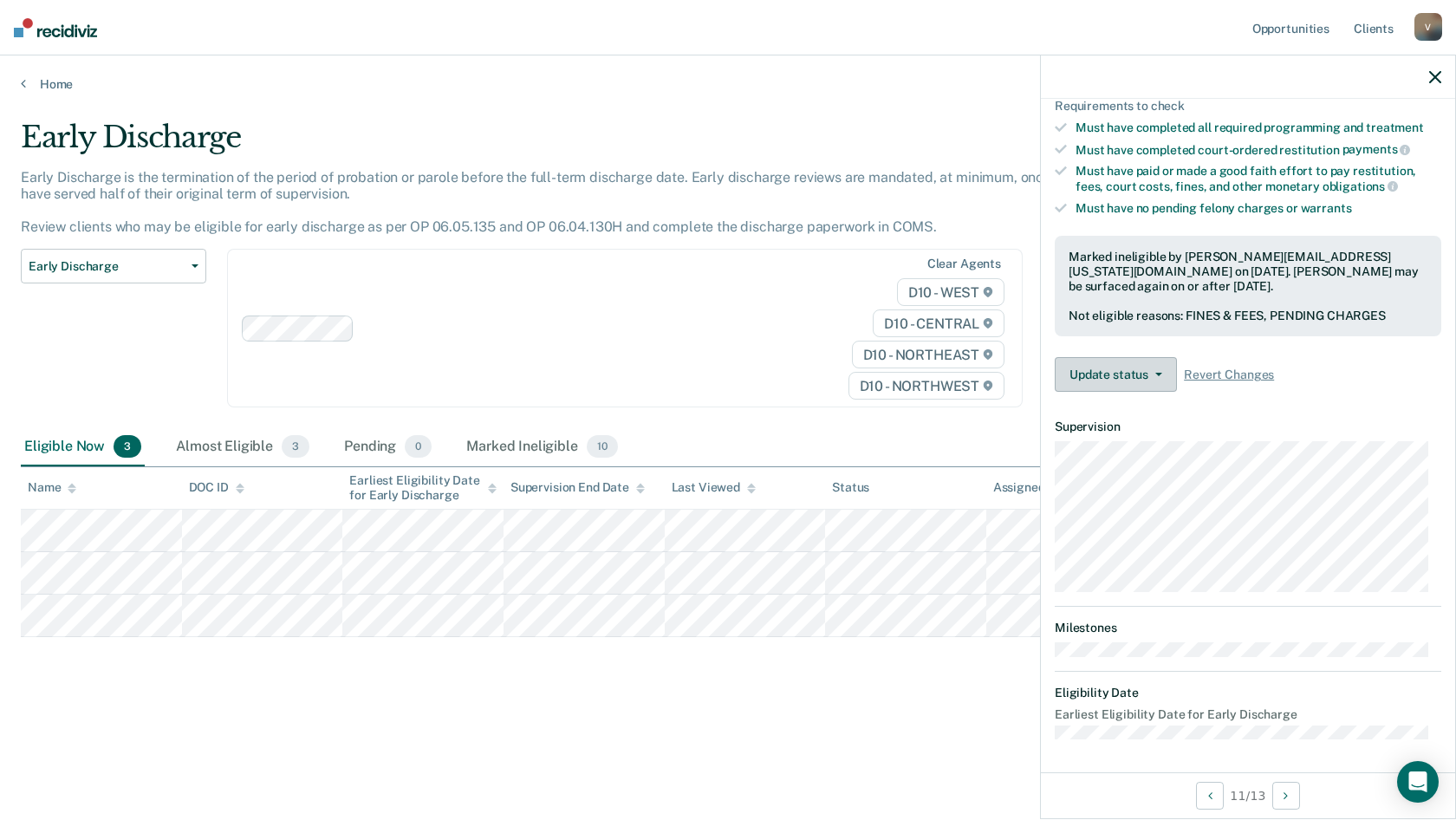
click at [1092, 370] on button "Update status" at bounding box center [1115, 374] width 122 height 35
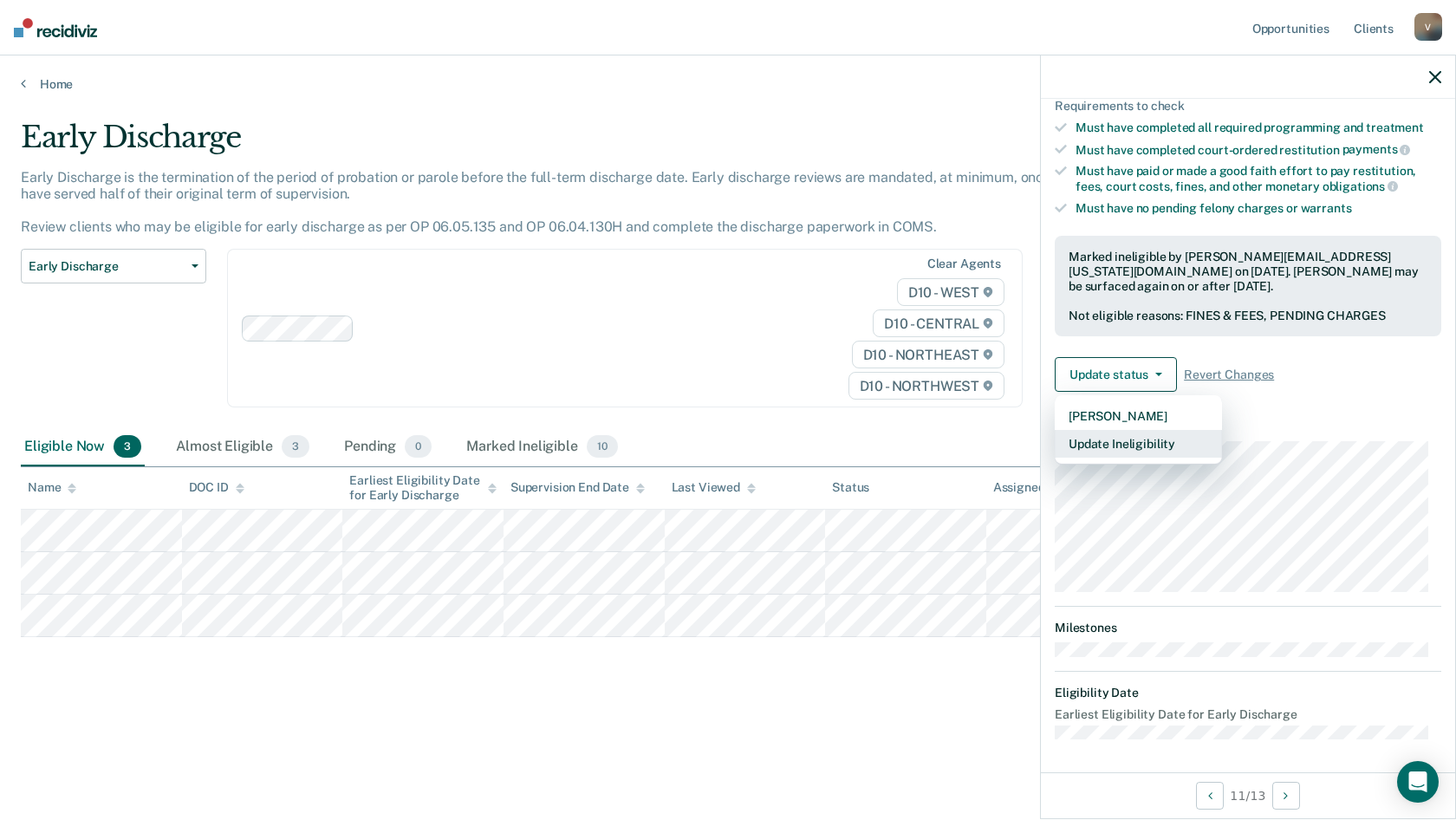
click at [1114, 446] on button "Update Ineligibility" at bounding box center [1138, 443] width 167 height 28
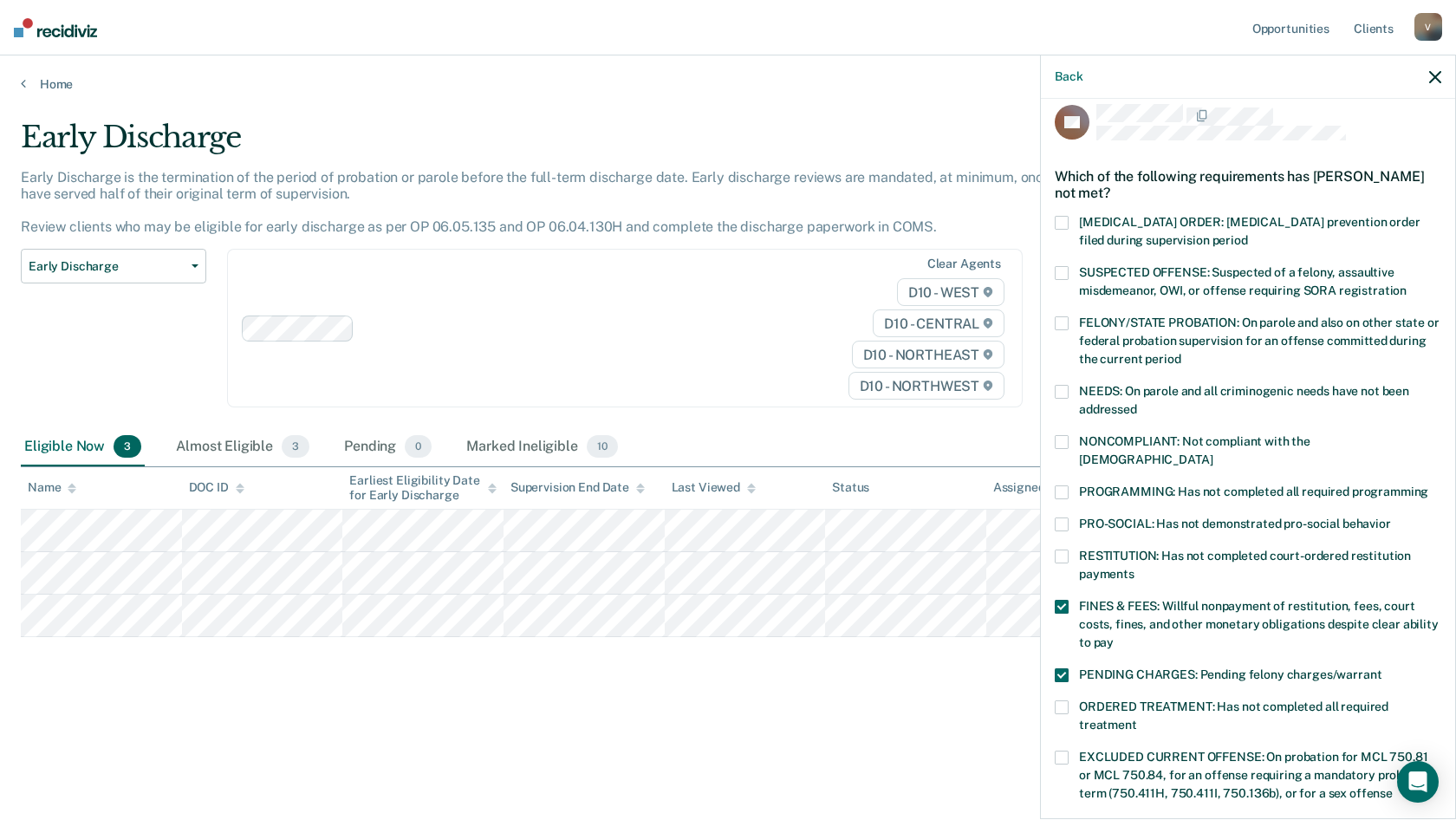
scroll to position [0, 0]
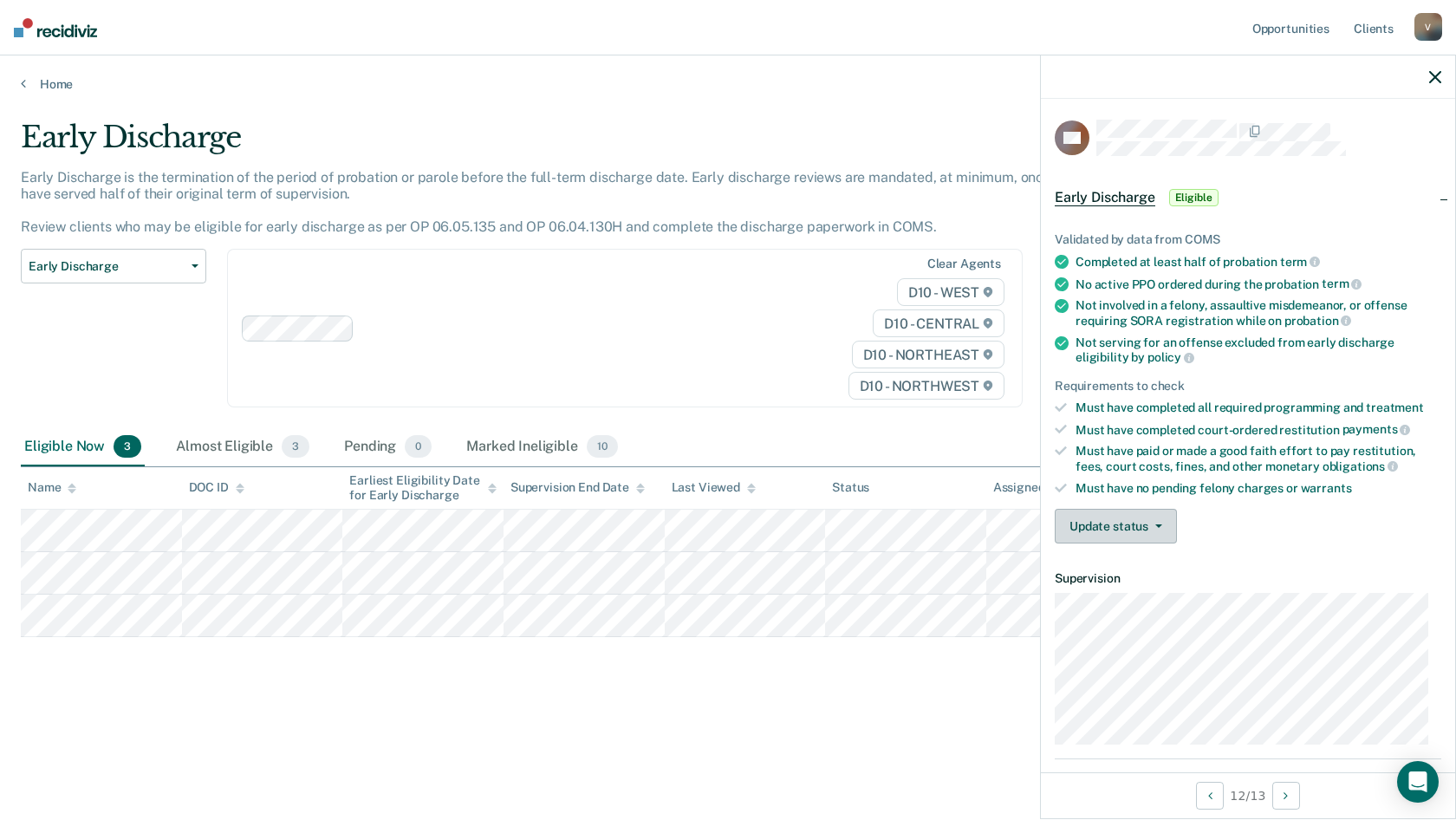
click at [1116, 518] on button "Update status" at bounding box center [1115, 526] width 122 height 35
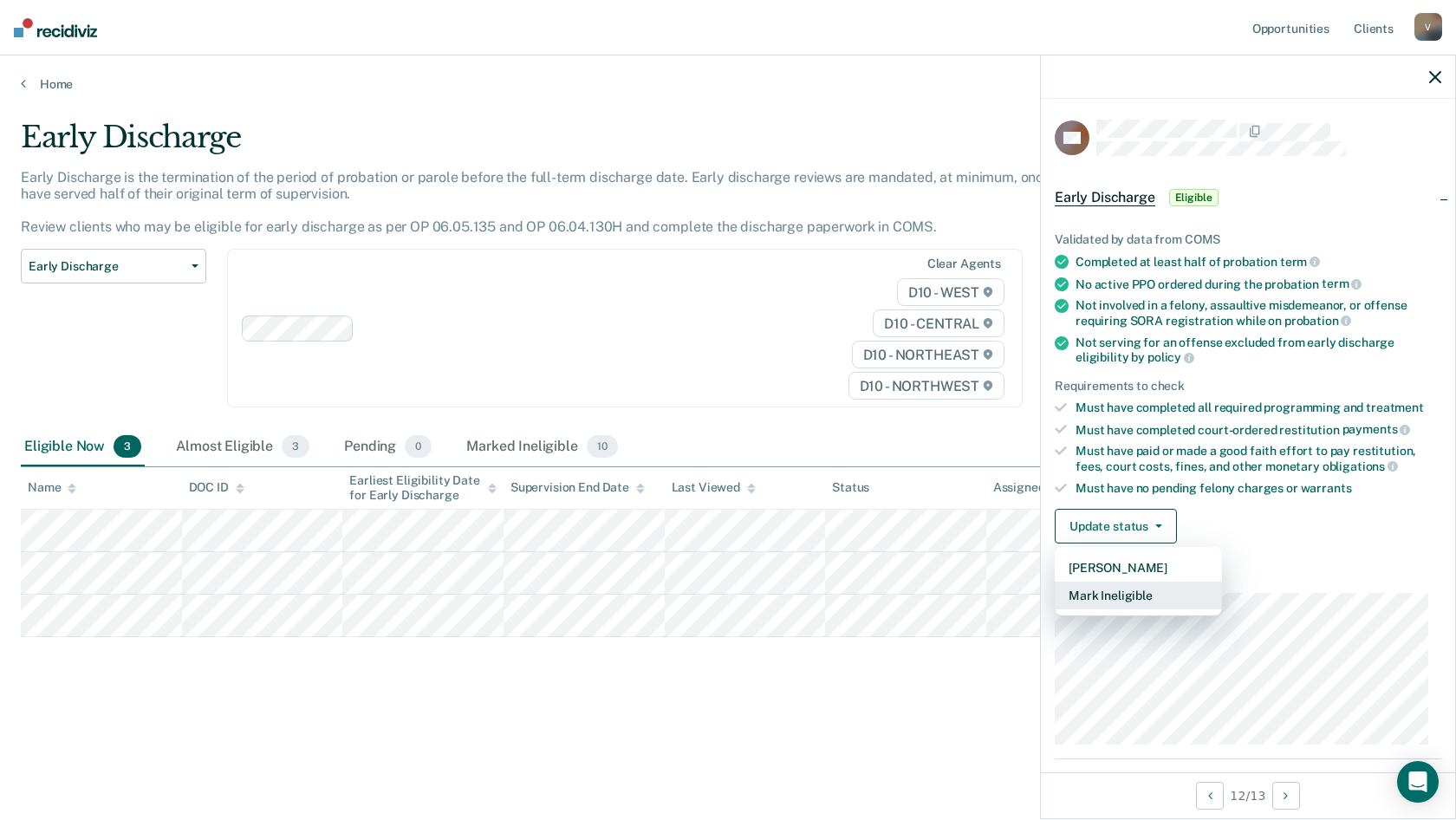
click at [1108, 587] on button "Mark Ineligible" at bounding box center [1138, 595] width 167 height 28
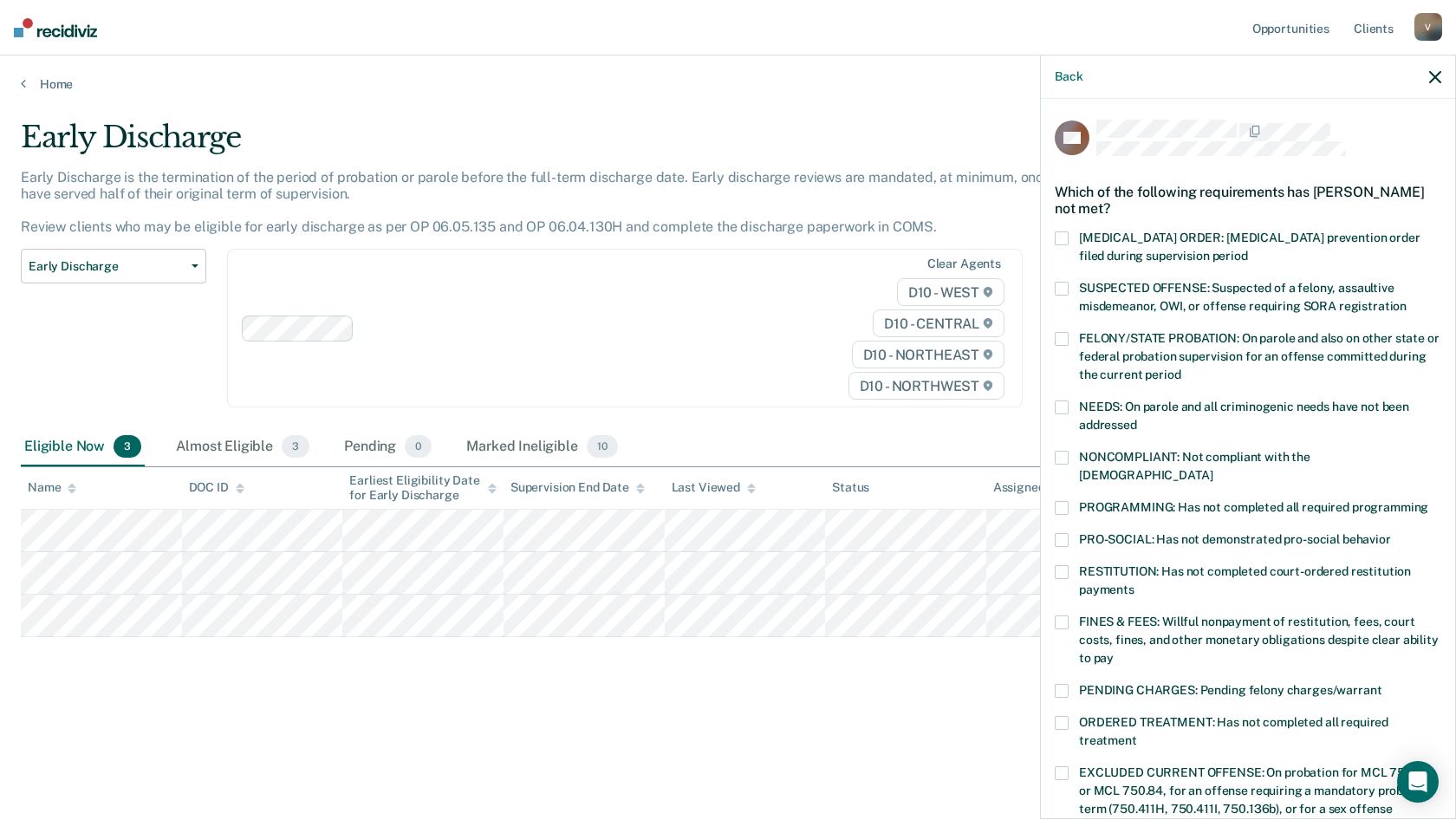
click at [1104, 450] on span "NONCOMPLIANT: Not compliant with the [DEMOGRAPHIC_DATA]" at bounding box center [1194, 465] width 231 height 32
click at [1098, 614] on span "FINES & FEES: Willful nonpayment of restitution, fees, court costs, fines, and …" at bounding box center [1258, 639] width 360 height 50
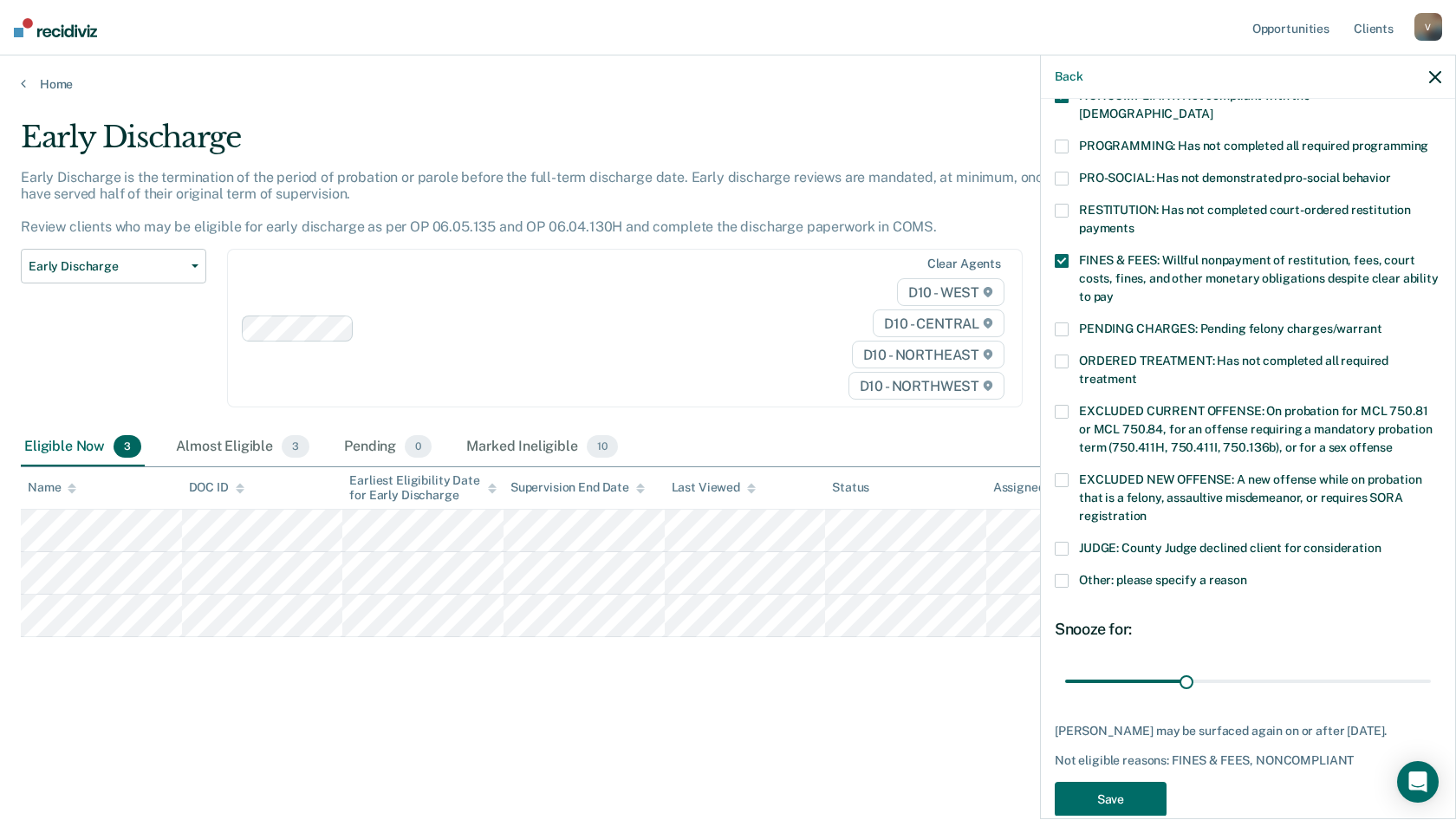
scroll to position [388, 0]
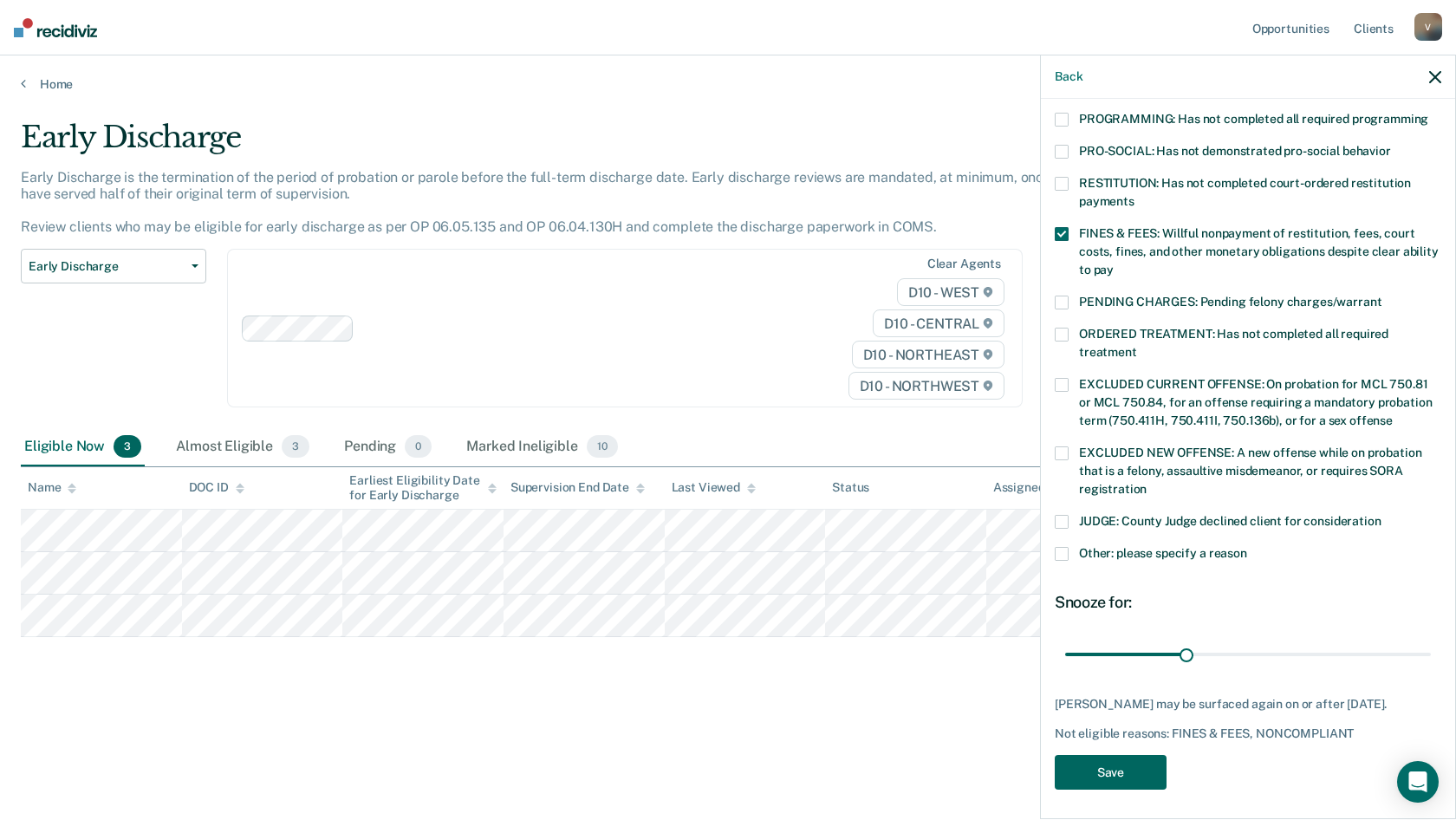
click at [1129, 761] on button "Save" at bounding box center [1110, 772] width 112 height 35
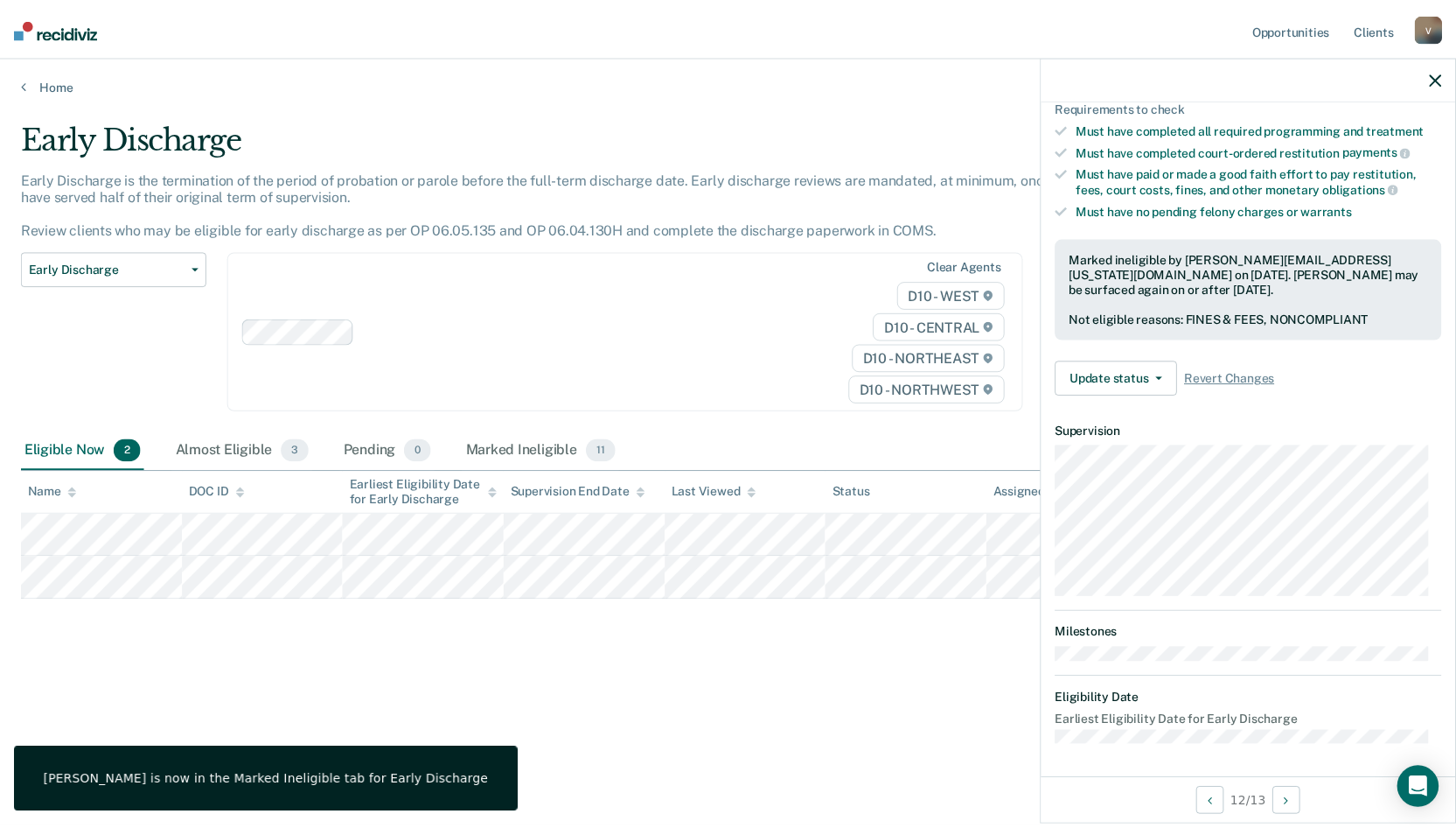
scroll to position [153, 0]
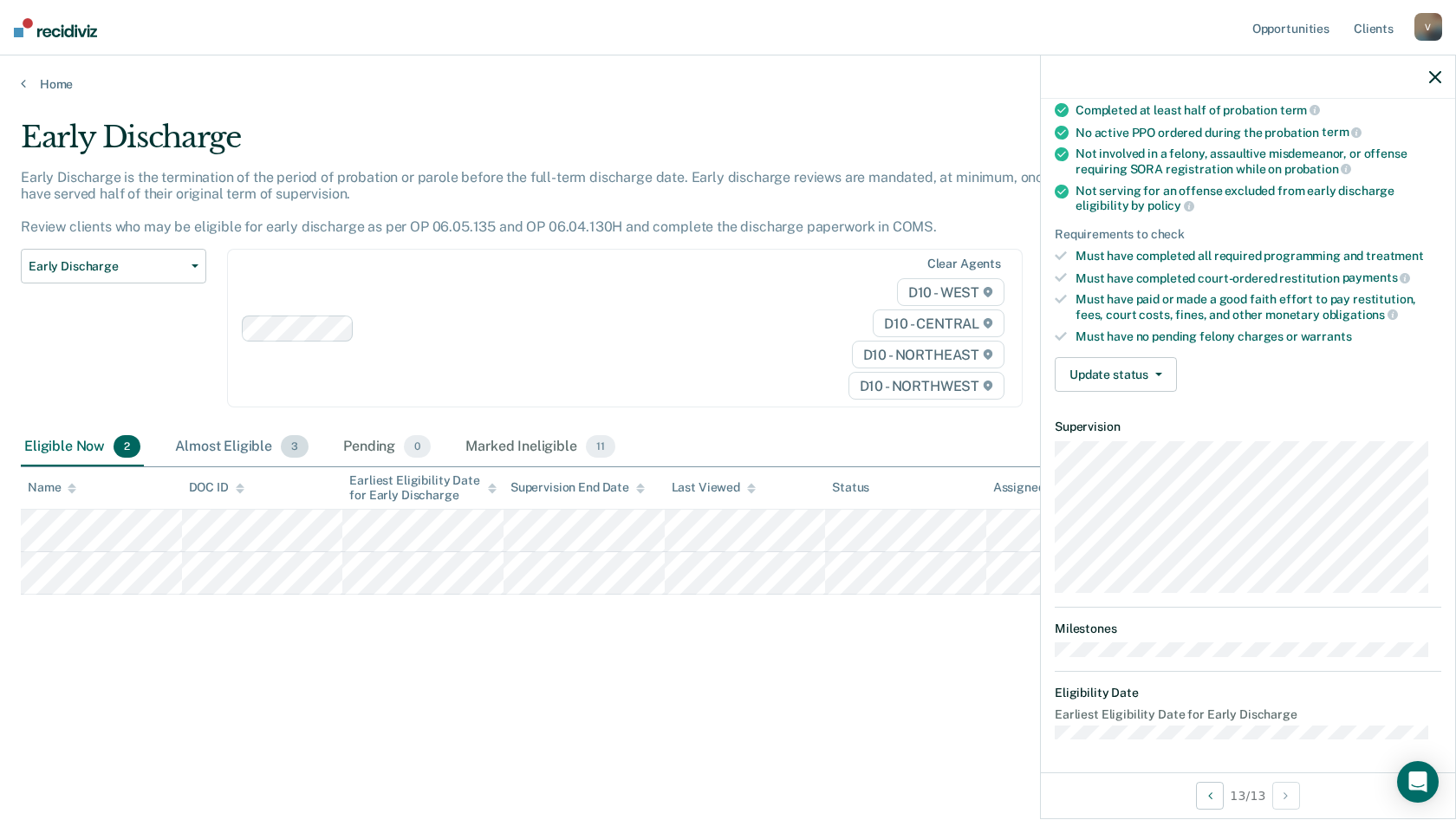
click at [244, 445] on div "Almost Eligible 3" at bounding box center [242, 447] width 140 height 38
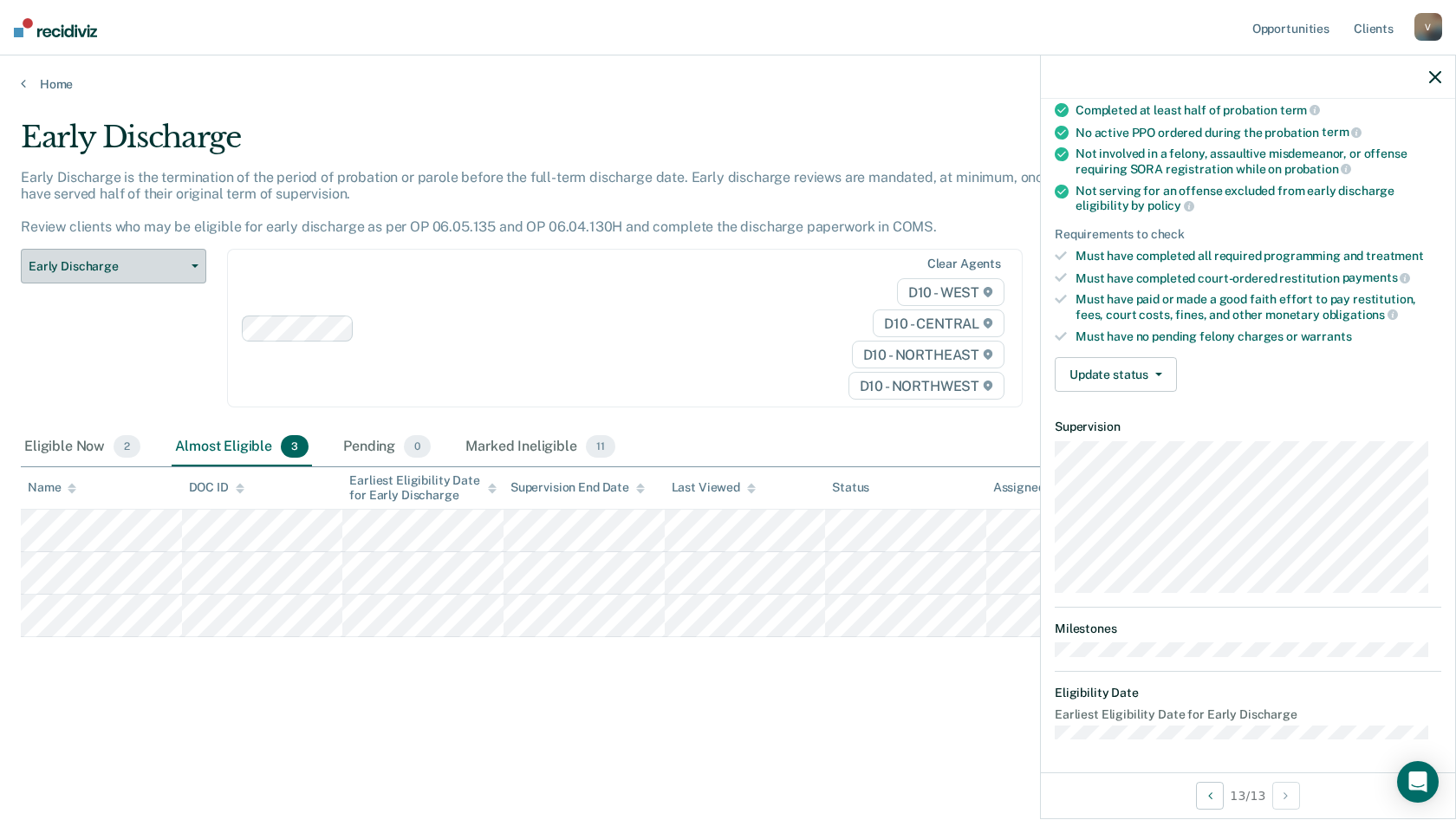
click at [180, 273] on button "Early Discharge" at bounding box center [113, 266] width 185 height 35
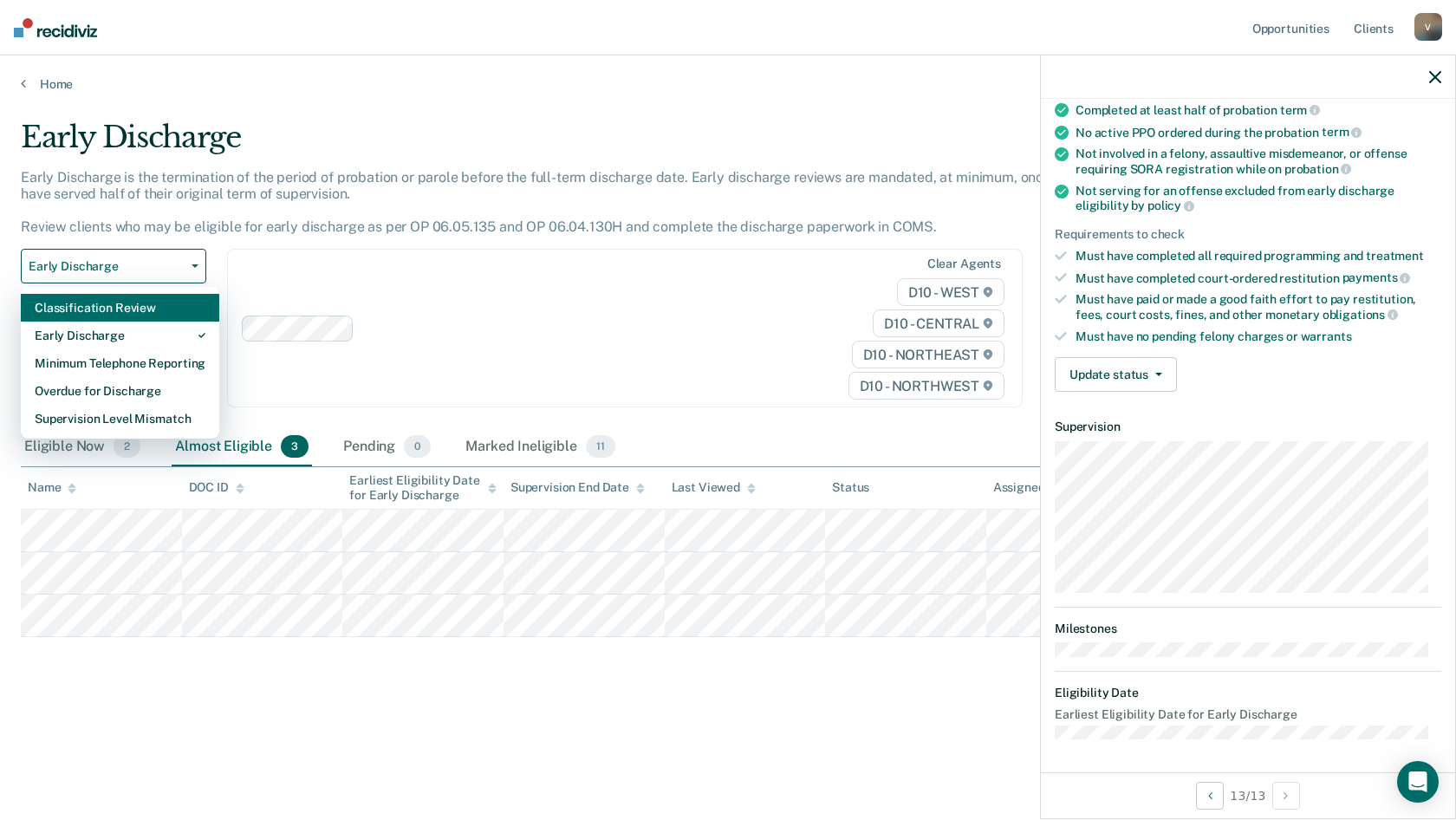
click at [156, 310] on div "Classification Review" at bounding box center [120, 307] width 171 height 28
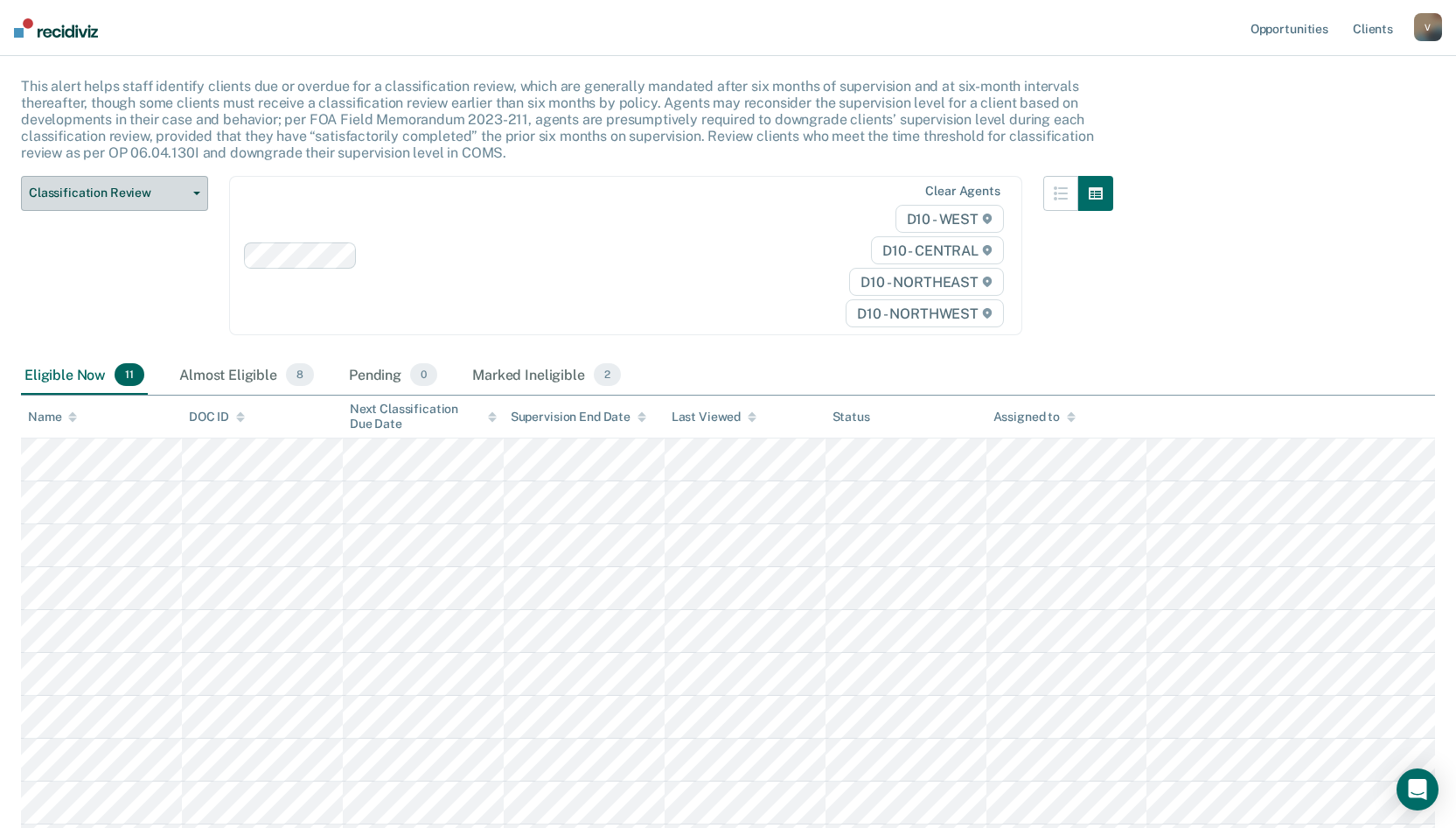
scroll to position [175, 0]
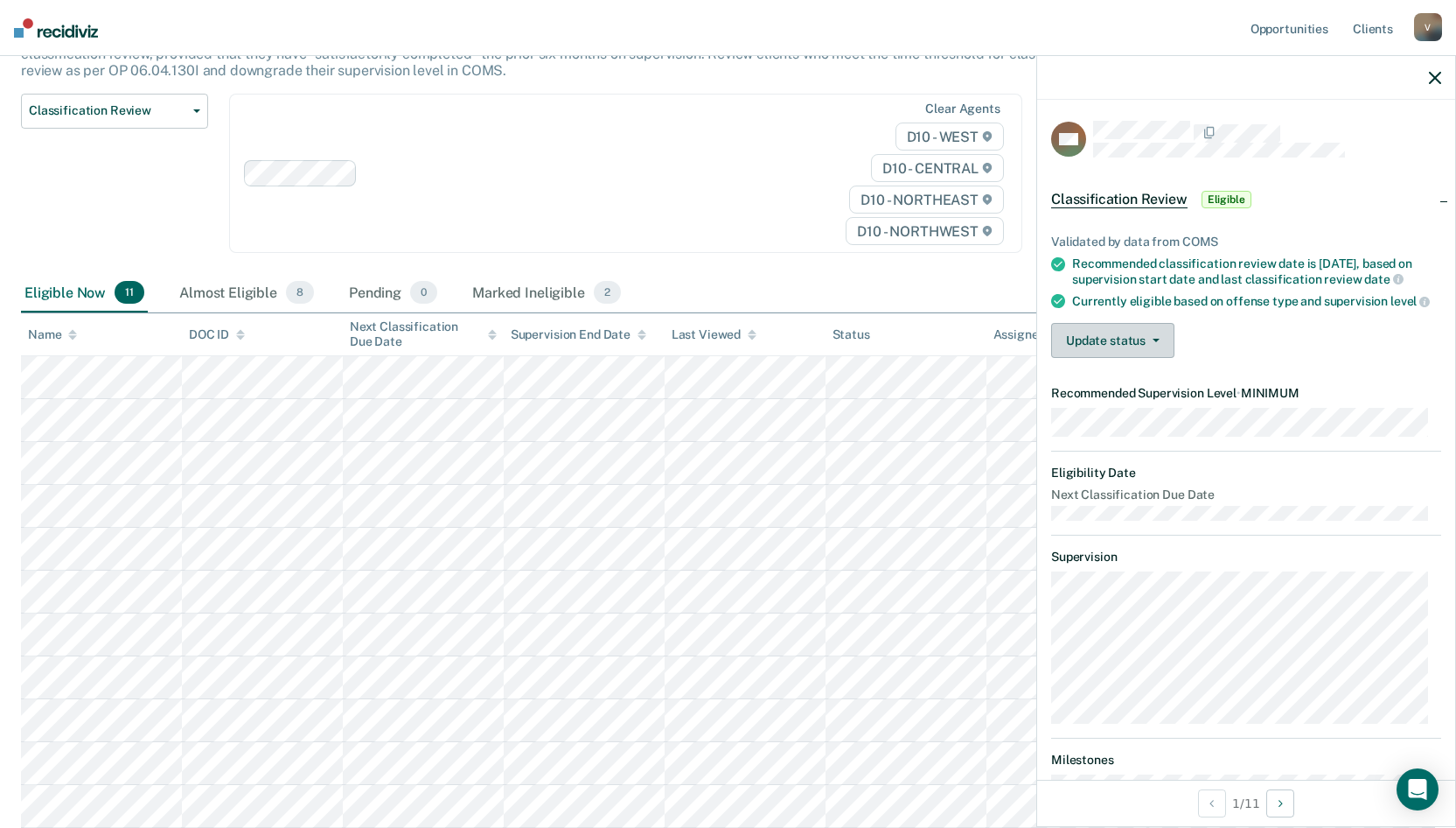
click at [1157, 356] on button "Update status" at bounding box center [1112, 340] width 123 height 35
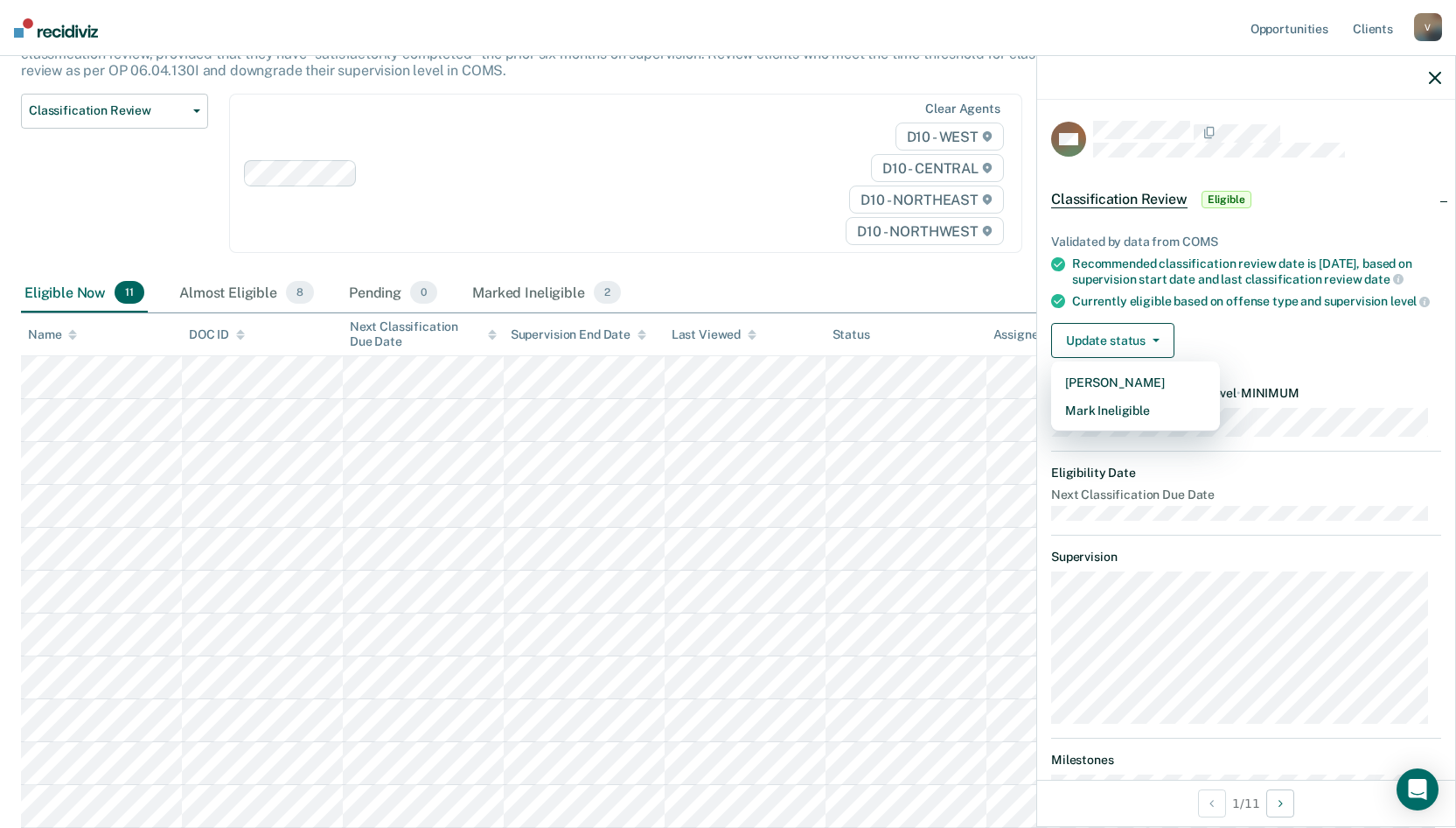
click at [1304, 335] on div "Update status [PERSON_NAME] Mark Ineligible" at bounding box center [1246, 340] width 390 height 35
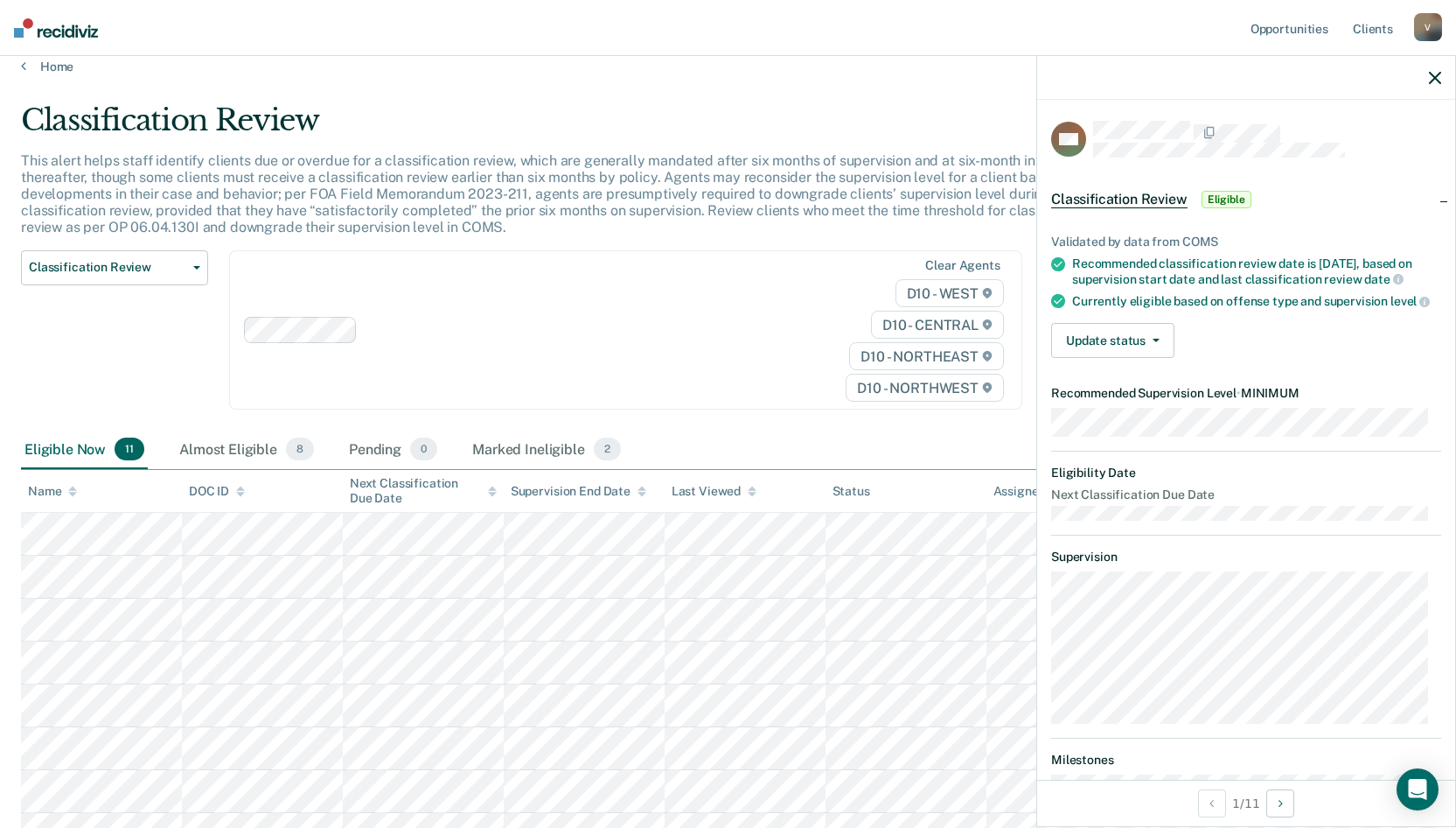
scroll to position [0, 0]
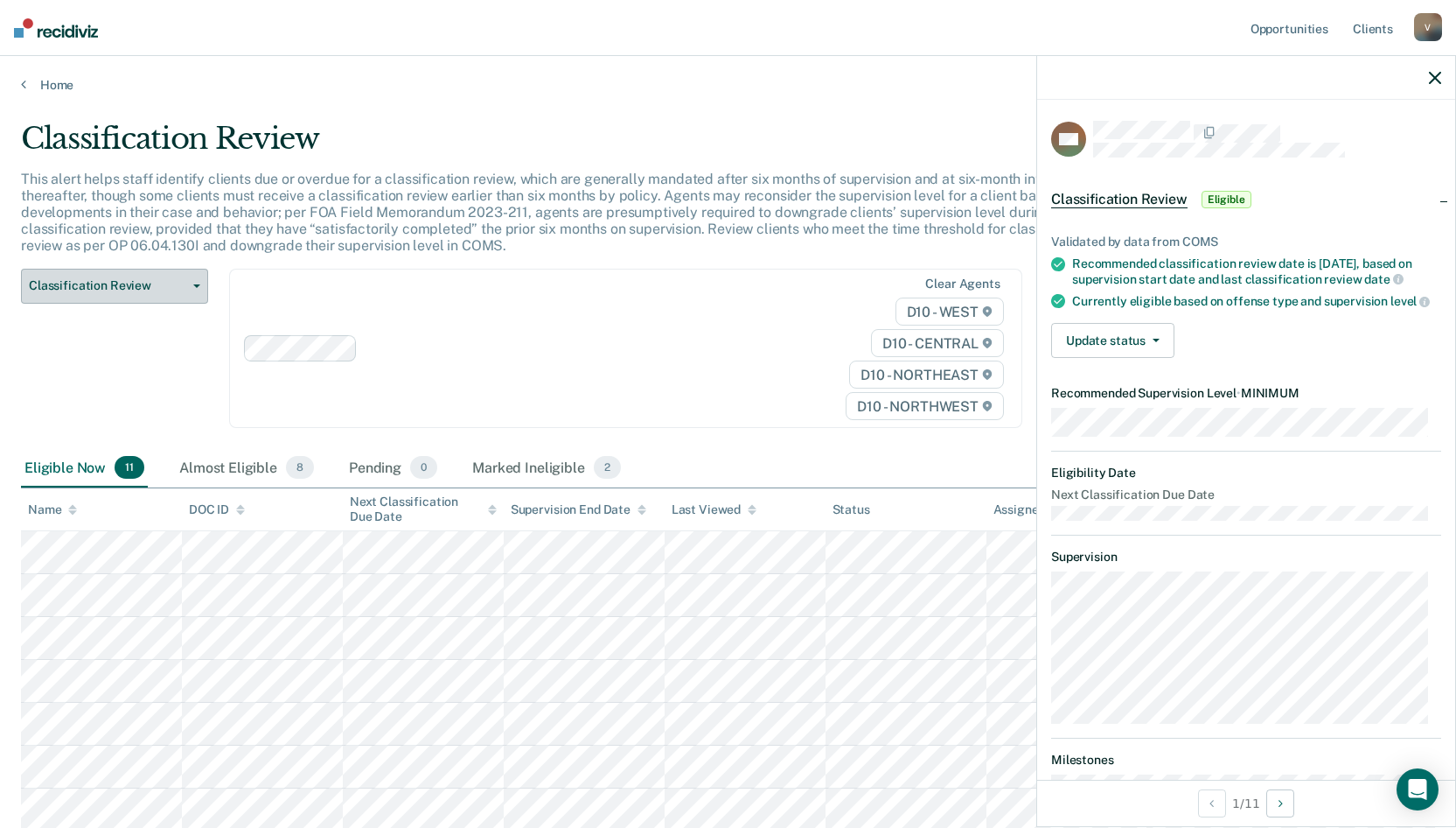
click at [191, 289] on button "Classification Review" at bounding box center [114, 286] width 187 height 35
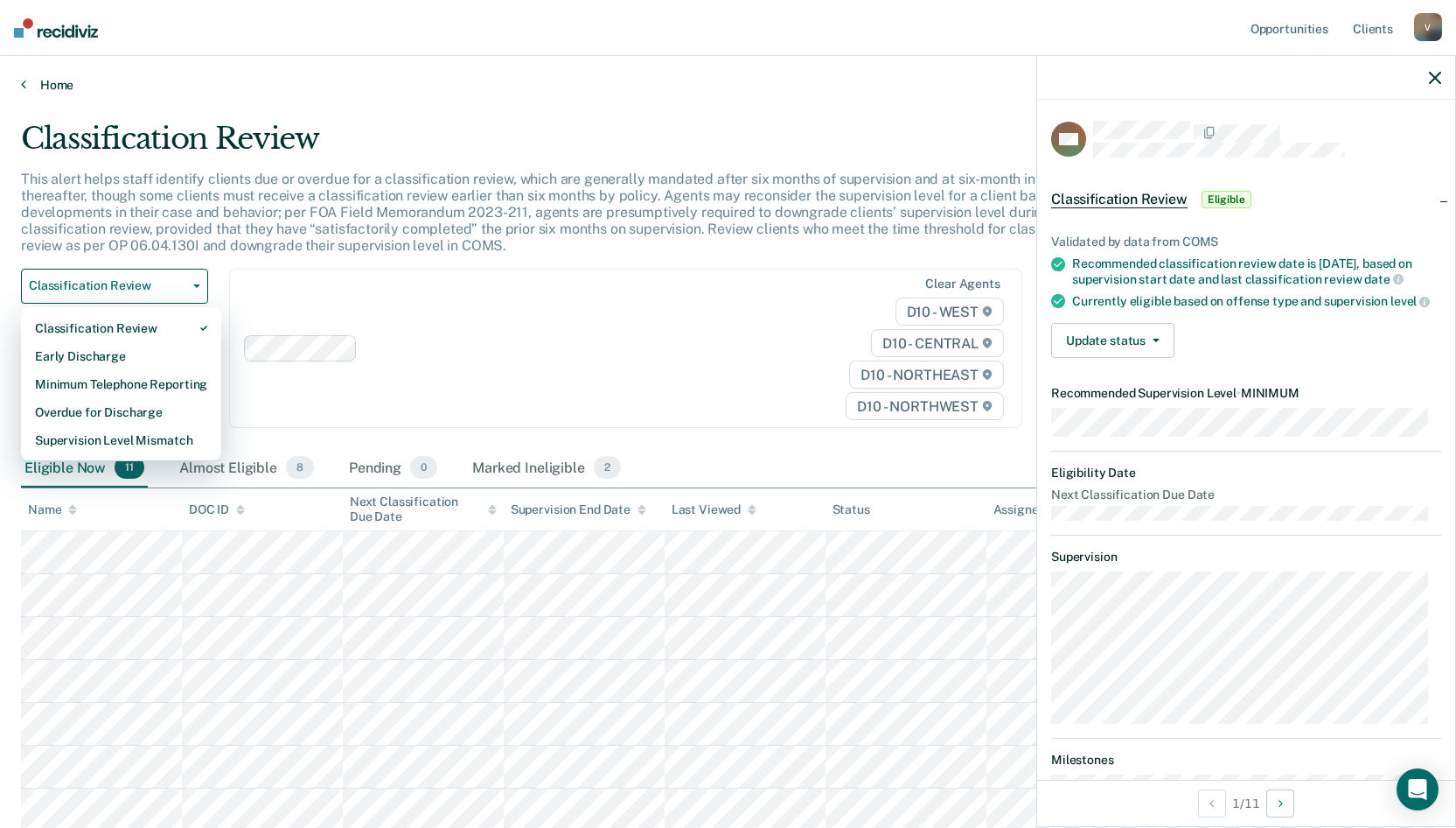
click at [54, 85] on link "Home" at bounding box center [728, 84] width 1414 height 15
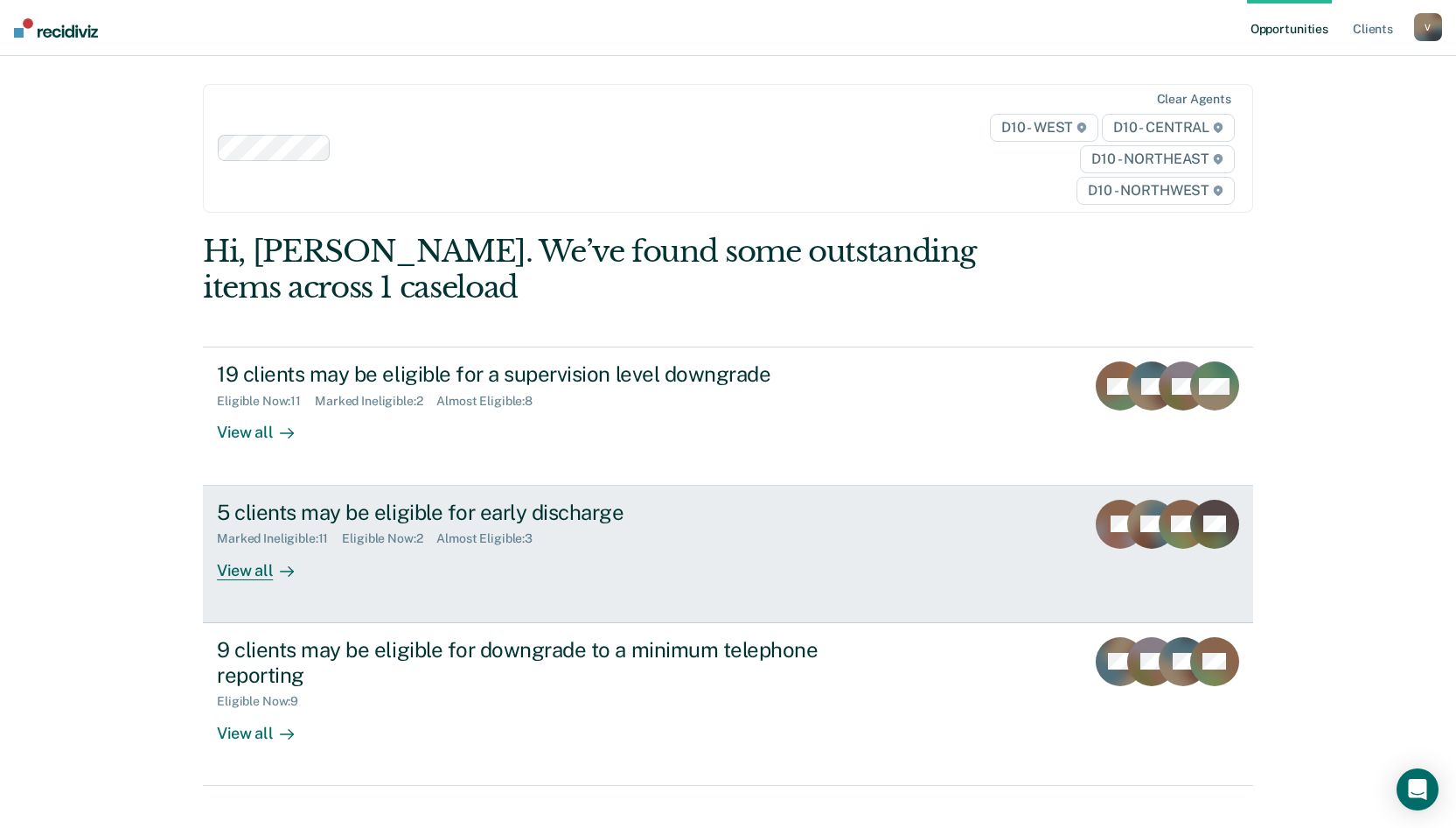
click at [245, 569] on div "View all" at bounding box center [265, 563] width 98 height 34
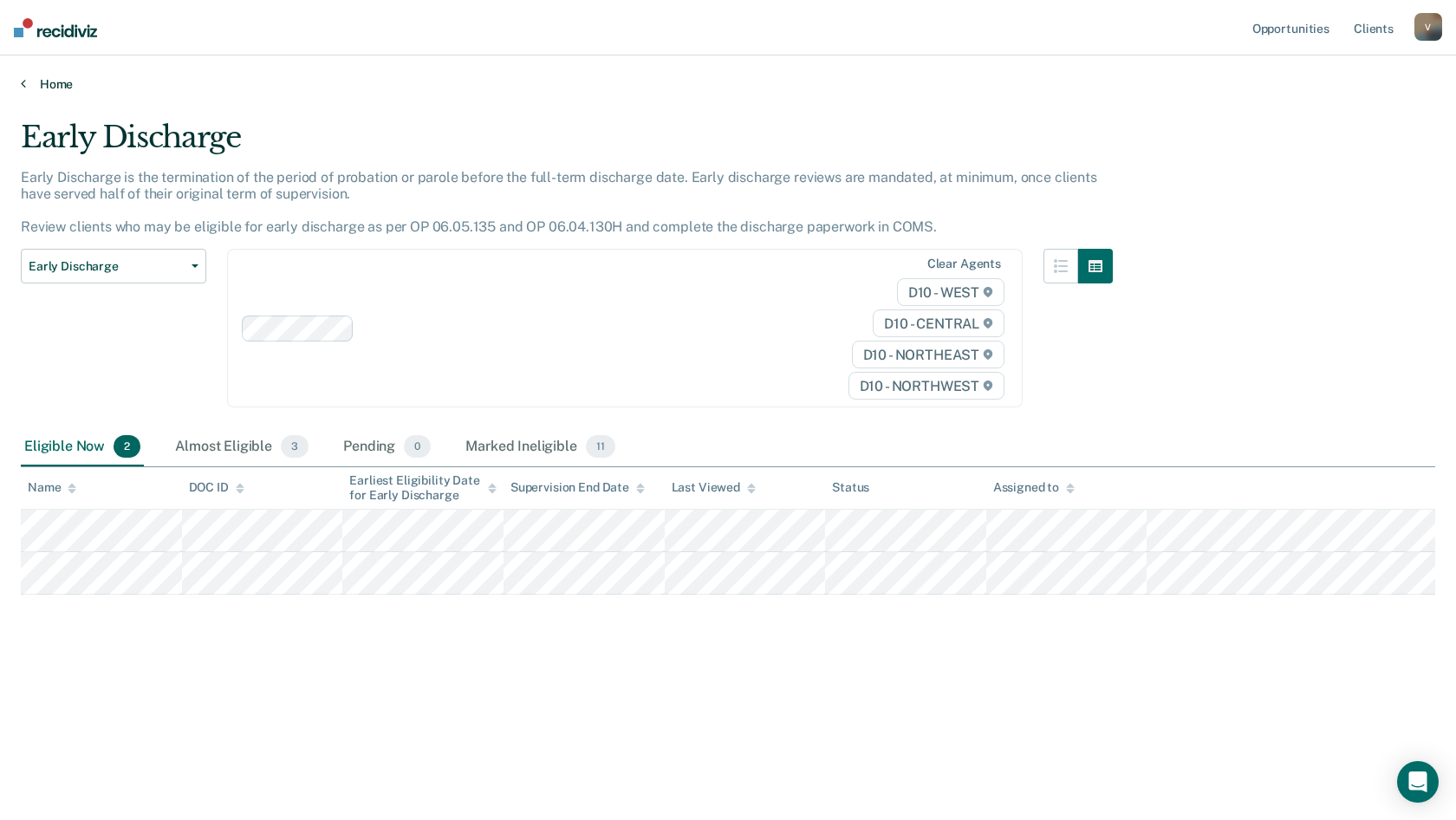
click at [22, 87] on icon at bounding box center [23, 82] width 5 height 13
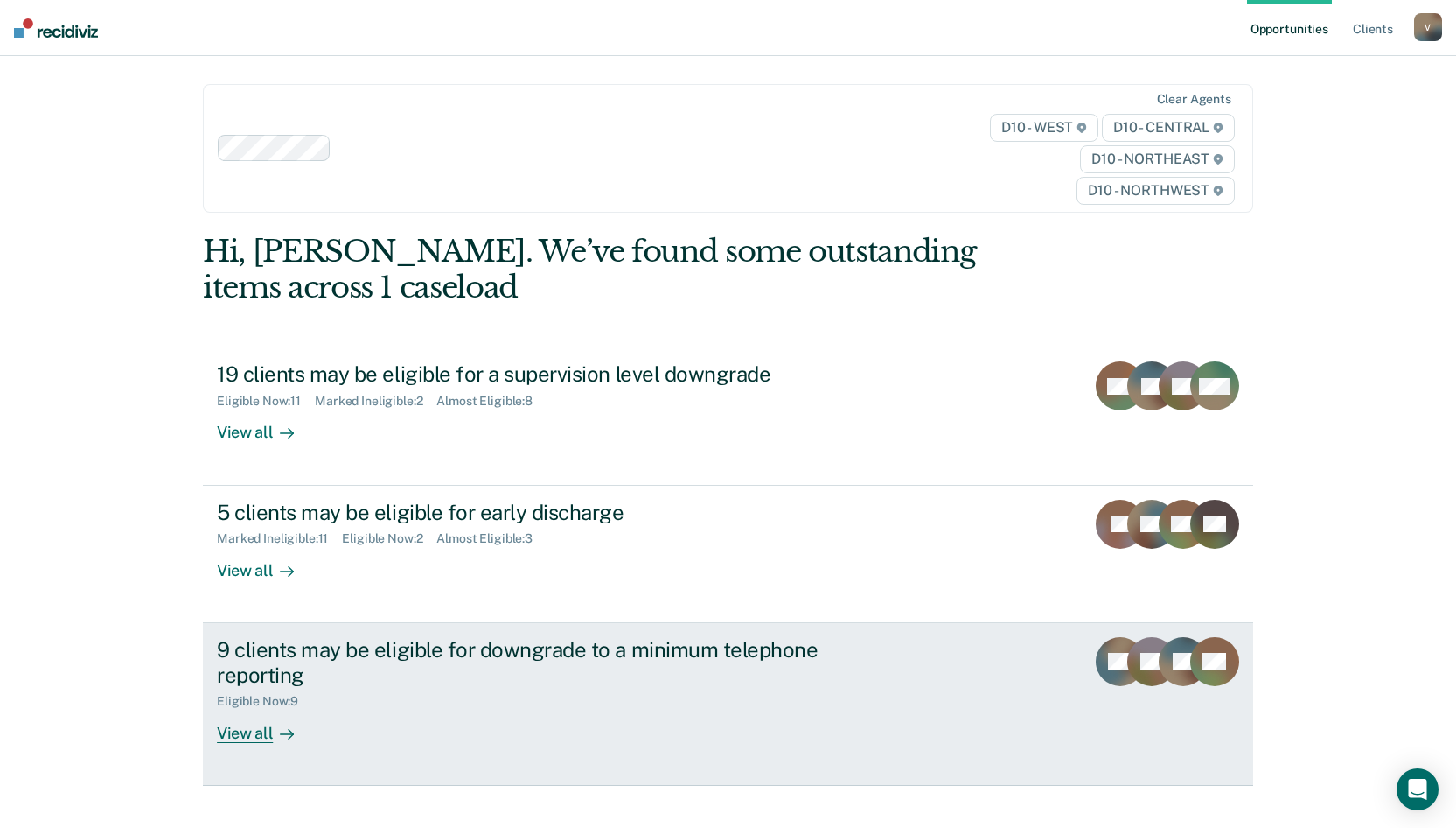
click at [604, 645] on div "9 clients may be eligible for downgrade to a minimum telephone reporting" at bounding box center [524, 662] width 614 height 50
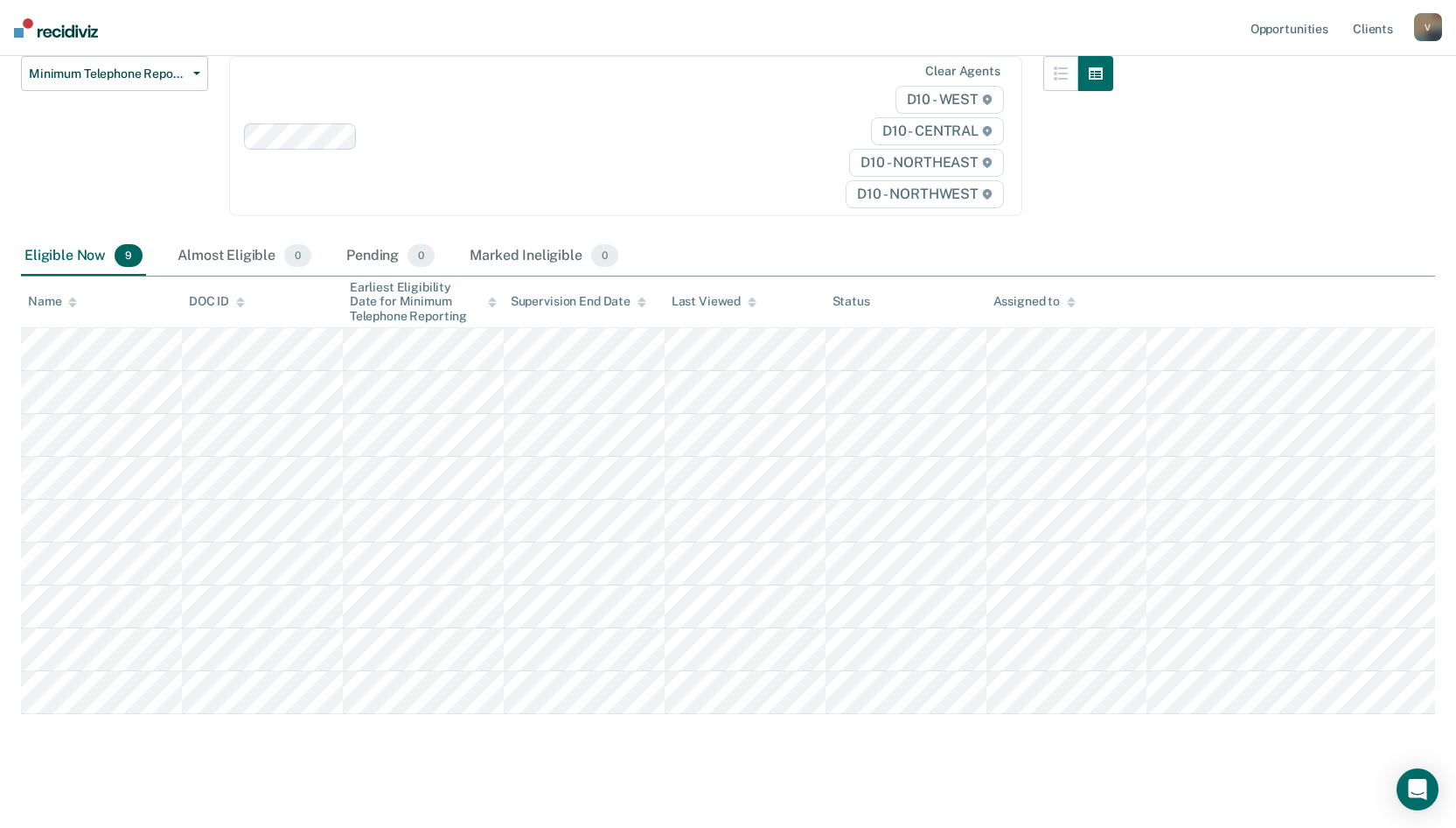
scroll to position [191, 0]
